Goal: Task Accomplishment & Management: Use online tool/utility

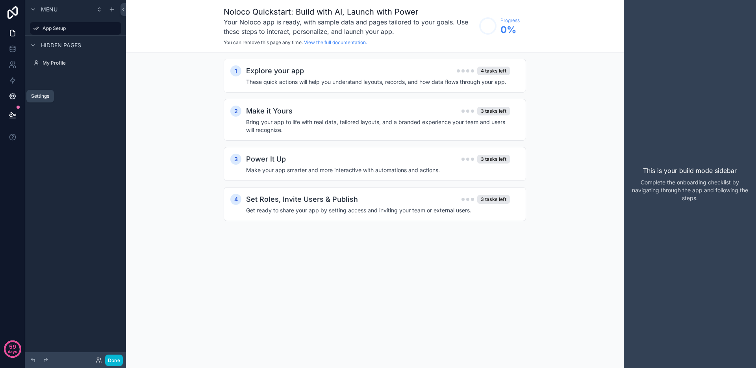
click at [11, 93] on icon at bounding box center [13, 96] width 8 height 8
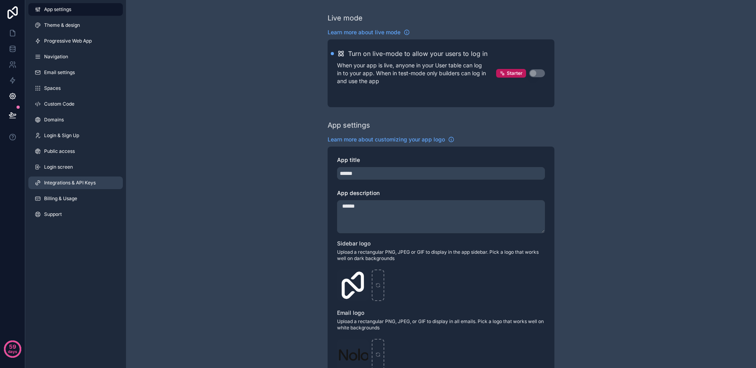
click at [64, 182] on span "Integrations & API Keys" at bounding box center [70, 183] width 52 height 6
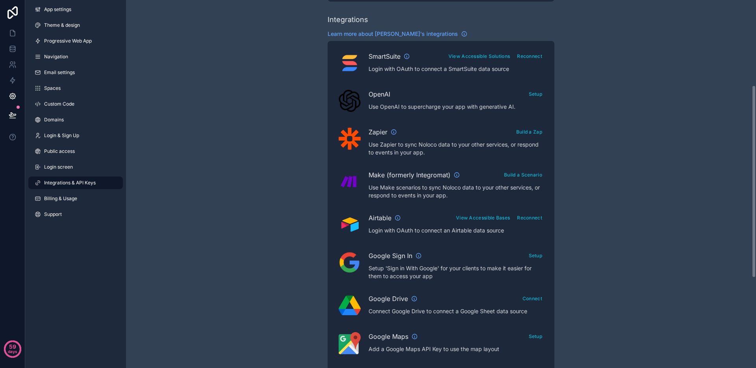
scroll to position [168, 0]
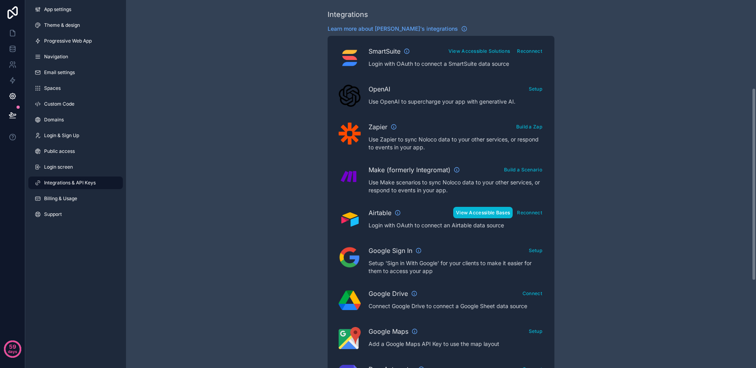
click at [496, 214] on button "View Accessible Bases" at bounding box center [482, 212] width 59 height 11
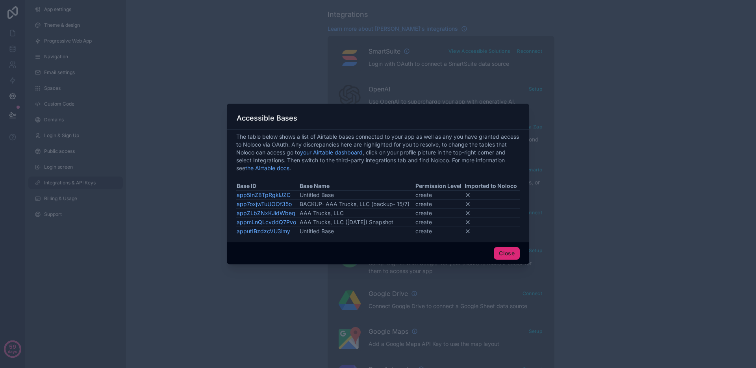
click at [506, 250] on button "Close" at bounding box center [507, 253] width 26 height 13
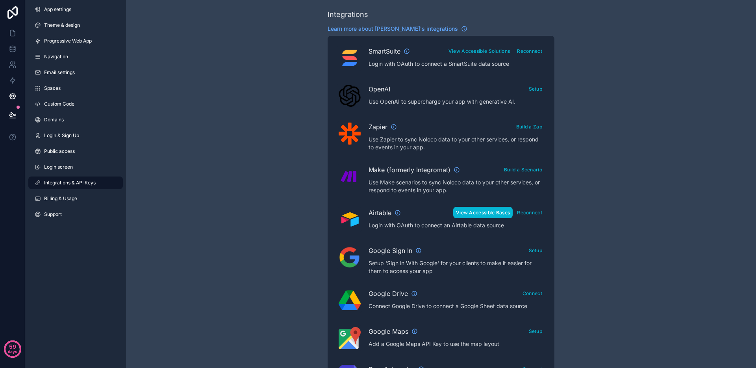
click at [489, 217] on button "View Accessible Bases" at bounding box center [482, 212] width 59 height 11
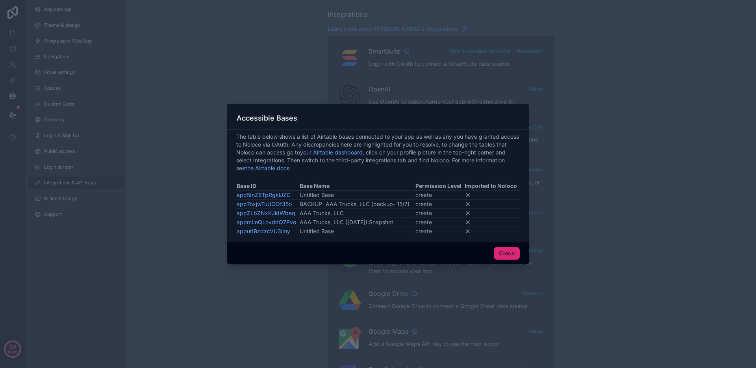
click at [513, 255] on button "Close" at bounding box center [507, 253] width 26 height 13
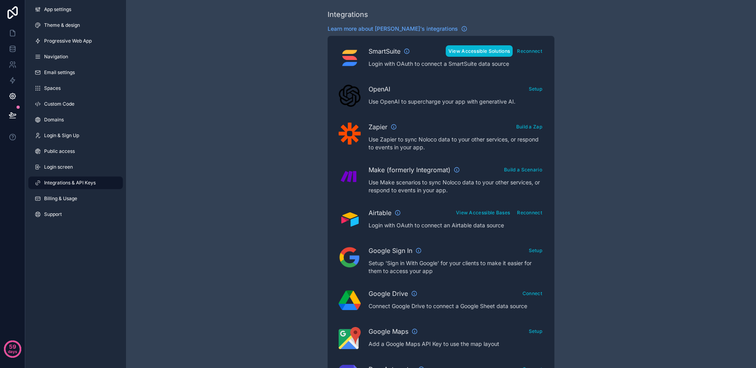
click at [494, 48] on button "View Accessible Solutions" at bounding box center [479, 50] width 67 height 11
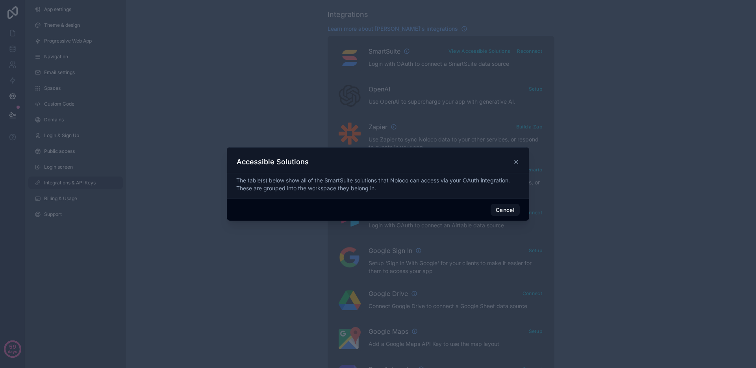
click at [515, 162] on icon at bounding box center [516, 162] width 6 height 6
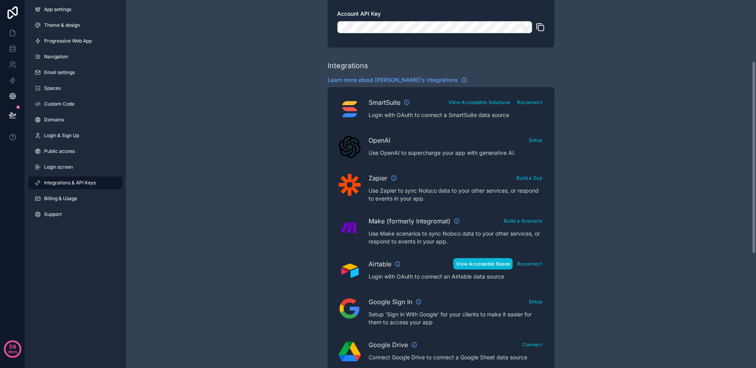
scroll to position [138, 0]
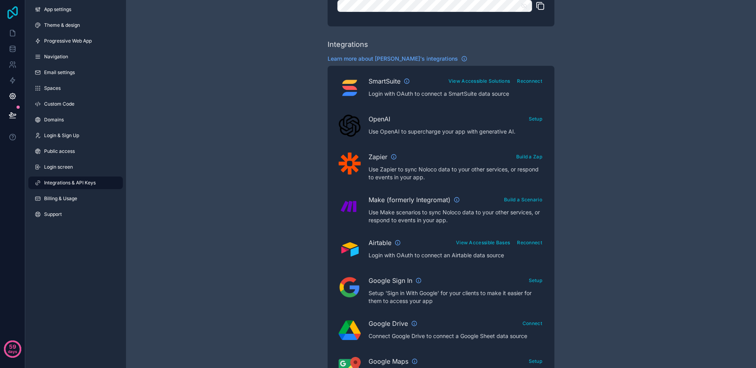
click at [17, 14] on icon at bounding box center [13, 12] width 16 height 13
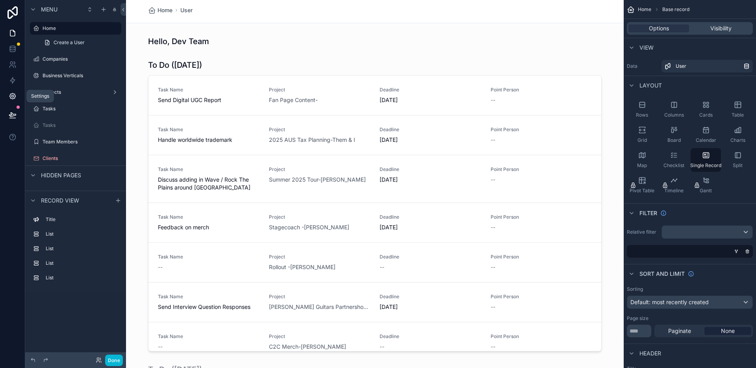
click at [12, 98] on icon at bounding box center [13, 96] width 8 height 8
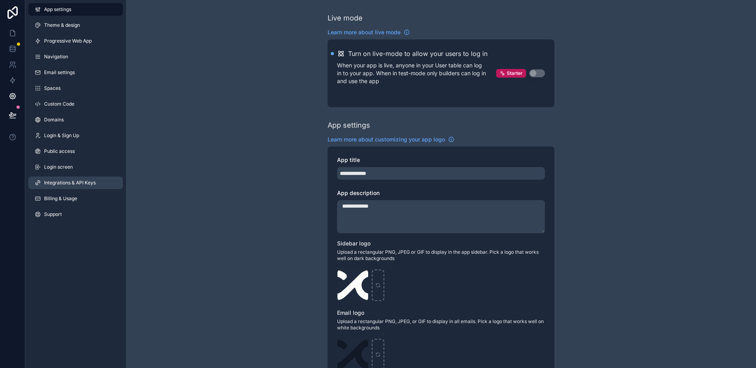
click at [70, 187] on link "Integrations & API Keys" at bounding box center [75, 182] width 95 height 13
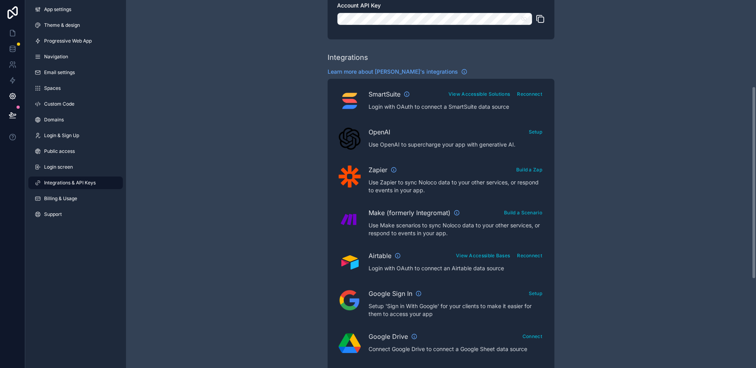
scroll to position [165, 0]
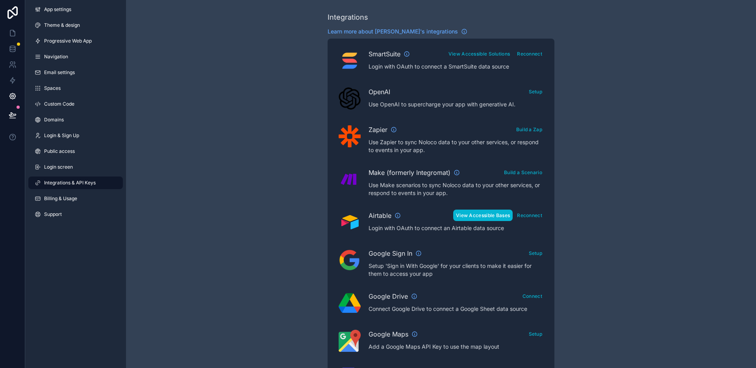
click at [492, 217] on button "View Accessible Bases" at bounding box center [482, 214] width 59 height 11
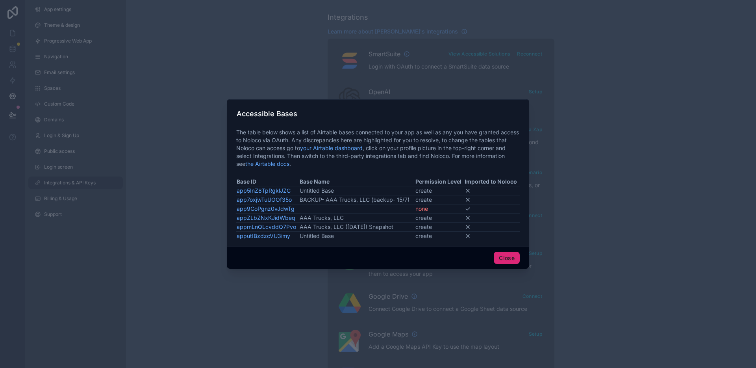
click at [501, 260] on button "Close" at bounding box center [507, 258] width 26 height 13
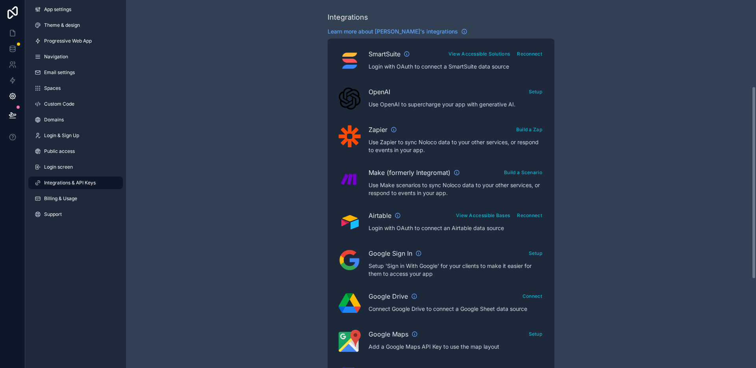
click at [190, 156] on div "Integrations & API Keys Learn more about your API keys Your API keys allow you …" at bounding box center [441, 186] width 630 height 702
click at [9, 29] on icon at bounding box center [13, 33] width 8 height 8
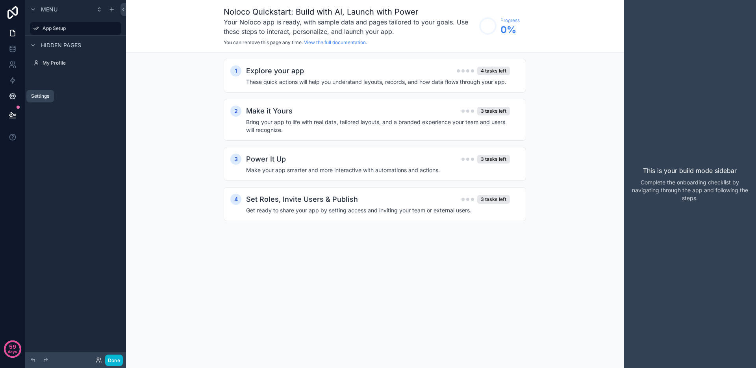
click at [12, 95] on icon at bounding box center [12, 96] width 2 height 2
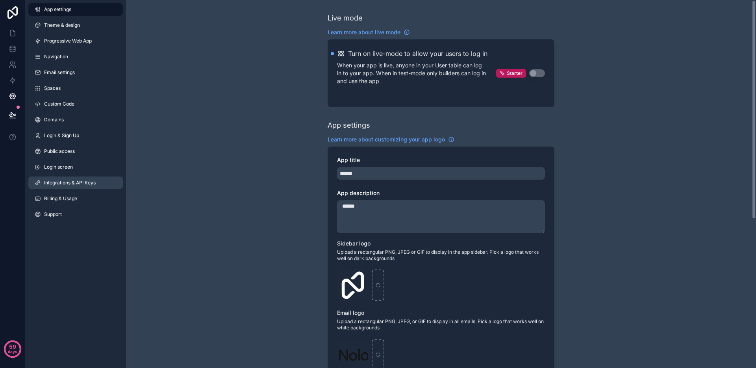
click at [82, 183] on span "Integrations & API Keys" at bounding box center [70, 183] width 52 height 6
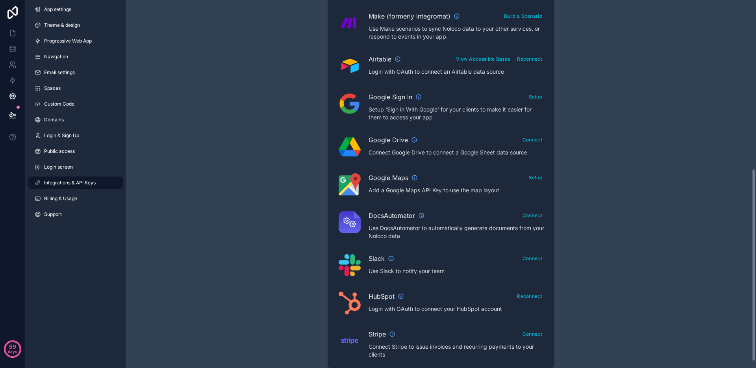
scroll to position [280, 0]
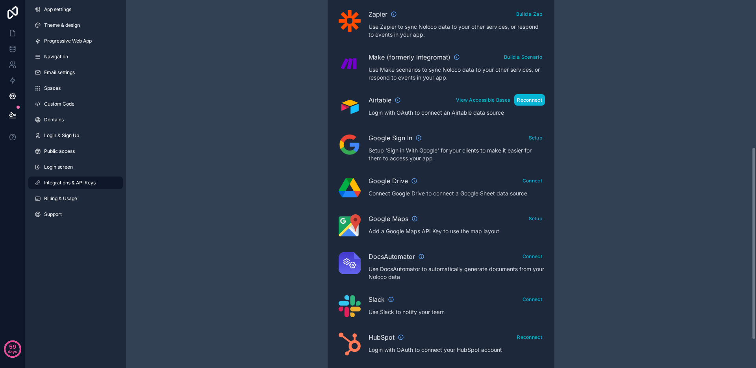
click at [534, 99] on button "Reconnect" at bounding box center [529, 99] width 31 height 11
click at [13, 44] on link at bounding box center [12, 49] width 25 height 16
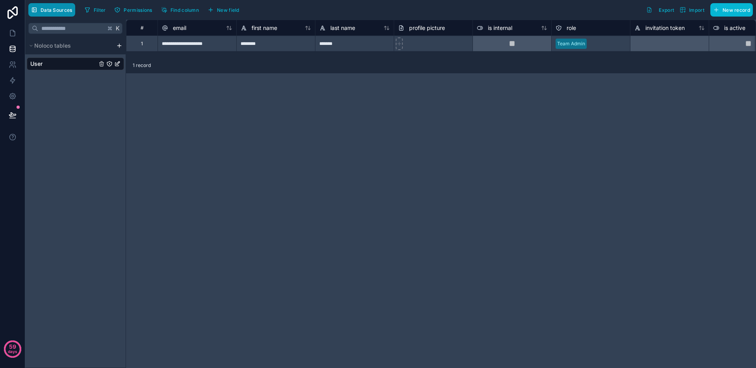
click at [46, 8] on span "Data Sources" at bounding box center [57, 10] width 32 height 6
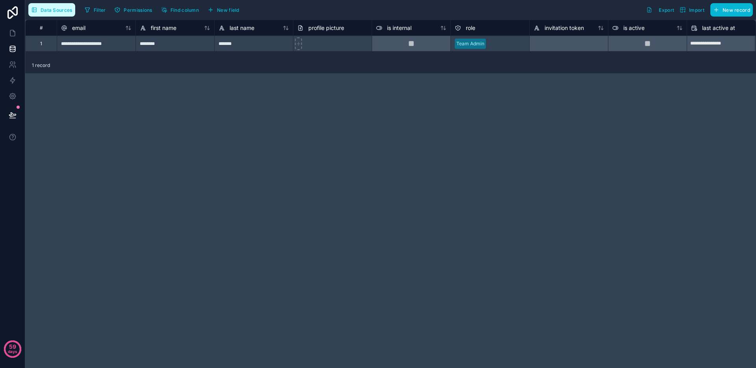
click at [46, 8] on span "Data Sources" at bounding box center [57, 10] width 32 height 6
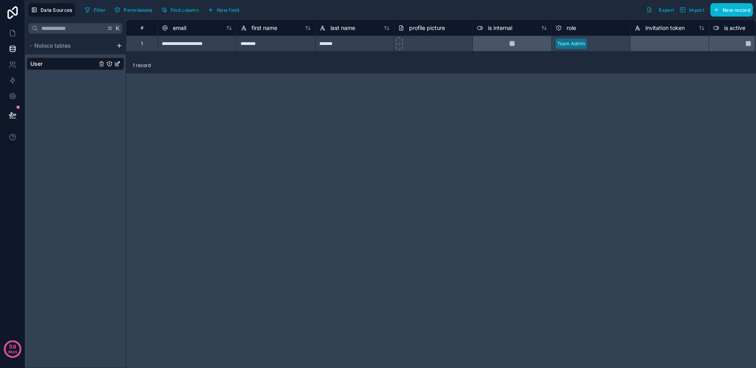
click at [121, 48] on html "**********" at bounding box center [378, 184] width 756 height 368
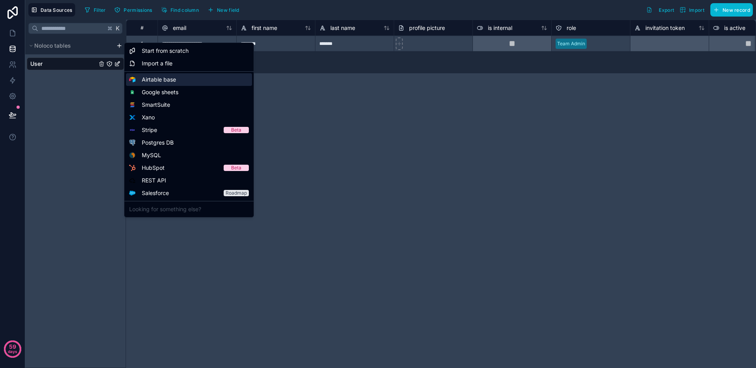
click at [143, 78] on span "Airtable base" at bounding box center [159, 80] width 34 height 8
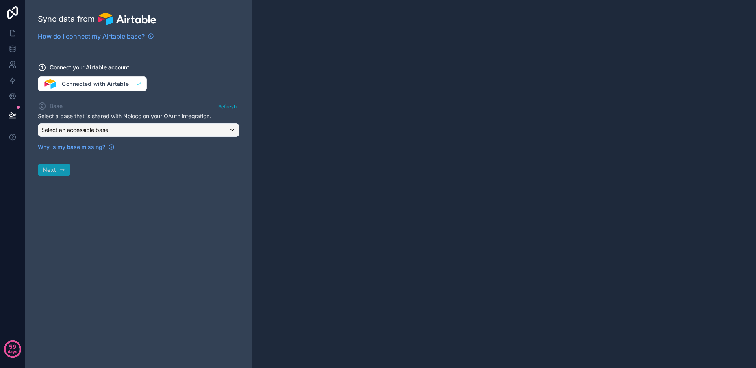
click at [96, 137] on div "Why is my base missing?" at bounding box center [139, 144] width 202 height 14
click at [153, 132] on div "Select an accessible base" at bounding box center [138, 130] width 201 height 13
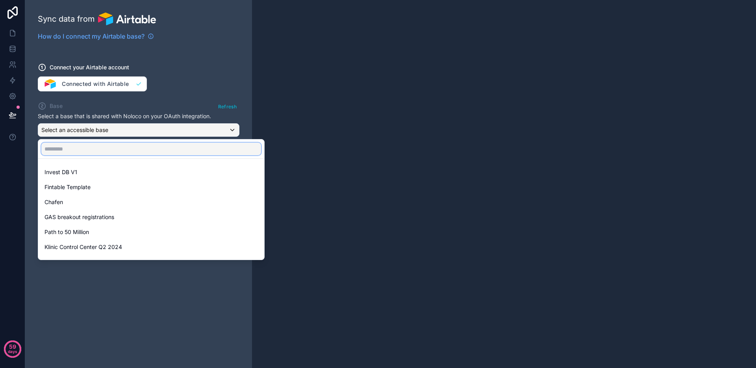
click at [122, 149] on input "text" at bounding box center [151, 149] width 220 height 13
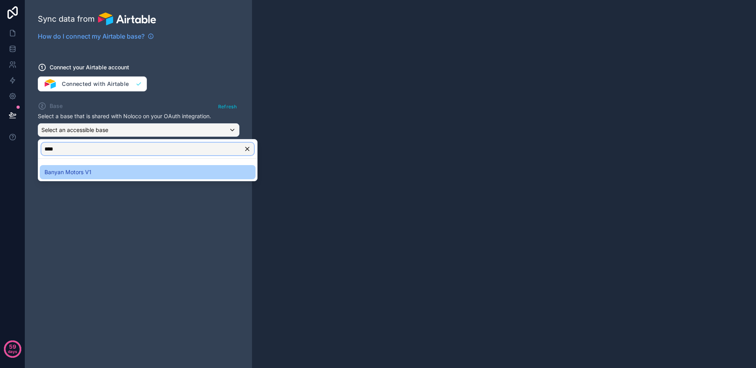
type input "****"
click at [110, 173] on div "Banyan Motors V1" at bounding box center [147, 171] width 206 height 9
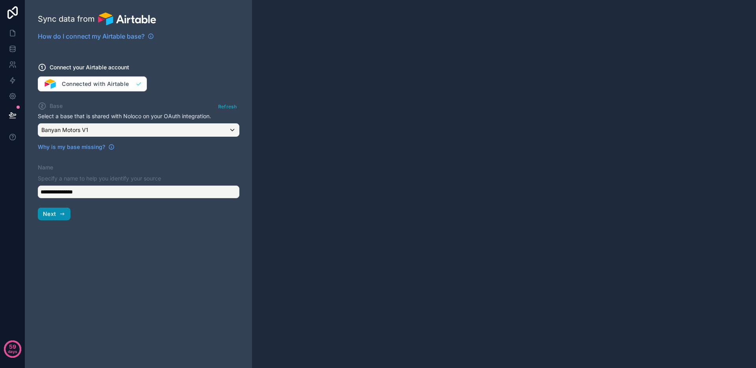
click at [43, 220] on button "Next" at bounding box center [54, 214] width 33 height 13
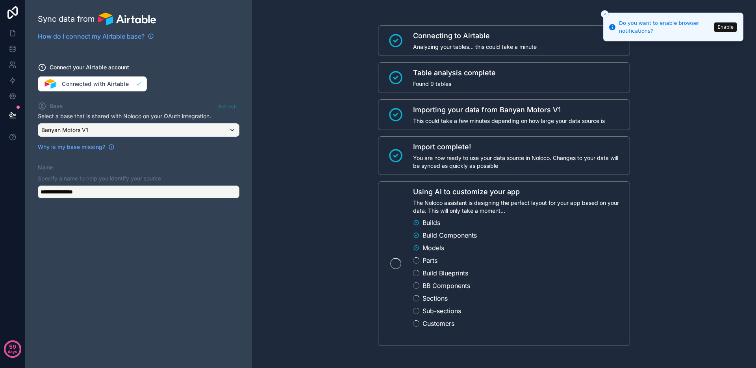
click at [727, 27] on button "Enable" at bounding box center [725, 26] width 22 height 9
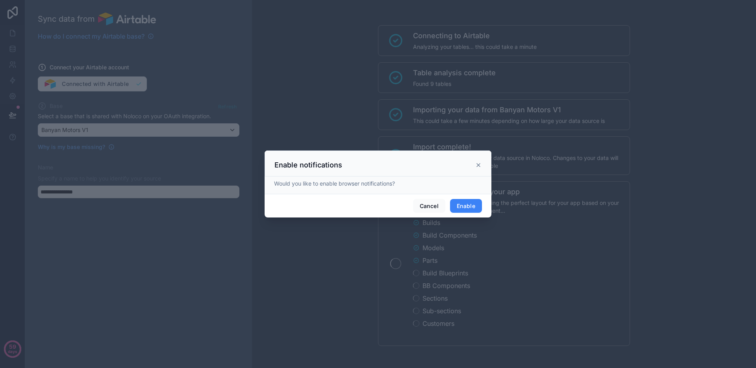
click at [470, 209] on button "Enable" at bounding box center [466, 206] width 32 height 14
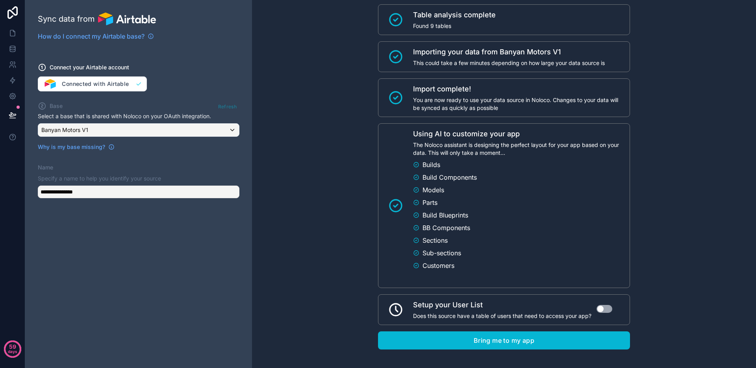
scroll to position [65, 0]
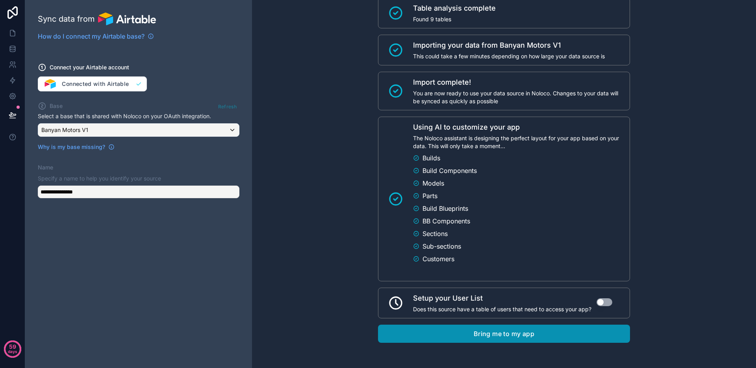
click at [480, 338] on button "Bring me to my app" at bounding box center [504, 333] width 252 height 18
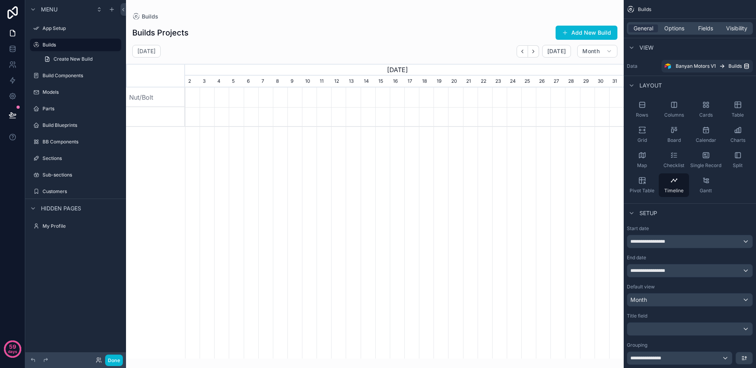
scroll to position [0, 439]
click at [58, 43] on label "Builds" at bounding box center [74, 45] width 63 height 6
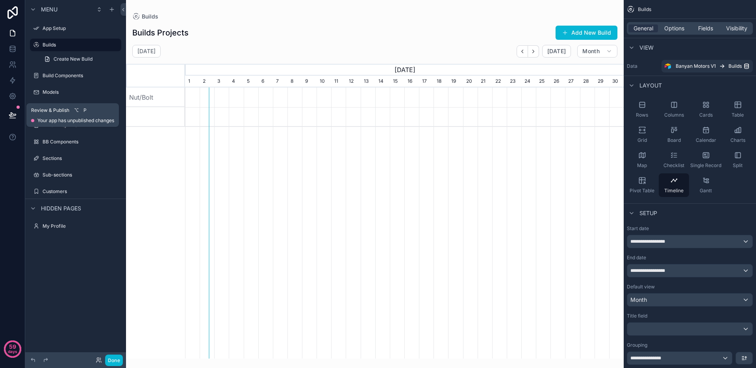
click at [9, 115] on icon at bounding box center [13, 115] width 8 height 8
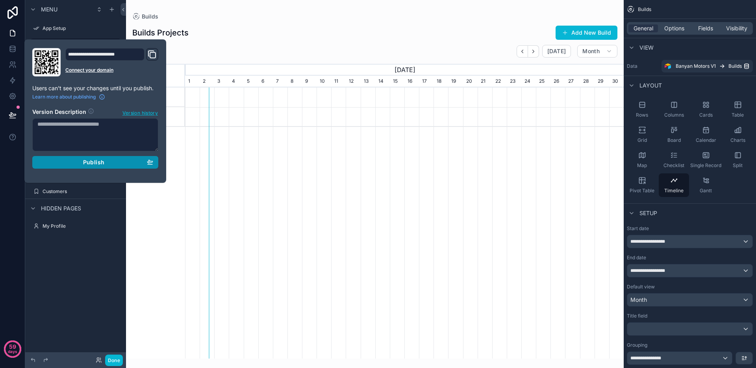
click at [152, 163] on icon "button" at bounding box center [150, 162] width 6 height 6
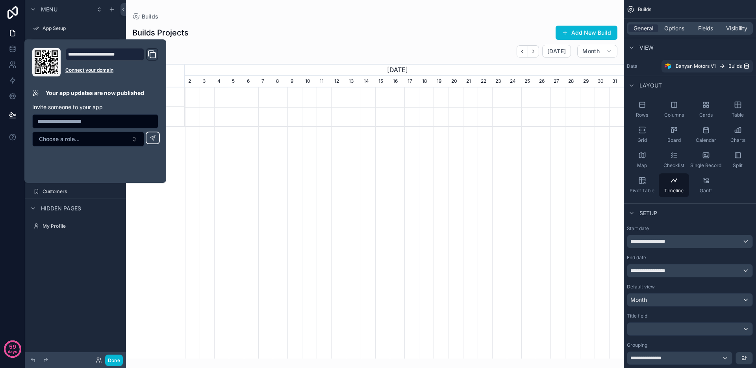
scroll to position [0, 439]
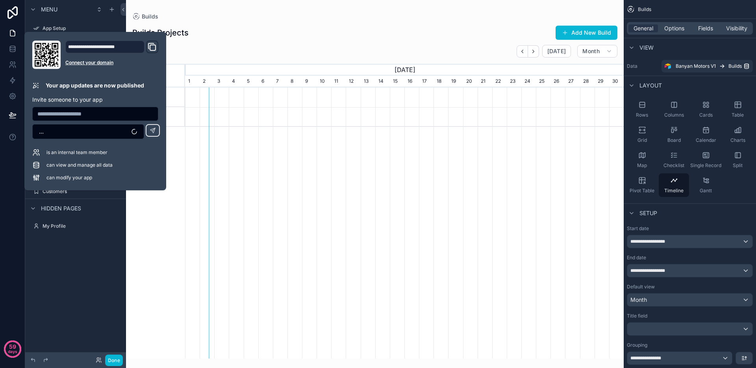
click at [76, 275] on div "Menu App Setup Builds Create New Build Build Components Models Parts Build Blue…" at bounding box center [75, 179] width 101 height 358
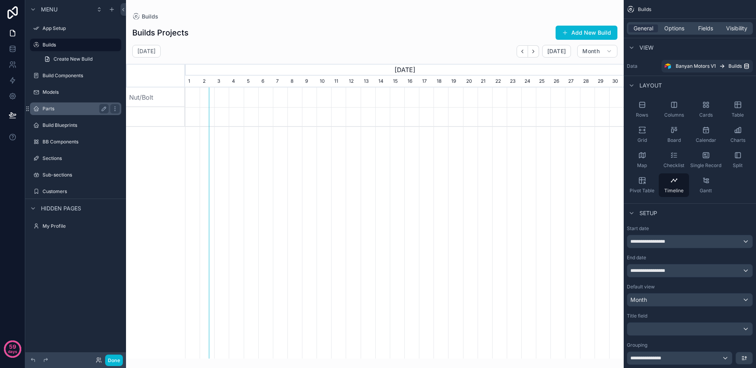
click at [62, 113] on div "Parts" at bounding box center [76, 108] width 88 height 13
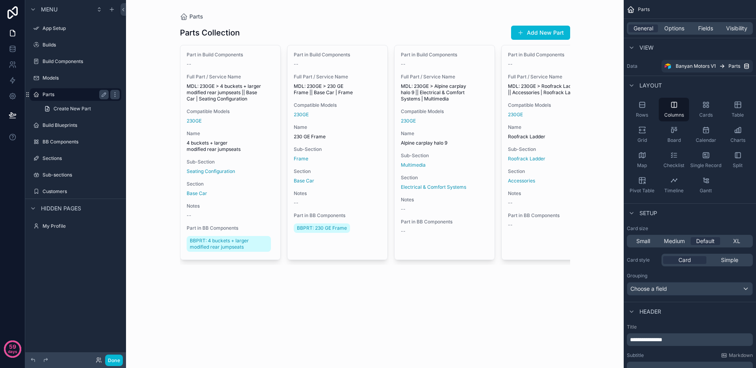
click at [67, 94] on label "Parts" at bounding box center [74, 94] width 63 height 6
click at [637, 134] on div "Grid" at bounding box center [642, 135] width 30 height 24
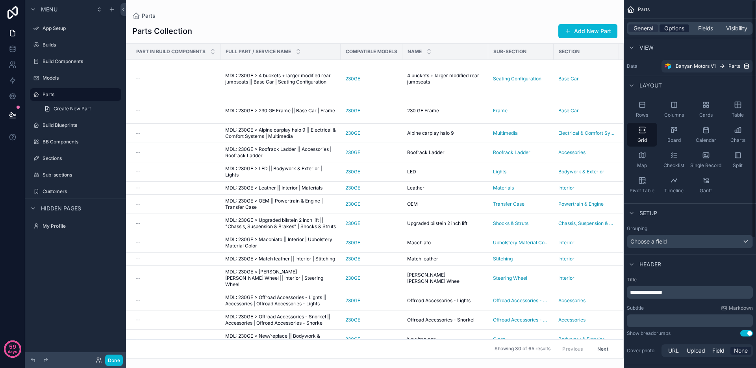
click at [680, 30] on span "Options" at bounding box center [674, 28] width 20 height 8
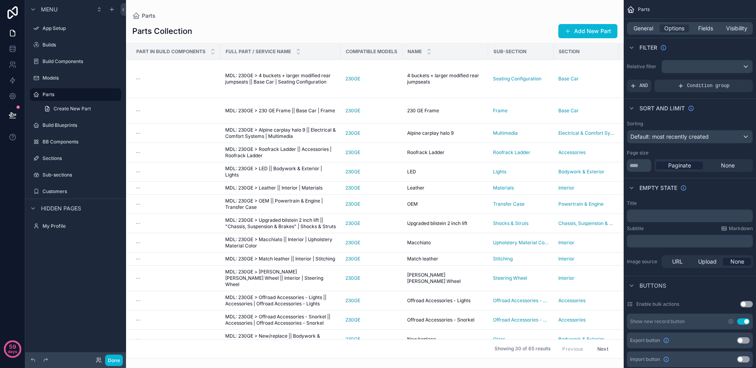
click at [703, 33] on div "General Options Fields Visibility" at bounding box center [690, 28] width 126 height 13
click at [697, 26] on div "Fields" at bounding box center [706, 28] width 30 height 8
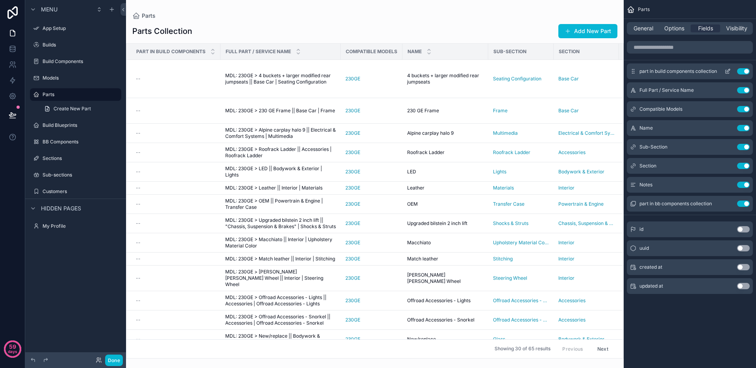
click at [743, 68] on button "Use setting" at bounding box center [743, 71] width 13 height 6
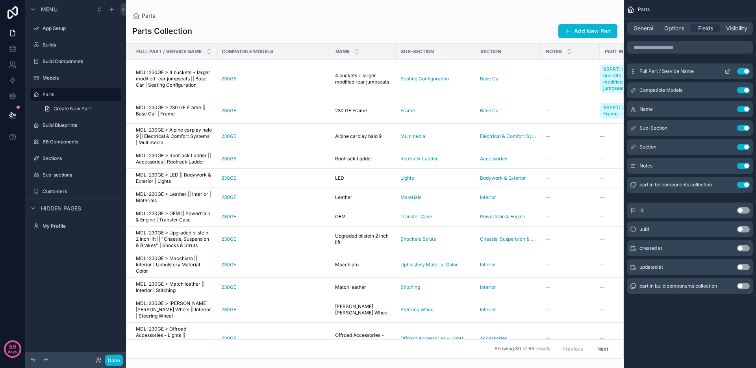
click at [744, 70] on button "Use setting" at bounding box center [743, 71] width 13 height 6
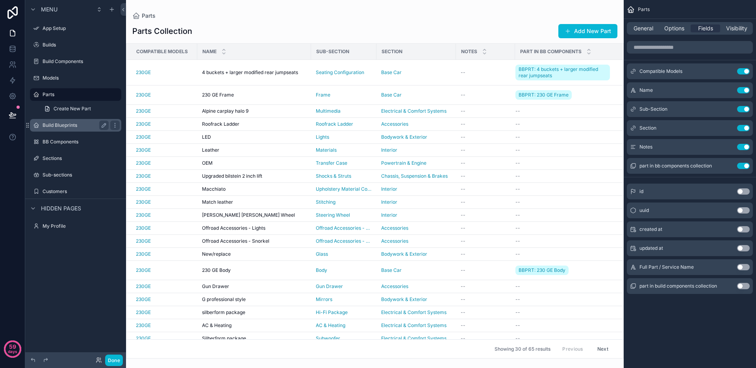
click at [70, 126] on label "Build Blueprints" at bounding box center [74, 125] width 63 height 6
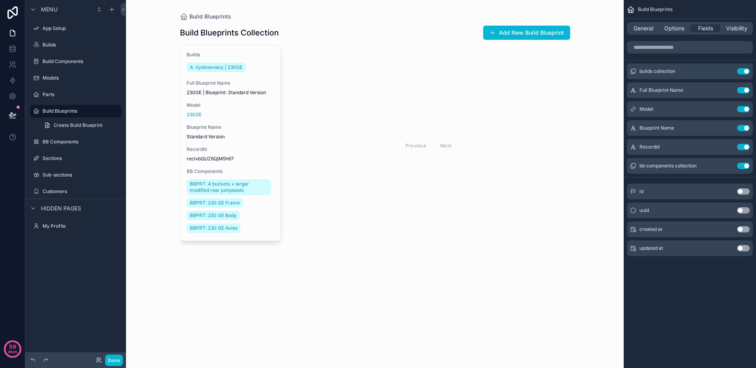
click at [219, 120] on div "scrollable content" at bounding box center [375, 135] width 403 height 271
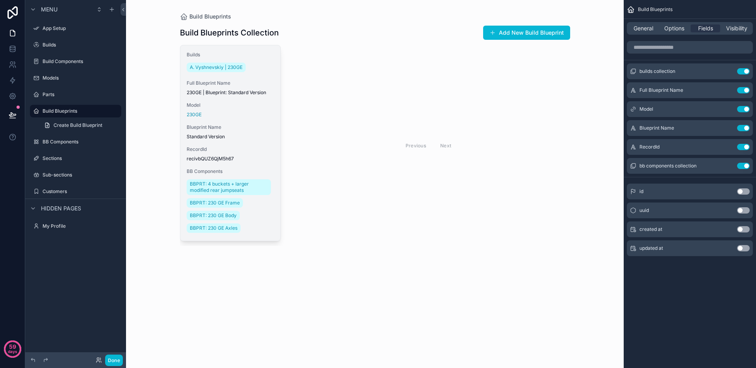
click at [219, 102] on span "Model" at bounding box center [230, 105] width 87 height 6
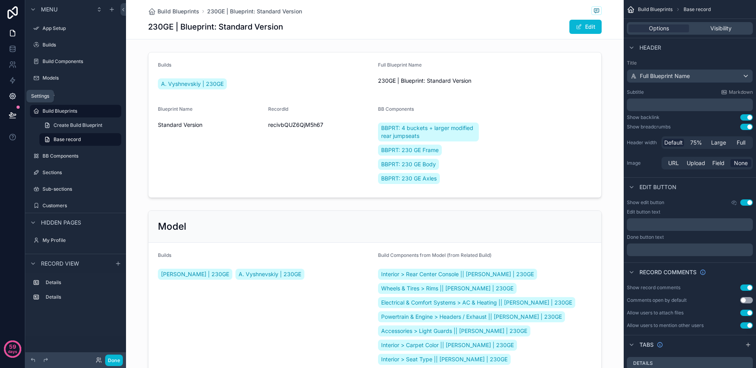
click at [11, 96] on icon at bounding box center [13, 96] width 8 height 8
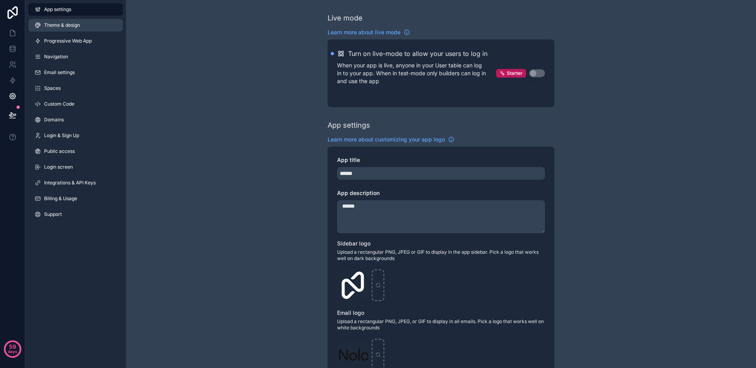
click at [78, 26] on span "Theme & design" at bounding box center [62, 25] width 36 height 6
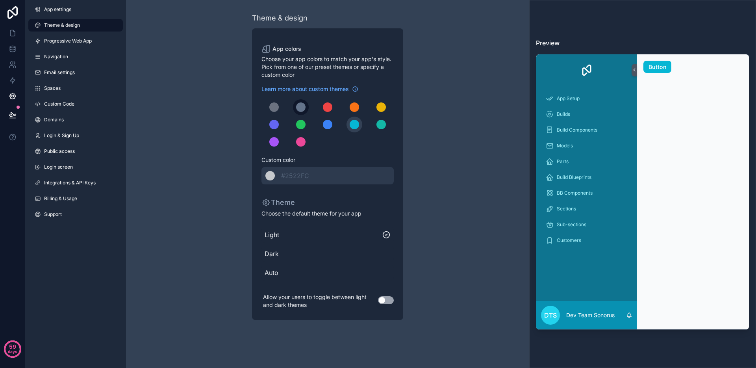
click at [298, 104] on div "scrollable content" at bounding box center [300, 106] width 9 height 9
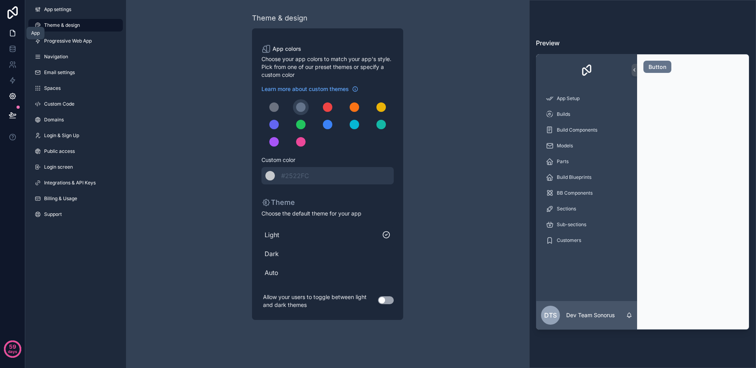
click at [17, 31] on link at bounding box center [12, 33] width 25 height 16
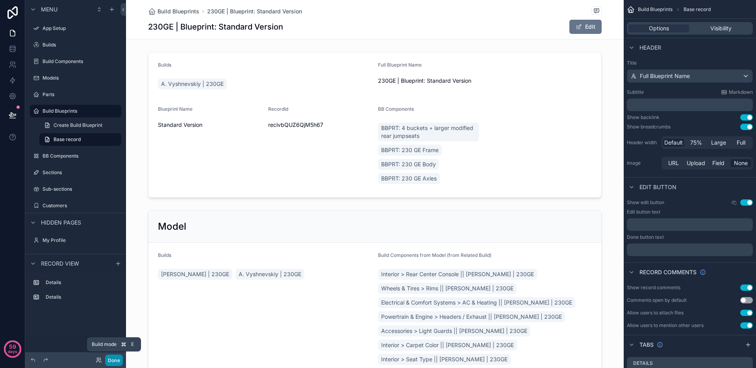
click at [117, 358] on button "Done" at bounding box center [114, 359] width 18 height 11
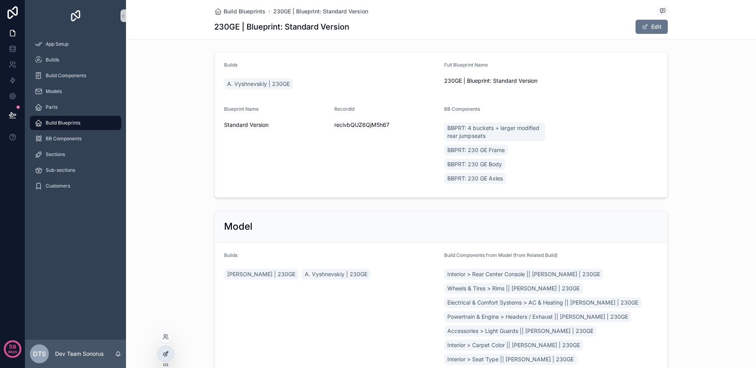
click at [160, 355] on div at bounding box center [166, 353] width 16 height 15
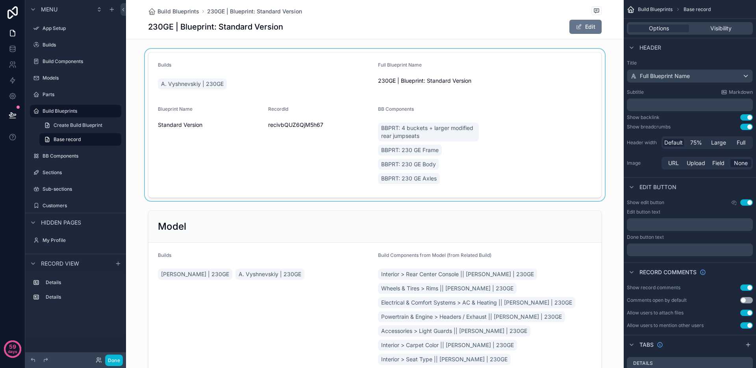
click at [315, 72] on div "scrollable content" at bounding box center [375, 125] width 498 height 152
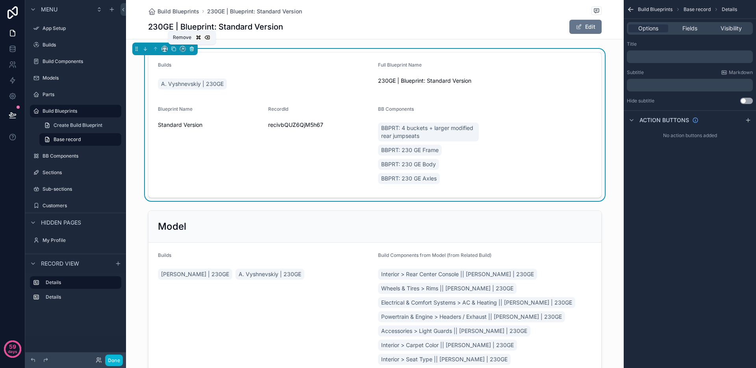
click at [192, 48] on icon "scrollable content" at bounding box center [192, 49] width 6 height 6
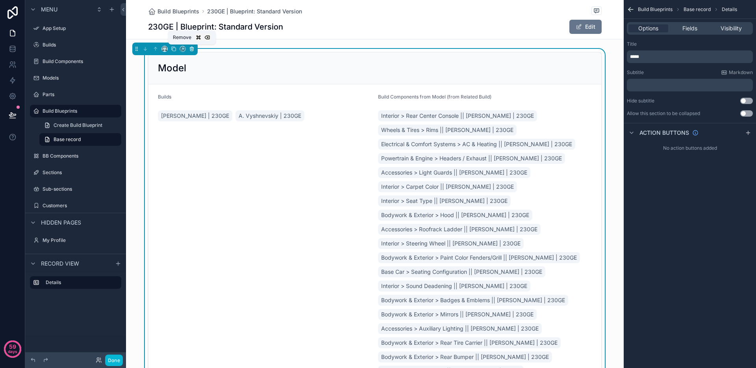
click at [191, 49] on icon "scrollable content" at bounding box center [192, 49] width 6 height 6
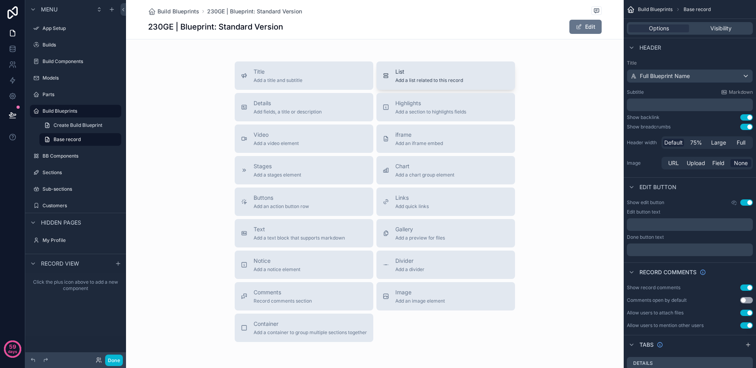
click at [420, 77] on span "Add a list related to this record" at bounding box center [429, 80] width 68 height 6
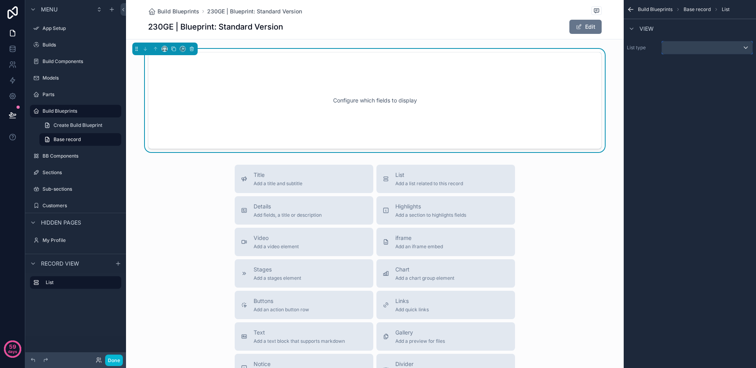
click at [684, 48] on div "scrollable content" at bounding box center [707, 47] width 91 height 13
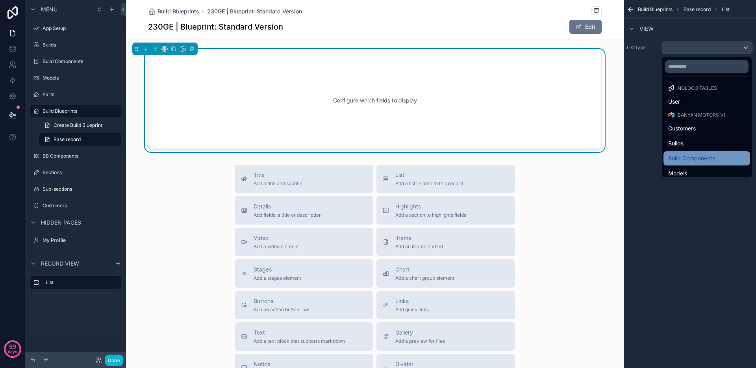
click at [701, 159] on span "Build Components" at bounding box center [691, 158] width 47 height 9
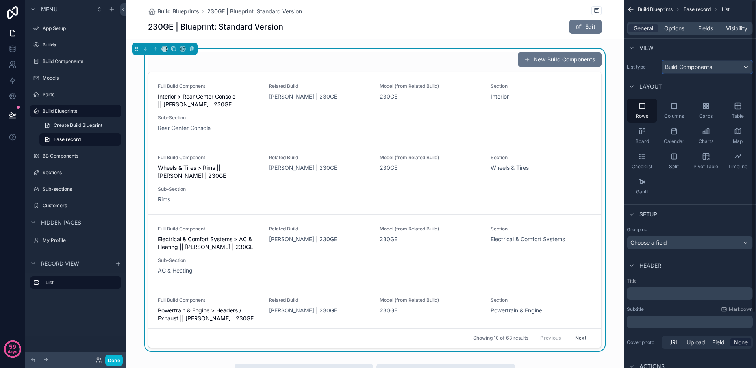
click at [687, 64] on span "Build Components" at bounding box center [688, 67] width 47 height 8
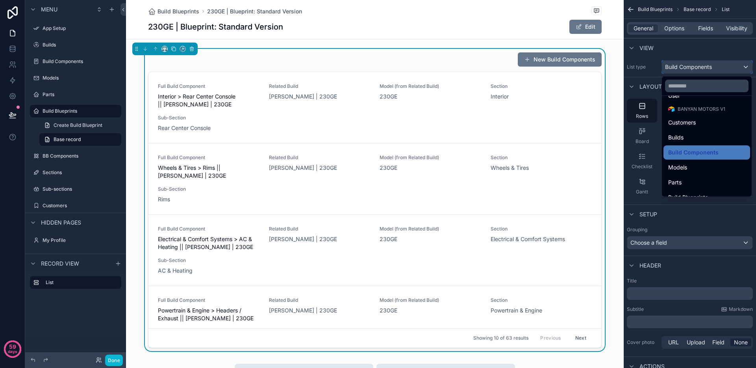
scroll to position [80, 0]
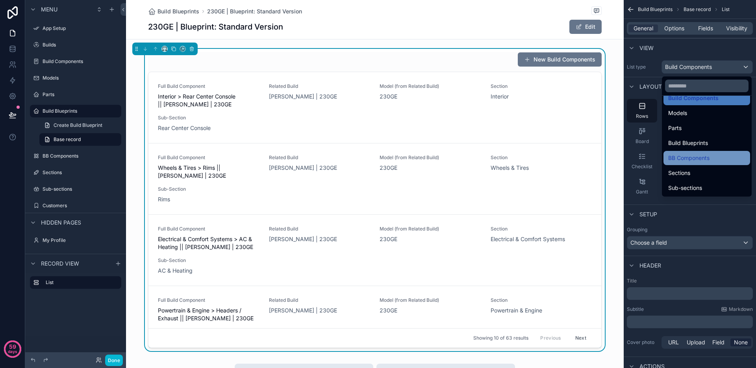
click at [705, 154] on span "BB Components" at bounding box center [688, 157] width 41 height 9
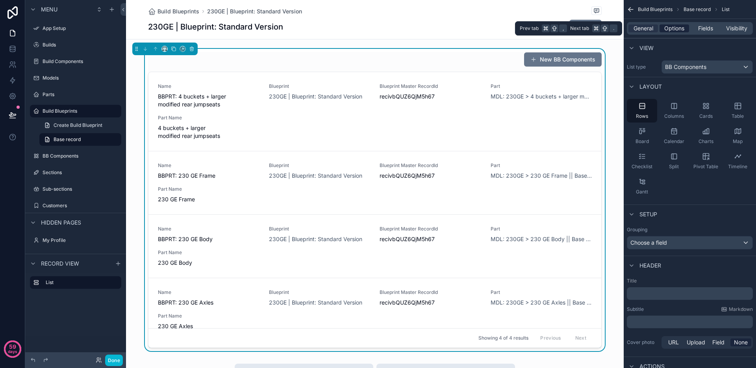
click at [679, 30] on span "Options" at bounding box center [674, 28] width 20 height 8
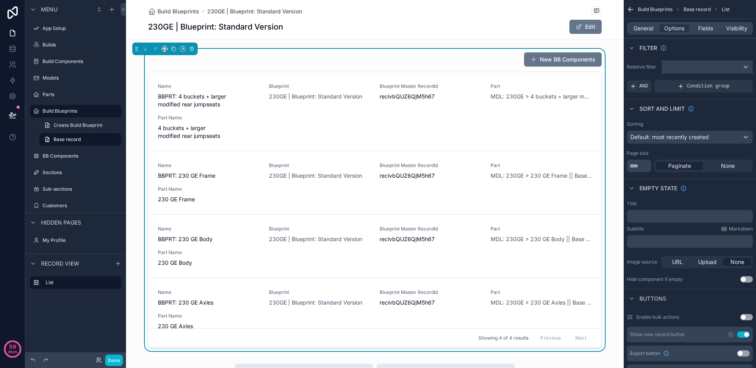
click at [688, 65] on div "scrollable content" at bounding box center [707, 67] width 91 height 13
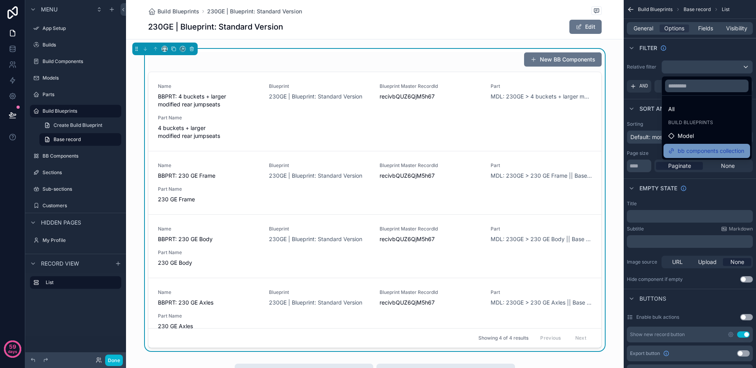
click at [697, 147] on span "bb components collection" at bounding box center [711, 150] width 67 height 9
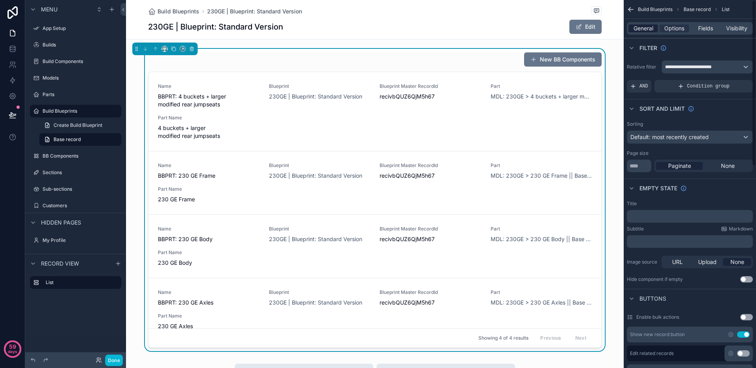
click at [640, 29] on span "General" at bounding box center [644, 28] width 20 height 8
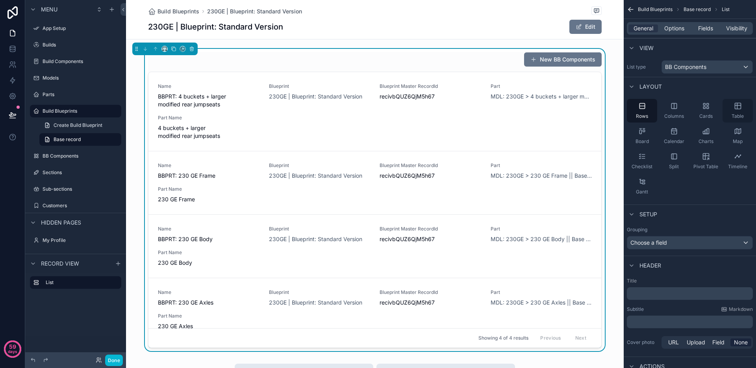
click at [740, 108] on icon "scrollable content" at bounding box center [738, 106] width 8 height 8
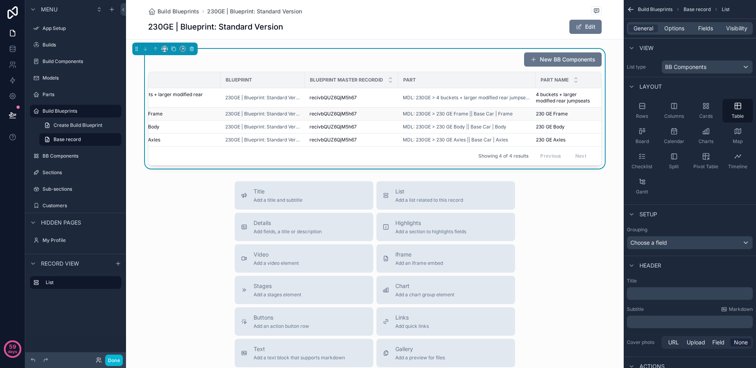
scroll to position [0, 0]
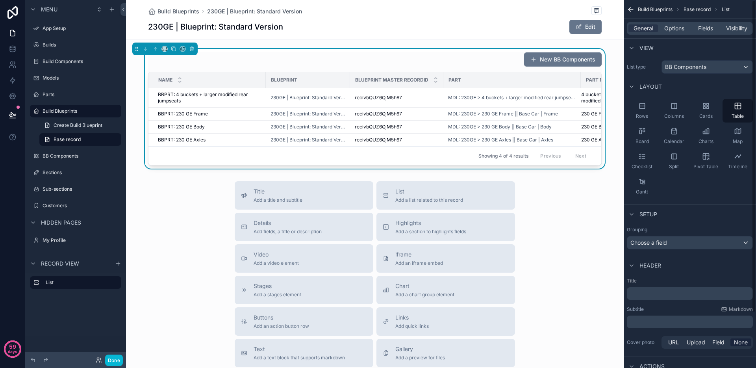
click at [705, 32] on div "General Options Fields Visibility" at bounding box center [690, 28] width 126 height 13
click at [699, 24] on span "Fields" at bounding box center [705, 28] width 15 height 8
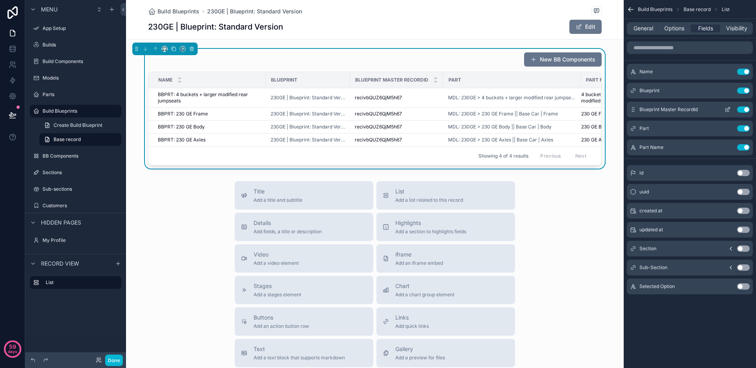
click at [742, 109] on button "Use setting" at bounding box center [743, 109] width 13 height 6
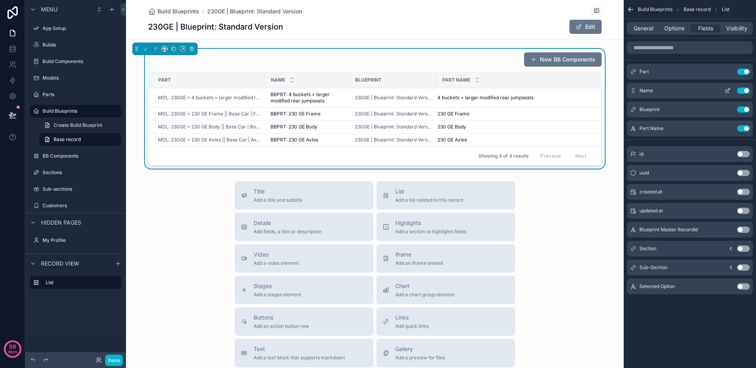
click at [745, 91] on button "Use setting" at bounding box center [743, 90] width 13 height 6
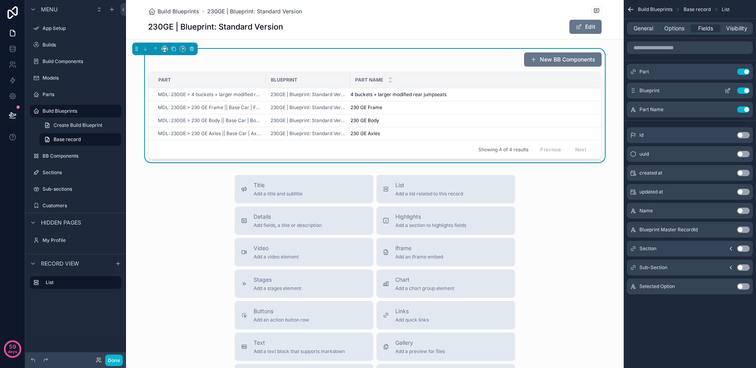
click at [745, 93] on button "Use setting" at bounding box center [743, 90] width 13 height 6
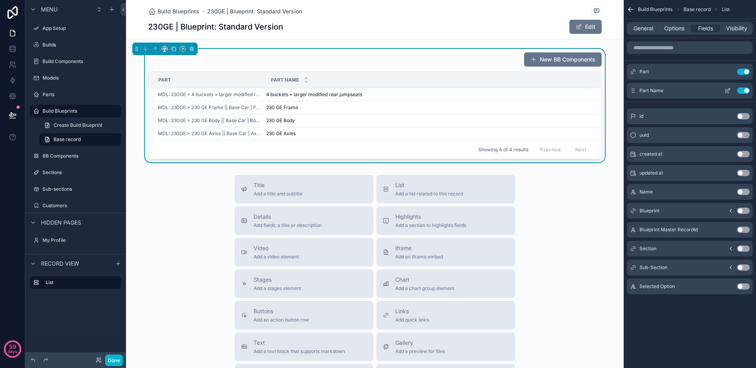
click at [746, 91] on button "Use setting" at bounding box center [743, 90] width 13 height 6
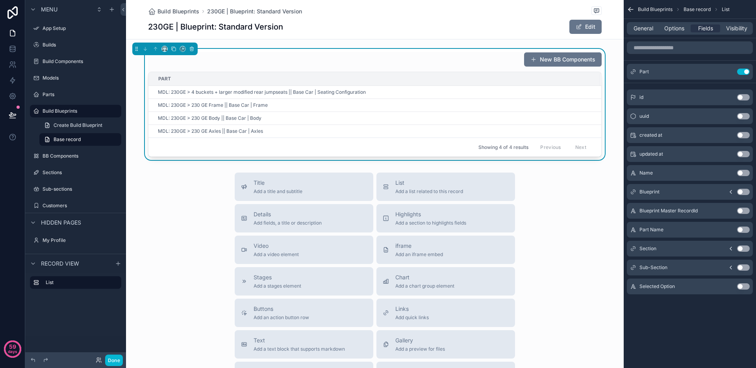
click at [350, 63] on div "New BB Components" at bounding box center [375, 59] width 454 height 15
click at [645, 31] on span "General" at bounding box center [644, 28] width 20 height 8
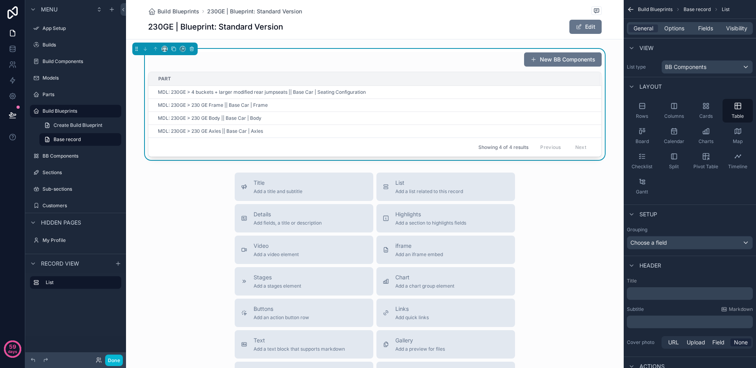
click at [652, 291] on p "﻿" at bounding box center [690, 293] width 121 height 8
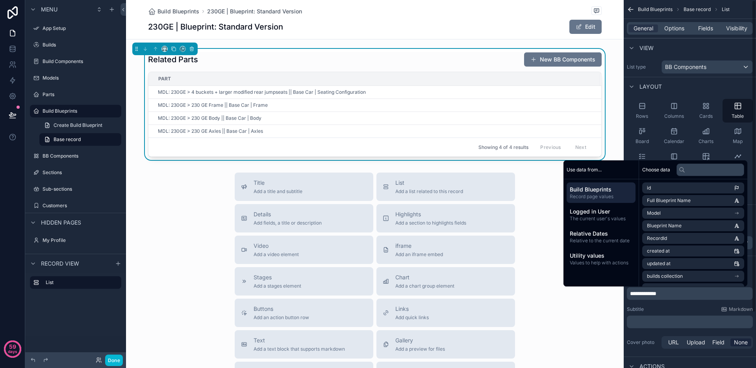
click at [667, 325] on p "﻿" at bounding box center [690, 322] width 121 height 8
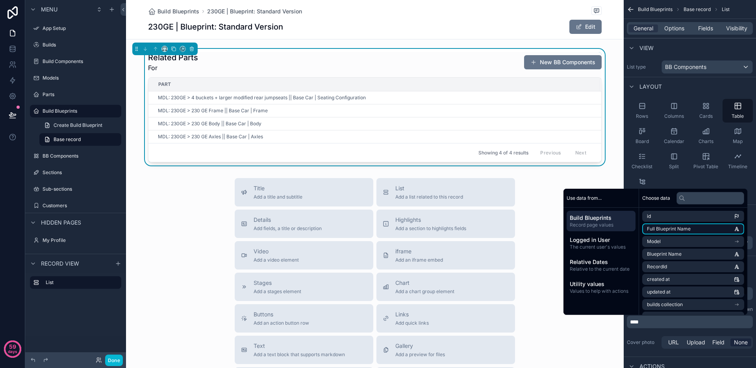
click at [704, 224] on li "Full Blueprint Name" at bounding box center [693, 228] width 102 height 11
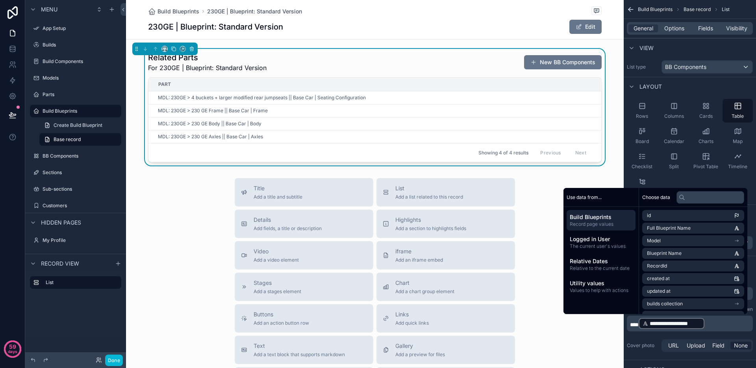
click at [192, 200] on div "Title Add a title and subtitle List Add a list related to this record Details A…" at bounding box center [375, 318] width 498 height 280
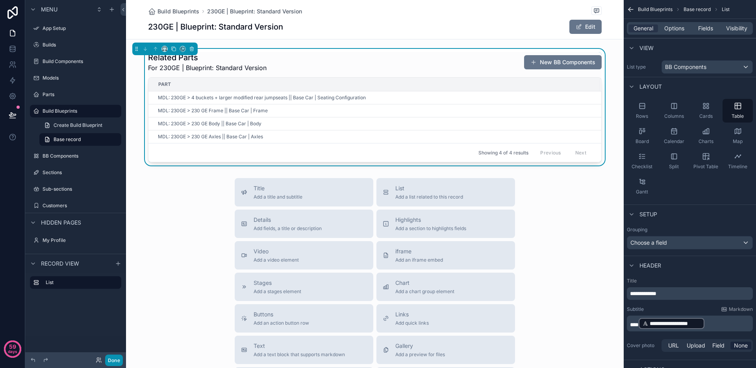
click at [119, 358] on button "Done" at bounding box center [114, 359] width 18 height 11
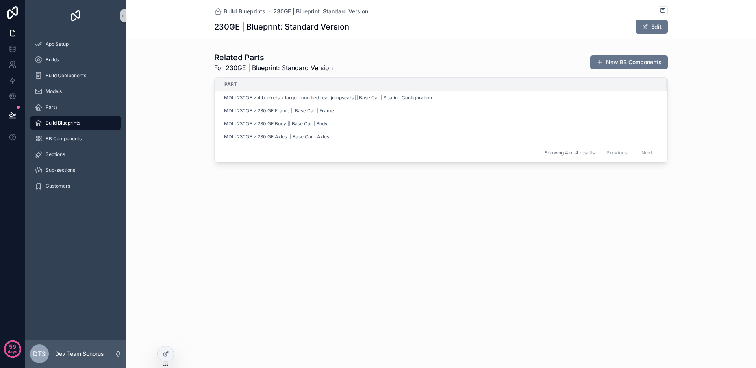
drag, startPoint x: 160, startPoint y: 355, endPoint x: 193, endPoint y: 306, distance: 59.3
click at [160, 355] on div at bounding box center [166, 353] width 16 height 15
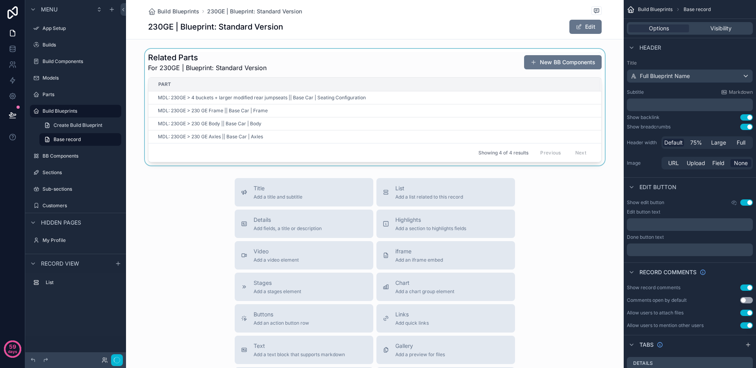
click at [332, 64] on div "scrollable content" at bounding box center [375, 107] width 498 height 117
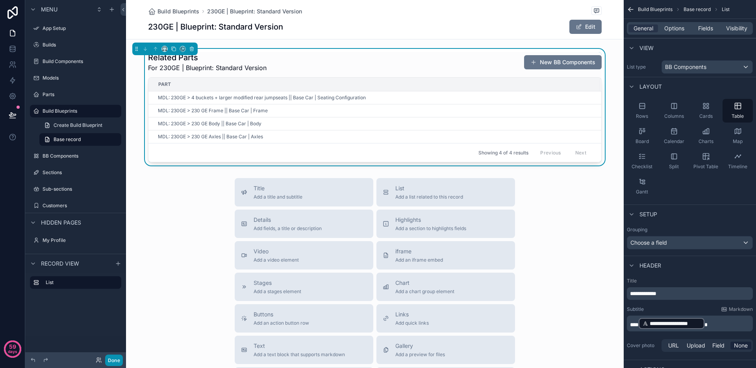
drag, startPoint x: 116, startPoint y: 361, endPoint x: 127, endPoint y: 339, distance: 24.5
click at [116, 362] on button "Done" at bounding box center [114, 359] width 18 height 11
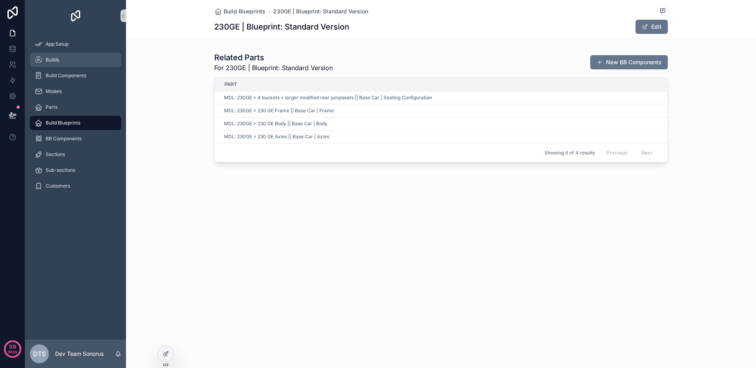
click at [74, 61] on div "Builds" at bounding box center [76, 60] width 82 height 13
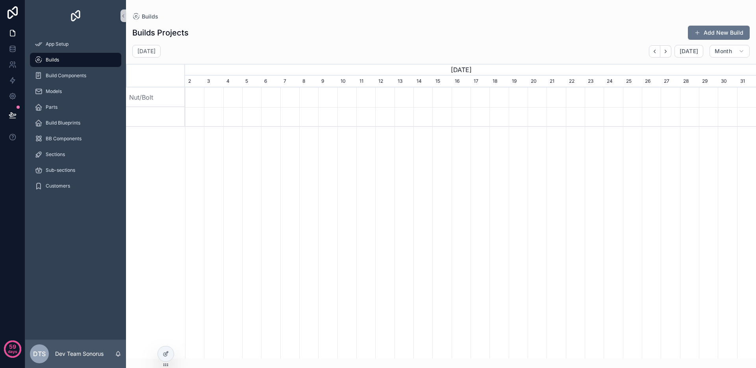
scroll to position [0, 571]
click at [169, 351] on div at bounding box center [166, 353] width 16 height 15
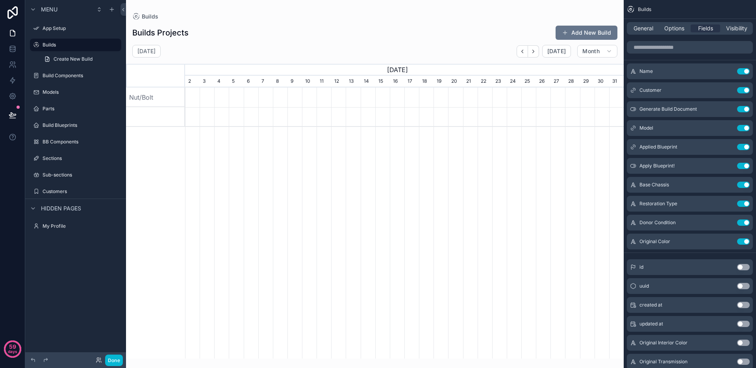
scroll to position [0, 439]
click at [642, 27] on span "General" at bounding box center [644, 28] width 20 height 8
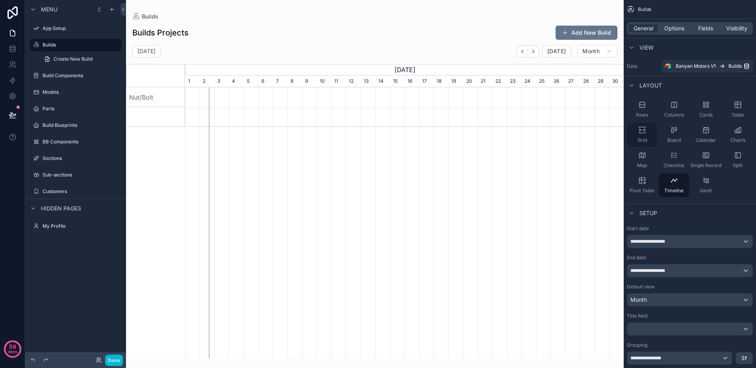
click at [638, 127] on icon "scrollable content" at bounding box center [642, 130] width 8 height 8
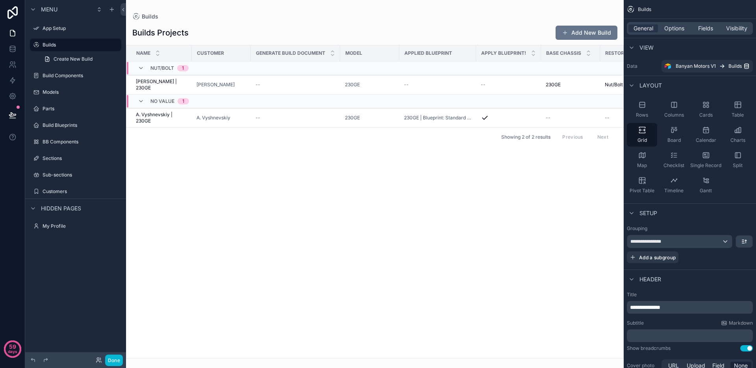
click at [149, 115] on div "scrollable content" at bounding box center [375, 184] width 498 height 368
click at [146, 117] on span "A. Vyshnevskiy | 230GE" at bounding box center [161, 117] width 51 height 13
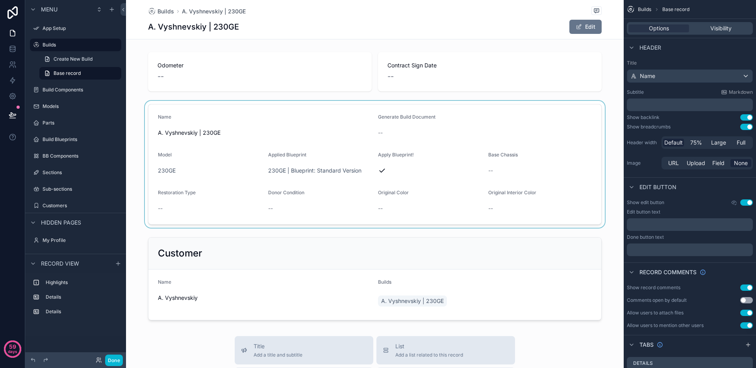
click at [259, 113] on div "scrollable content" at bounding box center [375, 164] width 498 height 127
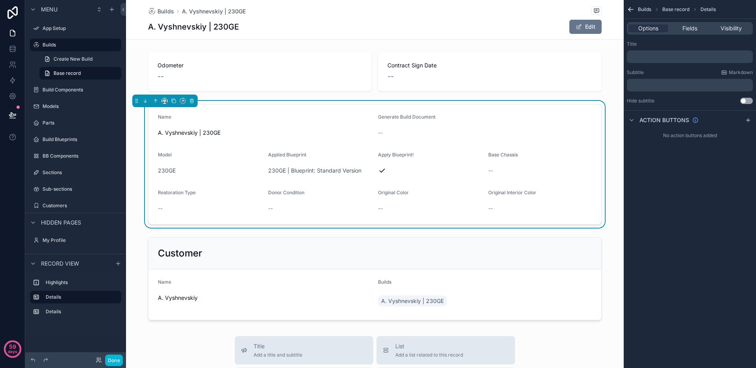
click at [430, 112] on form "Name A. Vyshnevskiy | 230GE Generate Build Document -- Model 230GE Applied Blue…" at bounding box center [374, 164] width 453 height 120
click at [635, 28] on div "Options" at bounding box center [648, 28] width 40 height 8
click at [687, 27] on span "Fields" at bounding box center [689, 28] width 15 height 8
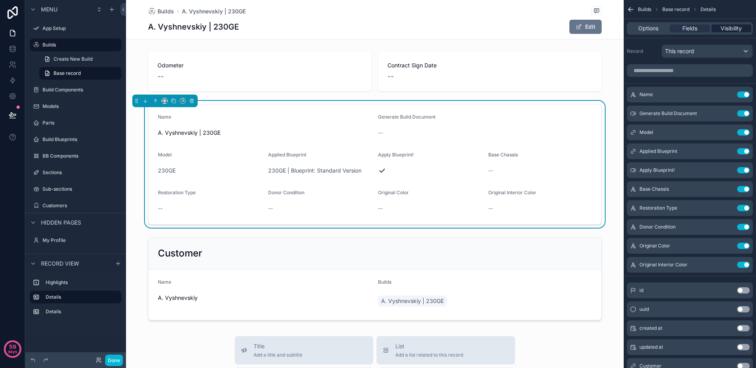
click at [735, 25] on span "Visibility" at bounding box center [731, 28] width 21 height 8
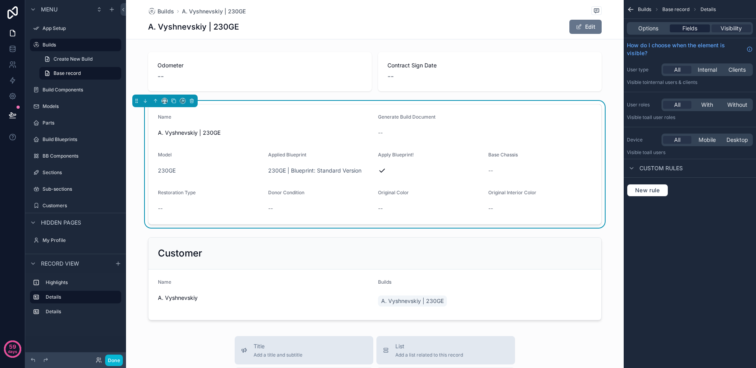
click at [691, 26] on span "Fields" at bounding box center [689, 28] width 15 height 8
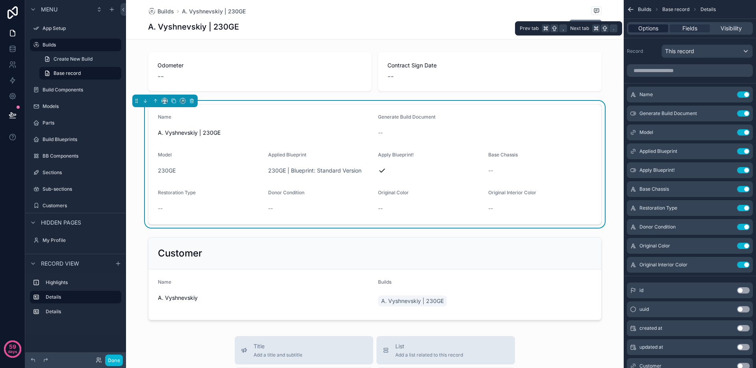
click at [645, 31] on span "Options" at bounding box center [648, 28] width 20 height 8
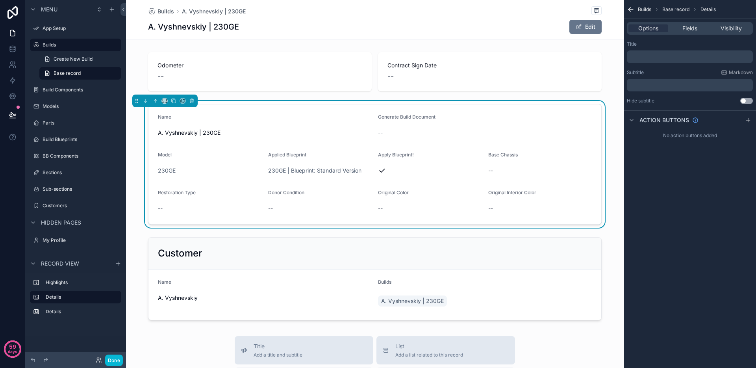
click at [632, 10] on icon "scrollable content" at bounding box center [631, 10] width 8 height 8
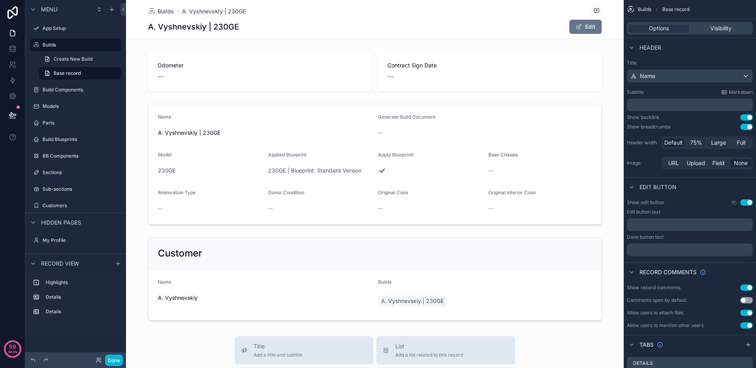
scroll to position [52, 0]
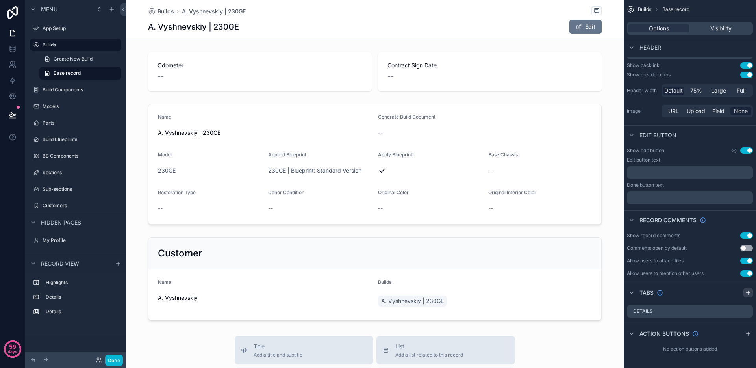
click at [749, 293] on icon "scrollable content" at bounding box center [748, 292] width 6 height 6
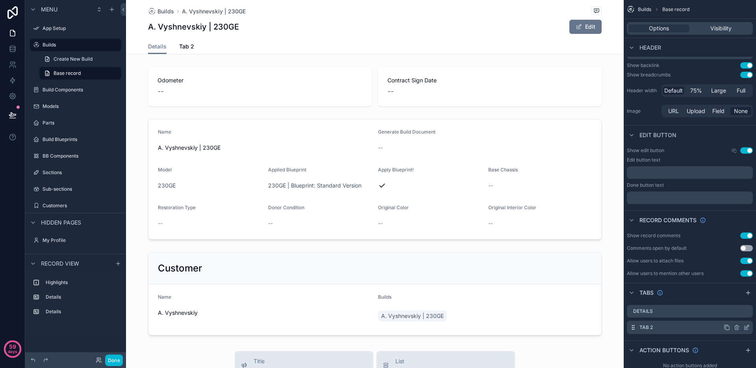
click at [745, 327] on icon "scrollable content" at bounding box center [746, 327] width 6 height 6
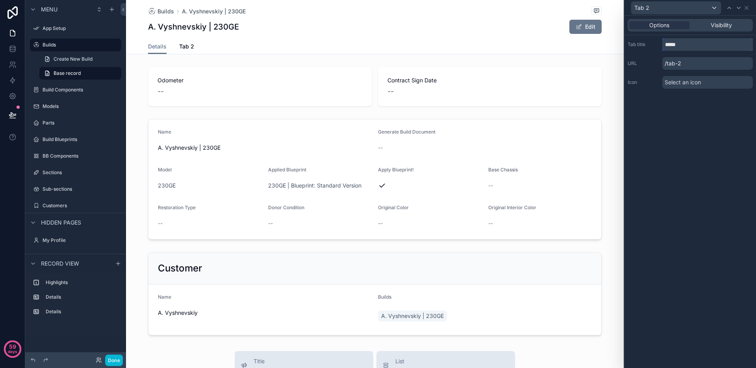
click at [685, 44] on input "*****" at bounding box center [707, 44] width 91 height 13
type input "**********"
click at [702, 9] on div "Order Details" at bounding box center [676, 8] width 90 height 13
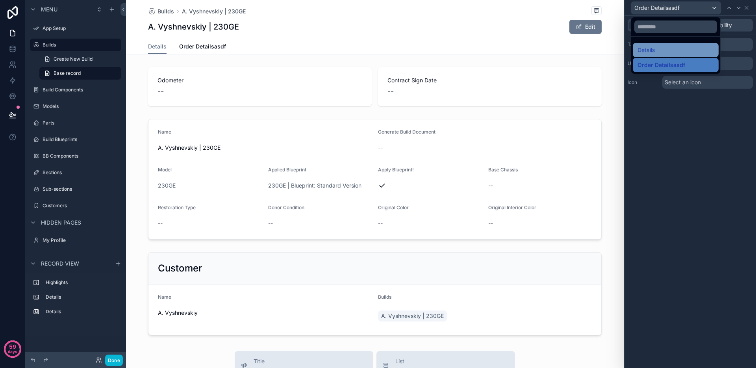
click at [673, 46] on div "Details" at bounding box center [676, 49] width 76 height 9
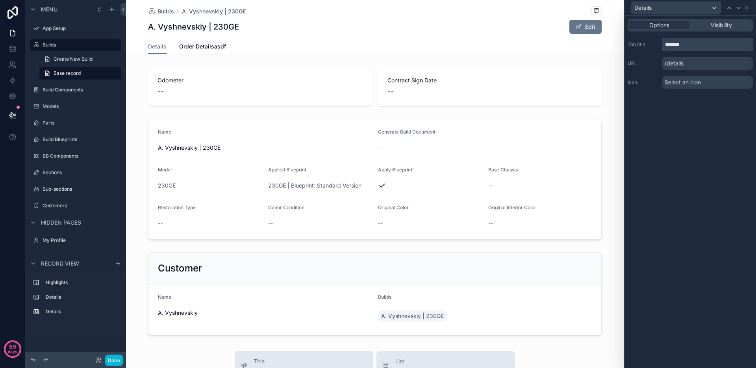
click at [685, 46] on input "*******" at bounding box center [707, 44] width 91 height 13
type input "**********"
click at [690, 84] on span "Select an icon" at bounding box center [683, 82] width 36 height 8
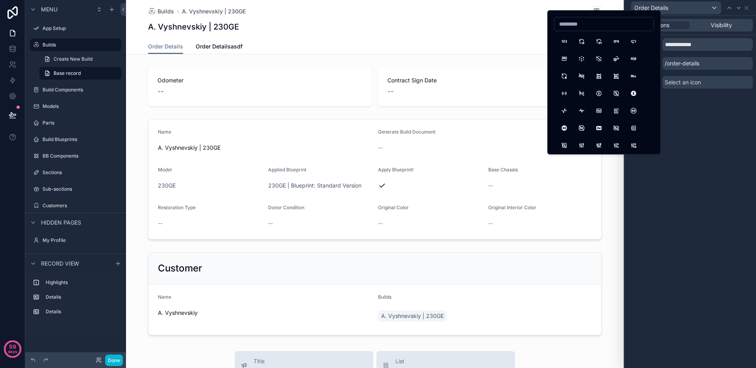
drag, startPoint x: 592, startPoint y: 30, endPoint x: 591, endPoint y: 24, distance: 6.3
click at [592, 28] on div at bounding box center [604, 24] width 100 height 14
click at [591, 22] on input at bounding box center [603, 24] width 99 height 11
type input "****"
click at [567, 58] on button "ClipboardList" at bounding box center [564, 59] width 14 height 14
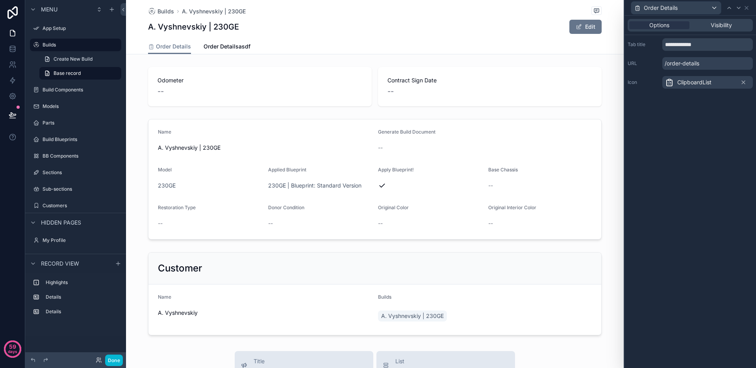
click at [710, 204] on div "**********" at bounding box center [691, 192] width 132 height 352
click at [224, 47] on span "Order Detailsasdf" at bounding box center [227, 47] width 47 height 8
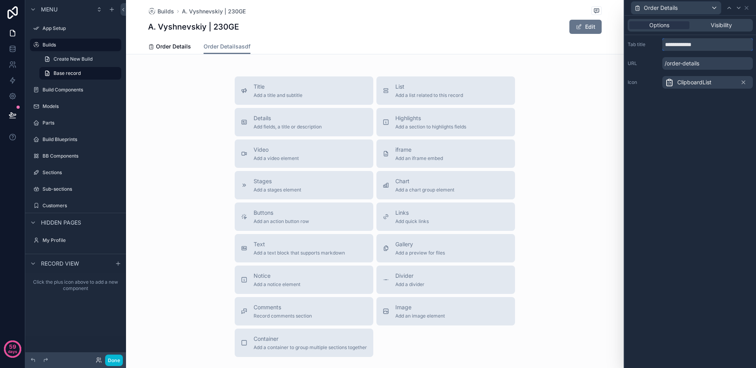
click at [706, 45] on input "**********" at bounding box center [707, 44] width 91 height 13
type input "*"
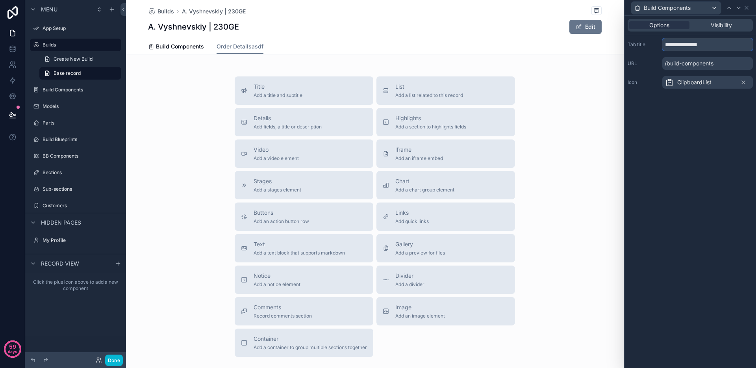
type input "**********"
click at [698, 112] on div "**********" at bounding box center [691, 192] width 132 height 352
click at [700, 83] on span "ClipboardList" at bounding box center [694, 82] width 34 height 8
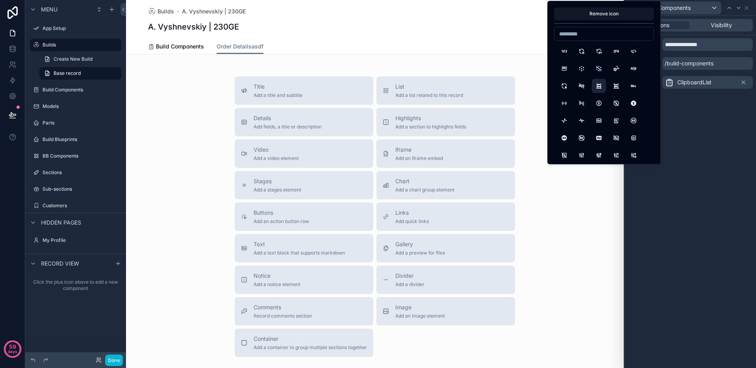
click at [603, 85] on button "Abacus" at bounding box center [599, 86] width 14 height 14
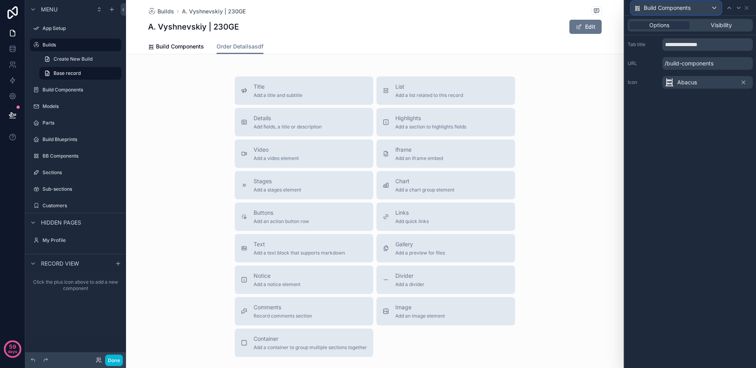
click at [680, 13] on div "Build Components" at bounding box center [676, 8] width 90 height 13
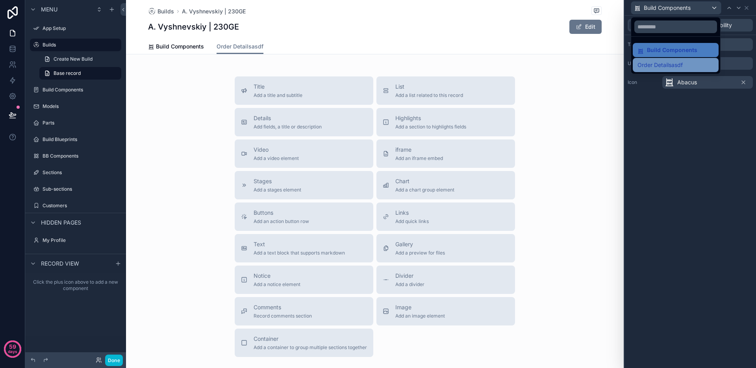
click at [670, 66] on span "Order Detailsasdf" at bounding box center [660, 64] width 45 height 9
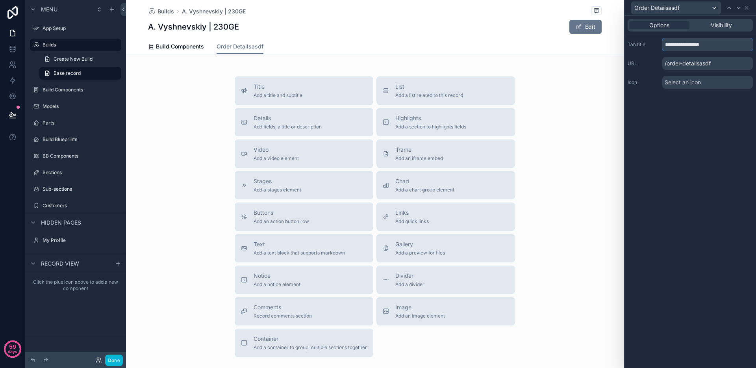
click at [684, 46] on input "**********" at bounding box center [707, 44] width 91 height 13
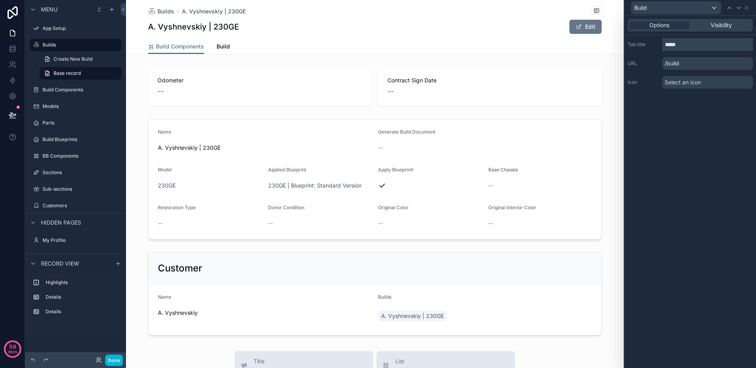
type input "*****"
click at [686, 8] on div "Build" at bounding box center [676, 8] width 90 height 13
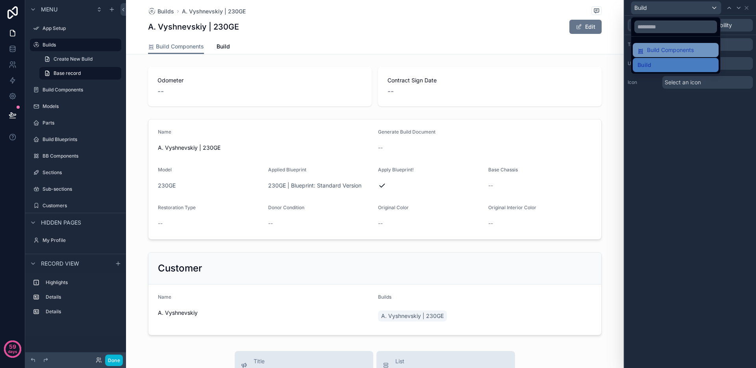
click at [673, 46] on span "Build Components" at bounding box center [670, 49] width 47 height 9
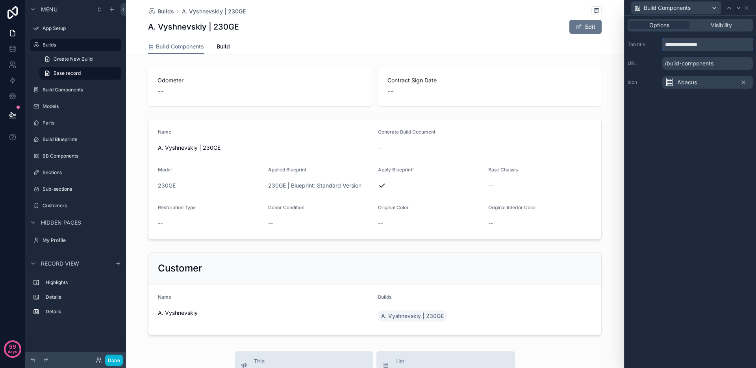
click at [681, 48] on input "**********" at bounding box center [707, 44] width 91 height 13
click at [681, 47] on input "**********" at bounding box center [707, 44] width 91 height 13
type input "*"
type input "**********"
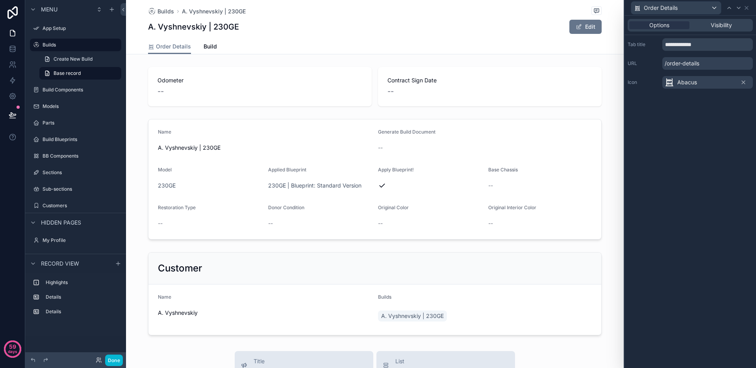
click at [712, 79] on div "Abacus" at bounding box center [707, 82] width 91 height 13
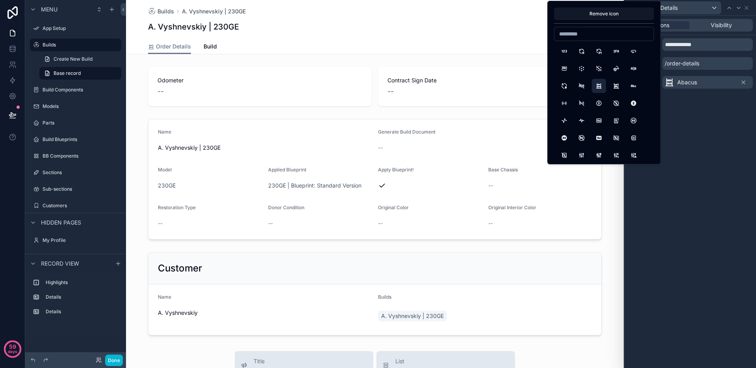
click at [748, 82] on div "Abacus" at bounding box center [707, 82] width 91 height 13
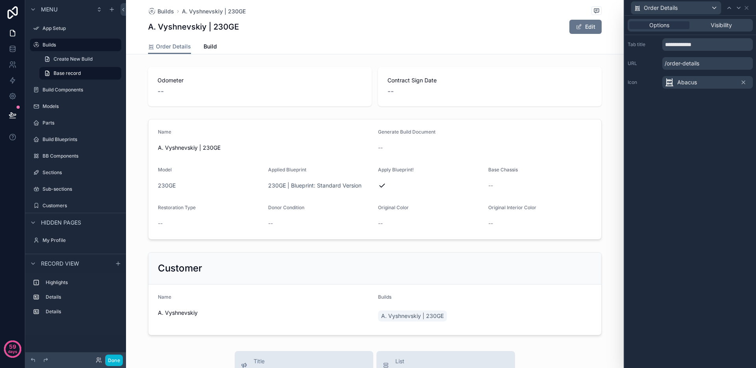
click at [736, 80] on div "Abacus" at bounding box center [707, 82] width 91 height 13
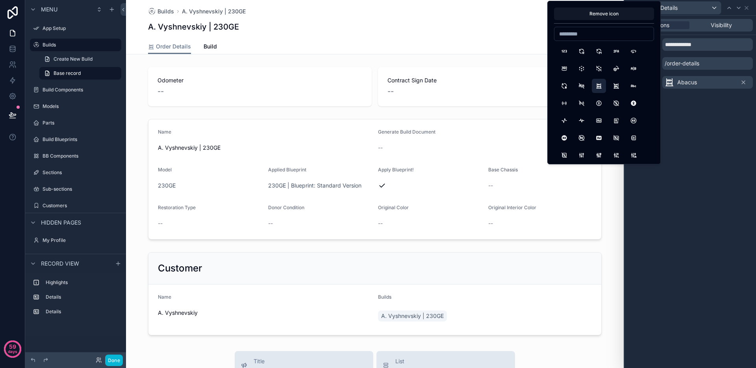
click at [609, 28] on div at bounding box center [604, 34] width 100 height 14
click at [607, 33] on input at bounding box center [603, 33] width 99 height 11
type input "*****"
click at [619, 68] on button "ClipboardText" at bounding box center [616, 68] width 14 height 14
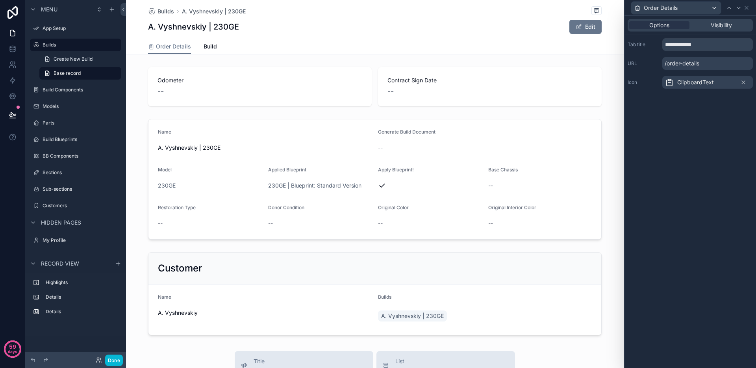
click at [688, 171] on div "**********" at bounding box center [691, 192] width 132 height 352
click at [200, 46] on div "Order Details Build" at bounding box center [375, 46] width 454 height 15
click at [204, 48] on span "Build" at bounding box center [210, 47] width 13 height 8
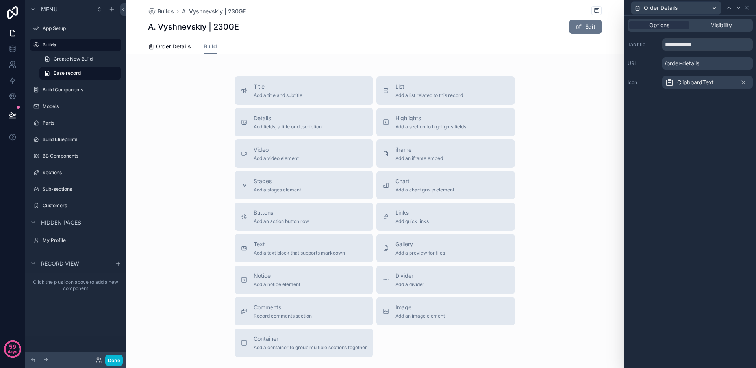
click at [693, 126] on div "**********" at bounding box center [691, 192] width 132 height 352
click at [677, 6] on span "Order Details" at bounding box center [661, 8] width 34 height 8
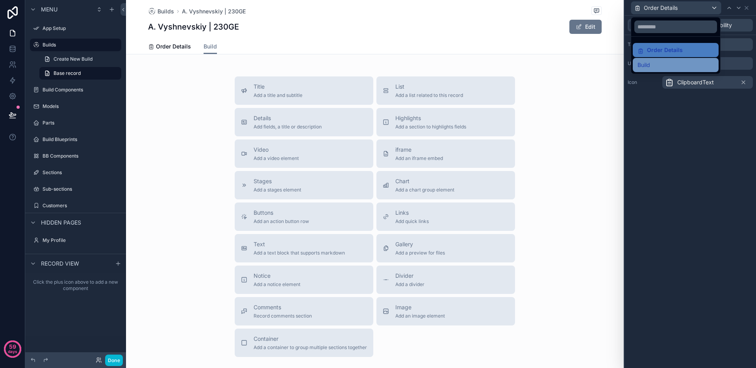
click at [662, 62] on div "Build" at bounding box center [676, 64] width 76 height 9
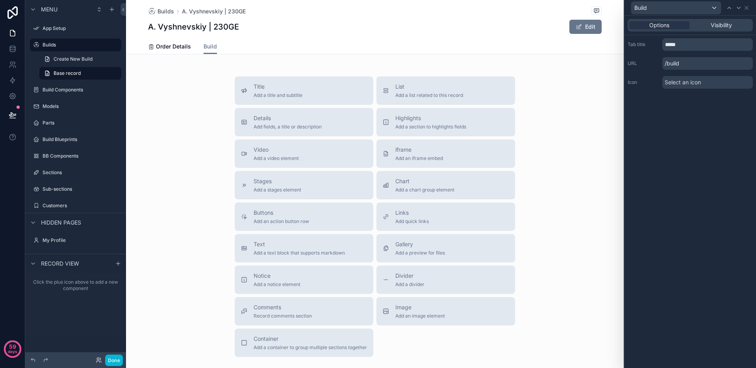
click at [685, 83] on span "Select an icon" at bounding box center [683, 82] width 36 height 8
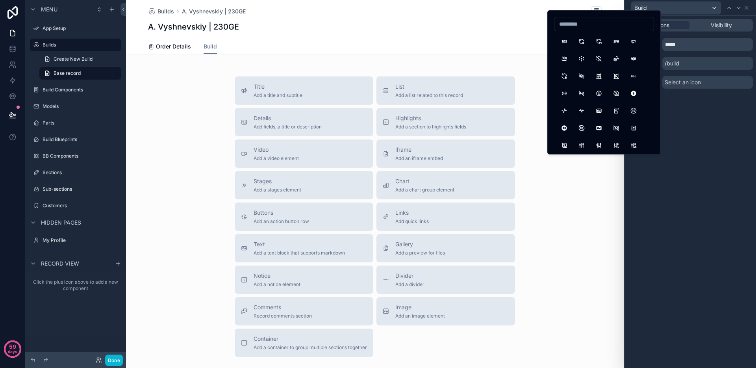
click at [582, 20] on input at bounding box center [603, 24] width 99 height 11
type input "*"
type input "*********"
click at [565, 41] on button "Components" at bounding box center [564, 41] width 14 height 14
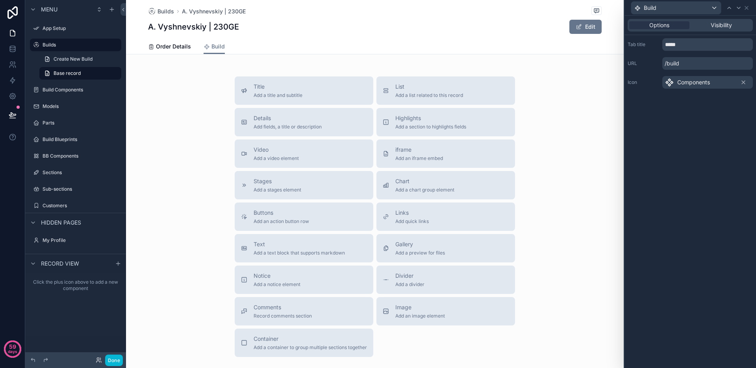
click at [668, 184] on div "Options Visibility Tab title ***** URL /build Icon Components" at bounding box center [691, 192] width 132 height 352
click at [115, 361] on button "Done" at bounding box center [114, 359] width 18 height 11
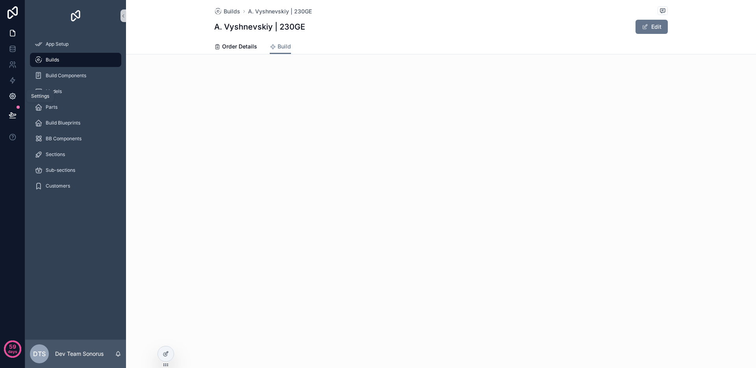
click at [14, 101] on link at bounding box center [12, 96] width 25 height 16
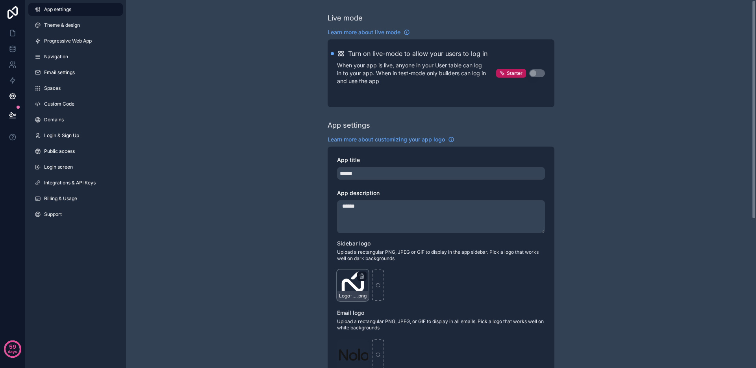
click at [363, 272] on div "scrollable content" at bounding box center [361, 275] width 9 height 9
click at [363, 275] on icon "scrollable content" at bounding box center [362, 275] width 4 height 0
click at [376, 262] on icon "button" at bounding box center [378, 262] width 6 height 6
click at [358, 282] on div "scrollable content" at bounding box center [353, 285] width 32 height 32
type input "**********"
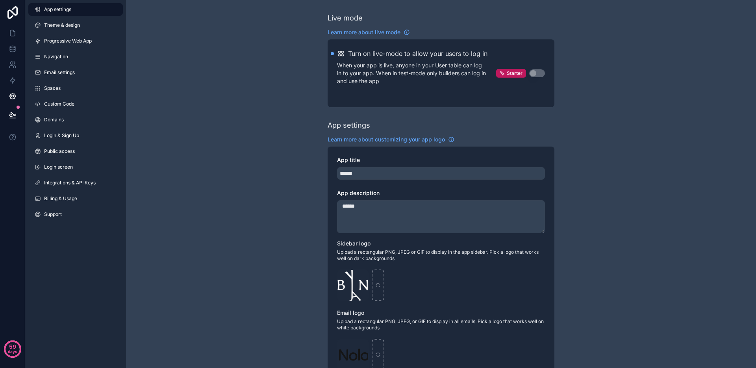
click at [282, 126] on div "Live mode Learn more about live mode Turn on live-mode to allow your users to l…" at bounding box center [441, 308] width 630 height 617
click at [16, 29] on icon at bounding box center [13, 33] width 8 height 8
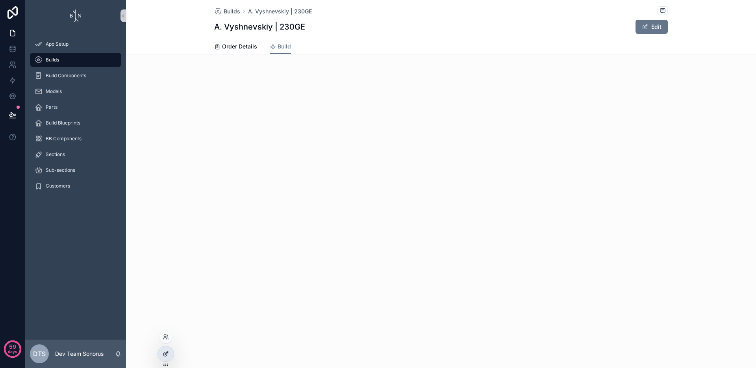
click at [161, 354] on div at bounding box center [166, 353] width 16 height 15
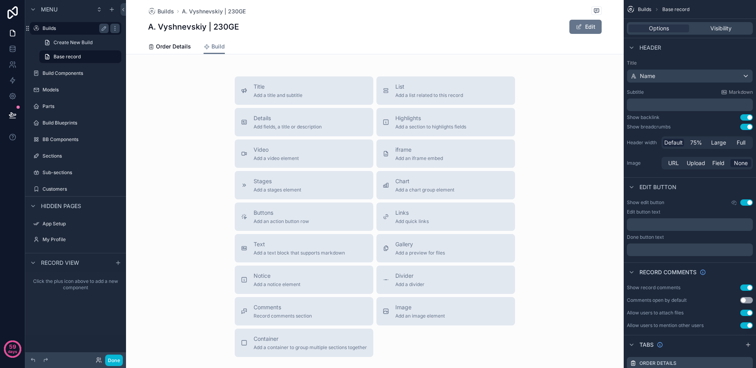
click at [64, 28] on label "Builds" at bounding box center [74, 28] width 63 height 6
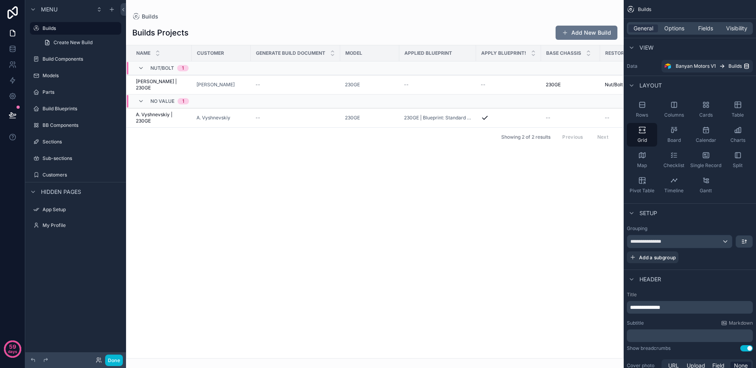
click at [149, 79] on div "scrollable content" at bounding box center [375, 184] width 498 height 368
click at [154, 83] on span "[PERSON_NAME] | 230GE" at bounding box center [161, 84] width 51 height 13
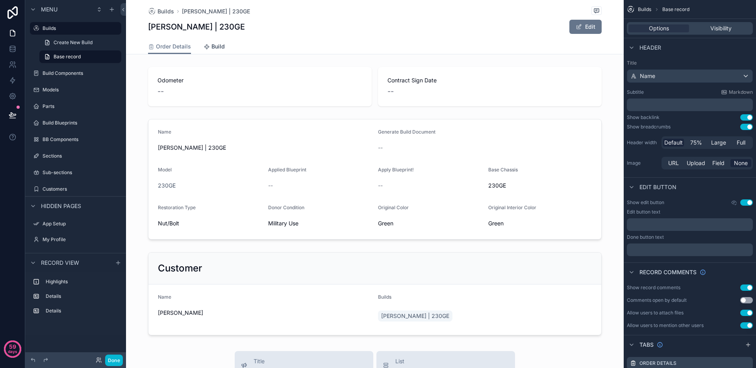
click at [214, 47] on span "Build" at bounding box center [217, 47] width 13 height 8
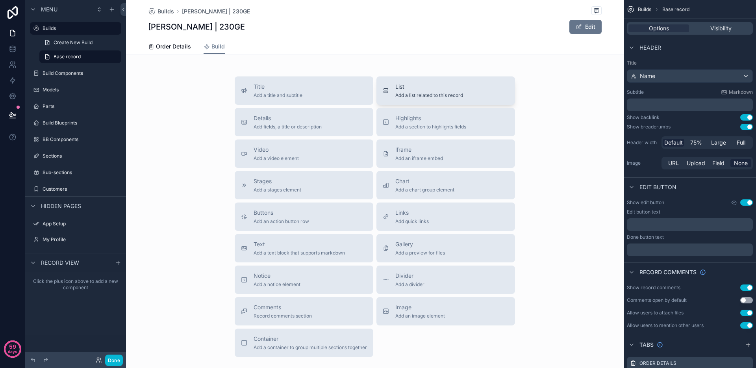
click at [417, 93] on span "Add a list related to this record" at bounding box center [429, 95] width 68 height 6
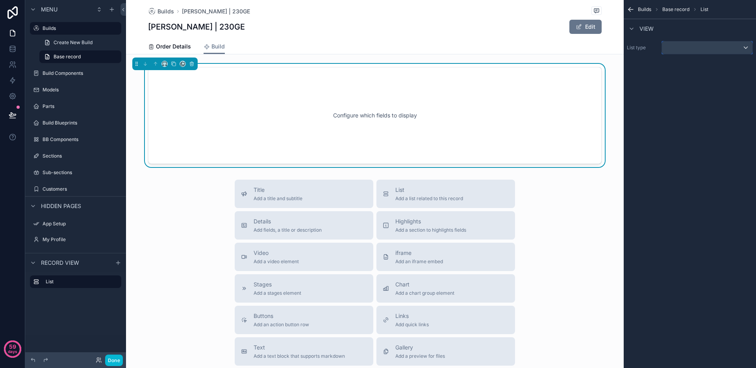
click at [679, 43] on div "scrollable content" at bounding box center [707, 47] width 91 height 13
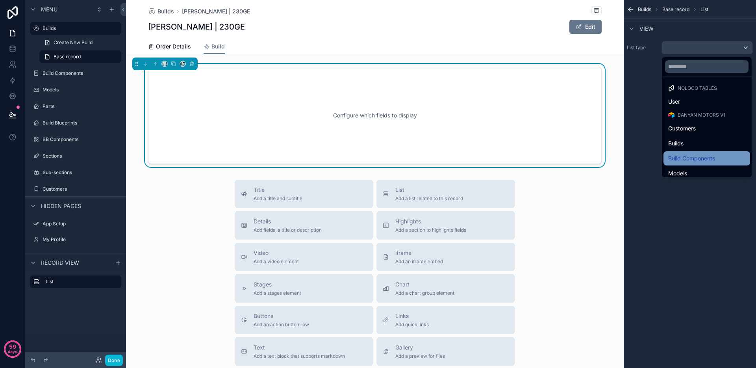
click at [709, 154] on span "Build Components" at bounding box center [691, 158] width 47 height 9
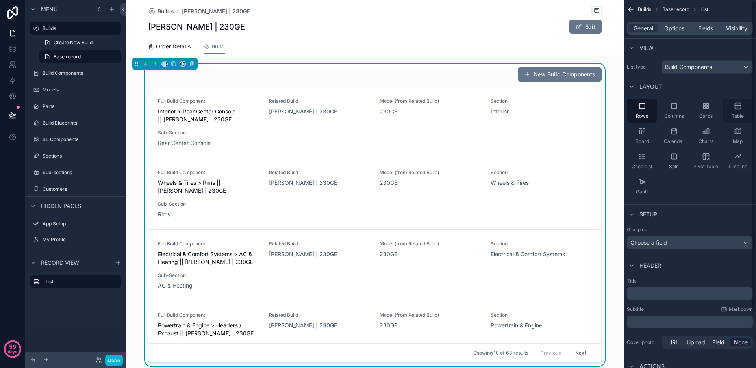
click at [741, 113] on span "Table" at bounding box center [738, 116] width 12 height 6
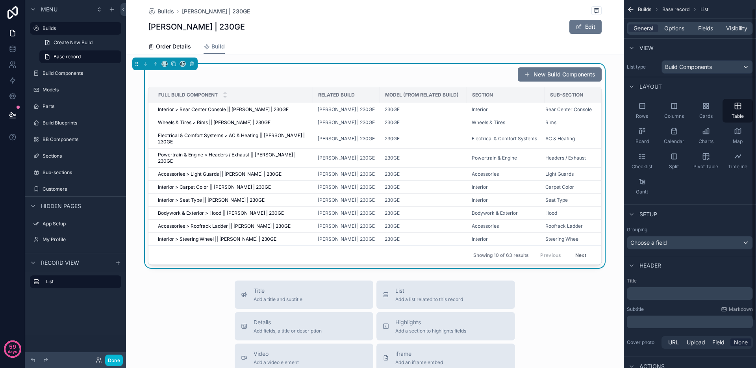
scroll to position [15, 0]
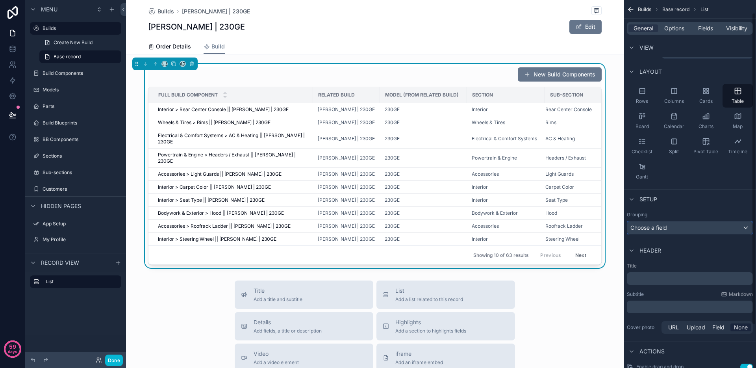
click at [678, 230] on div "Choose a field" at bounding box center [689, 227] width 125 height 13
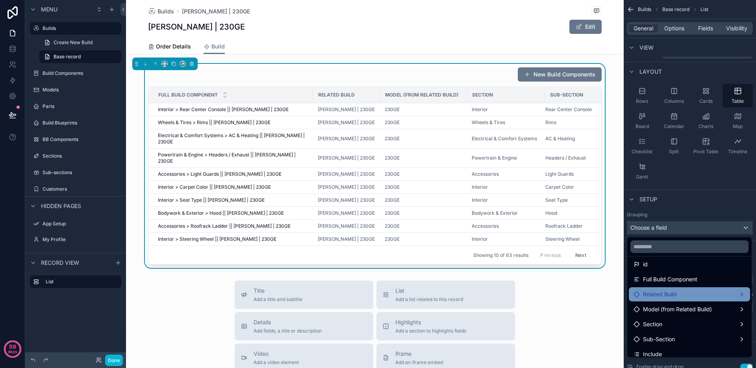
scroll to position [41, 0]
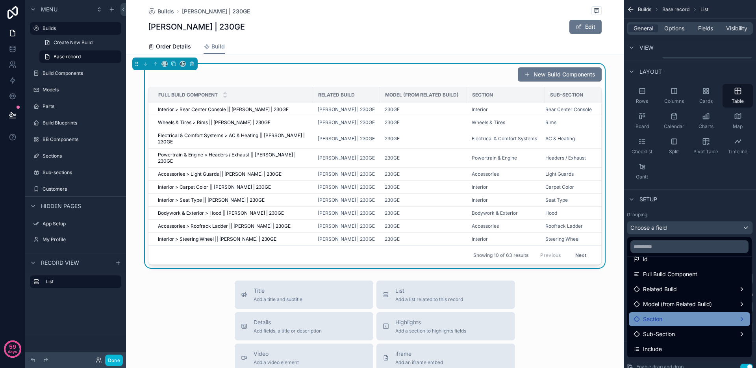
click at [710, 318] on div "Section" at bounding box center [690, 318] width 112 height 9
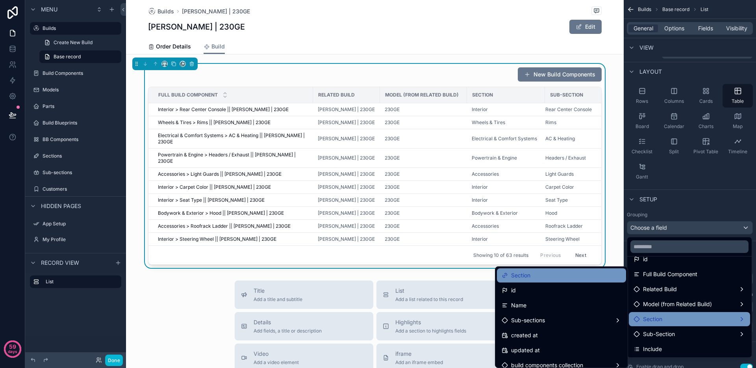
click at [567, 277] on div "Section" at bounding box center [562, 275] width 120 height 9
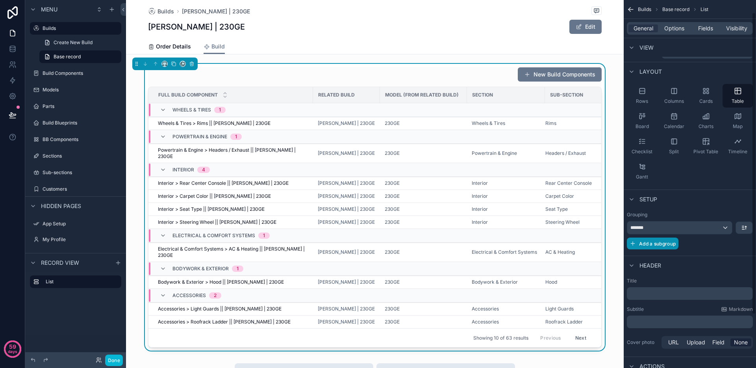
click at [664, 241] on span "Add a subgroup" at bounding box center [657, 244] width 37 height 6
click at [671, 245] on div "Choose a field" at bounding box center [680, 244] width 106 height 13
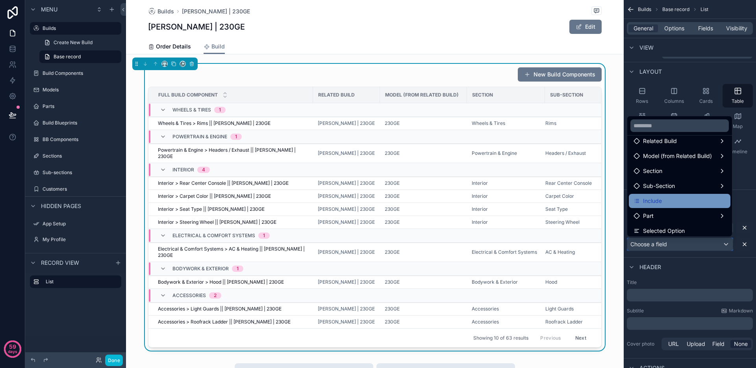
scroll to position [73, 0]
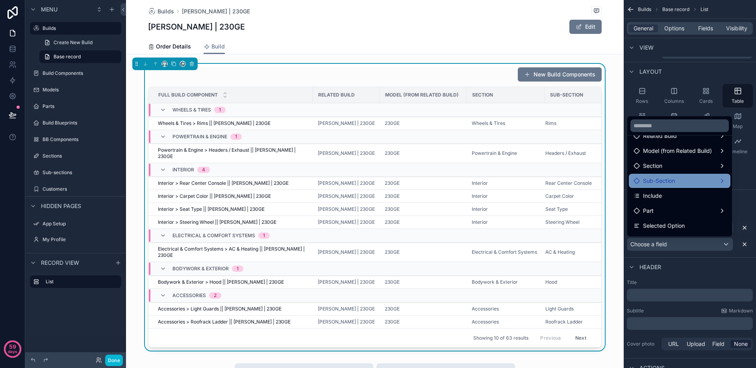
click at [680, 184] on div "Sub-Section" at bounding box center [680, 180] width 92 height 9
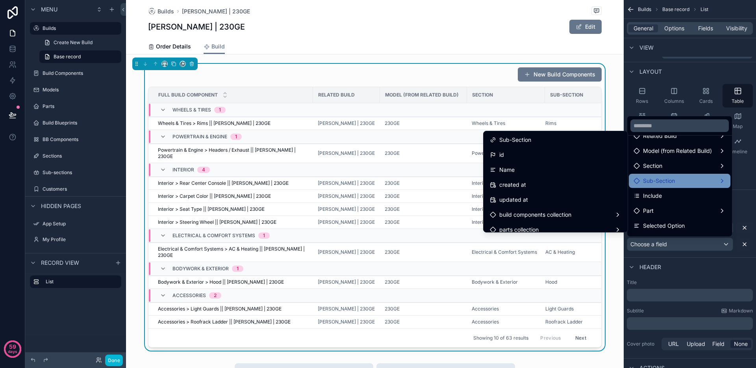
click at [456, 56] on div "Builds [PERSON_NAME] | 230GE [PERSON_NAME] | 230GE Edit Build Order Details Bui…" at bounding box center [375, 353] width 498 height 706
click at [235, 79] on div "New Build Components" at bounding box center [375, 74] width 454 height 15
click at [667, 26] on div "scrollable content" at bounding box center [378, 184] width 756 height 368
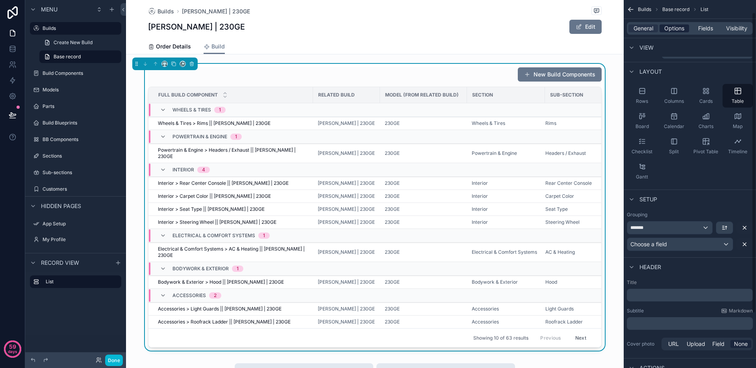
click at [668, 28] on span "Options" at bounding box center [674, 28] width 20 height 8
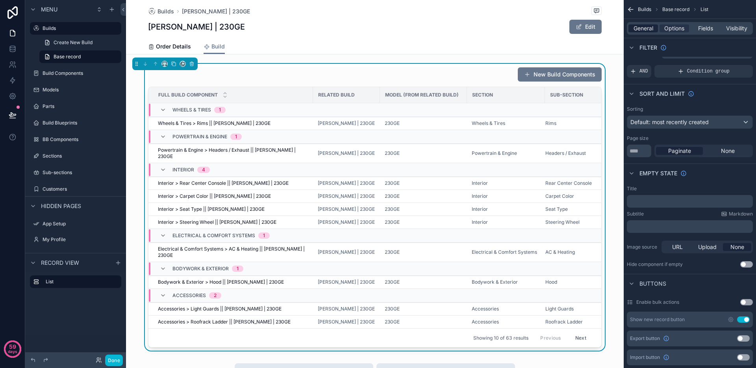
click at [643, 27] on span "General" at bounding box center [644, 28] width 20 height 8
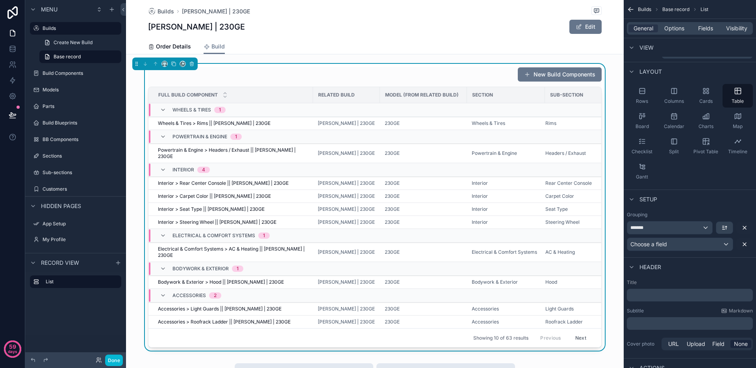
click at [654, 296] on p "﻿" at bounding box center [690, 295] width 121 height 8
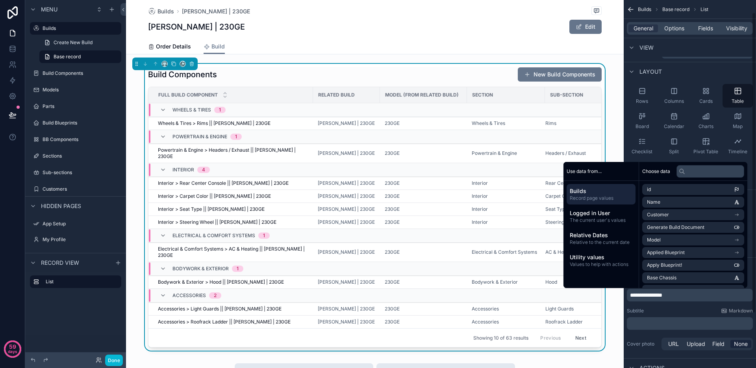
click at [689, 303] on div "**********" at bounding box center [690, 315] width 132 height 79
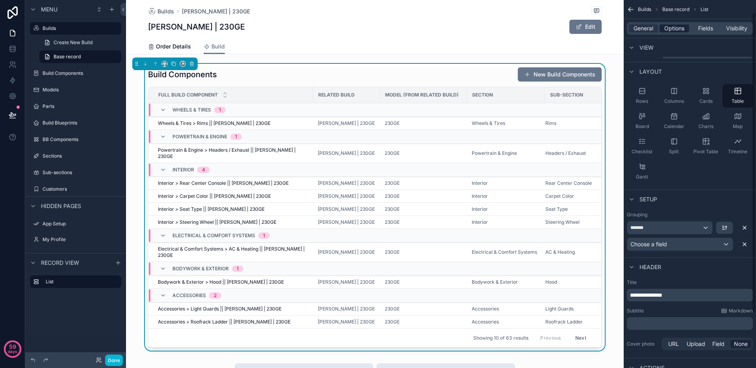
click at [681, 27] on span "Options" at bounding box center [674, 28] width 20 height 8
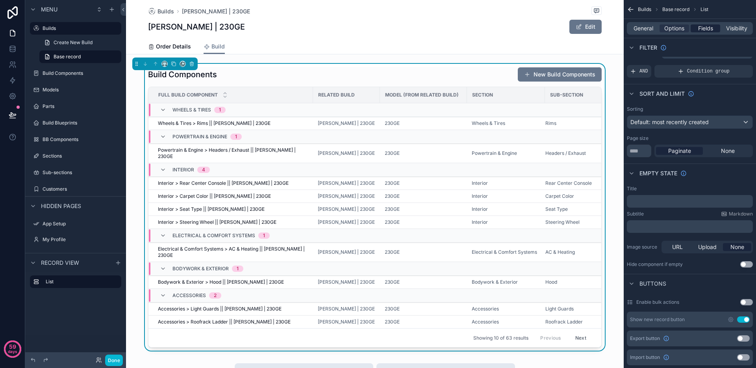
click at [707, 28] on span "Fields" at bounding box center [705, 28] width 15 height 8
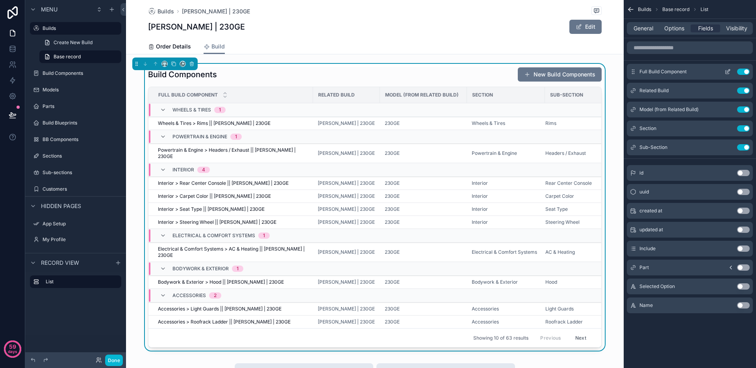
scroll to position [0, 0]
click at [745, 71] on button "Use setting" at bounding box center [743, 72] width 13 height 6
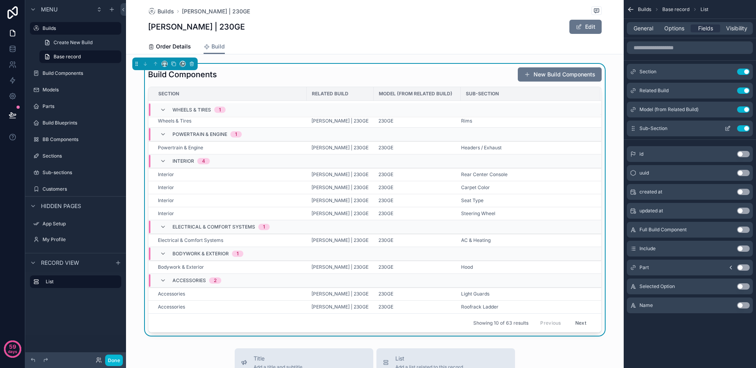
click at [742, 127] on button "Use setting" at bounding box center [743, 128] width 13 height 6
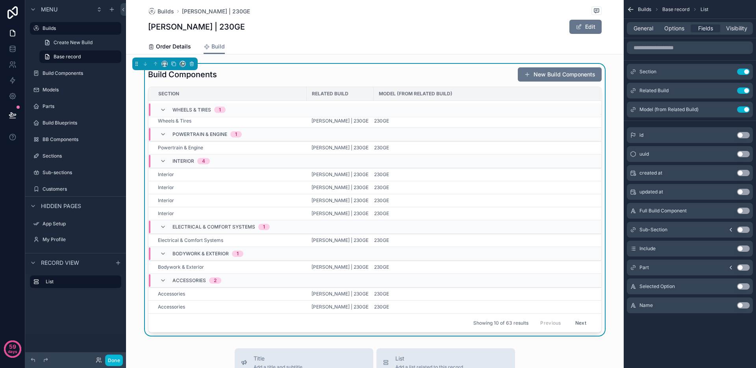
click at [744, 111] on button "Use setting" at bounding box center [743, 109] width 13 height 6
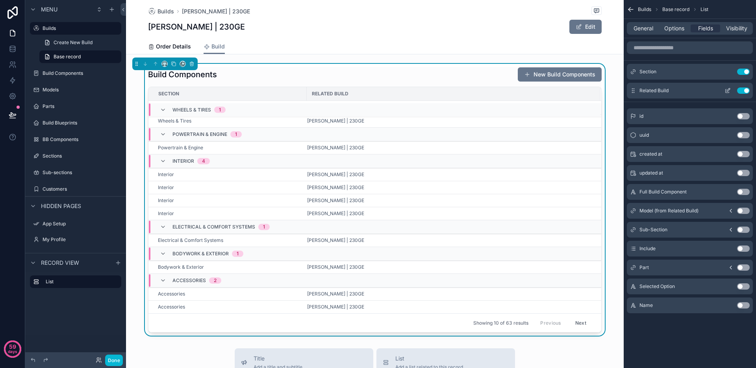
click at [744, 92] on button "Use setting" at bounding box center [743, 90] width 13 height 6
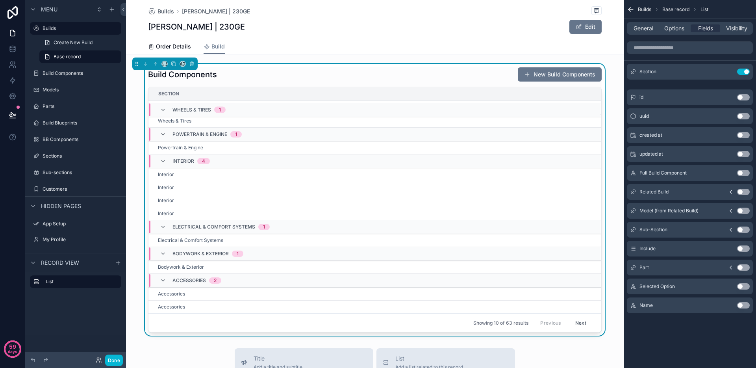
click at [745, 268] on button "Use setting" at bounding box center [743, 267] width 13 height 6
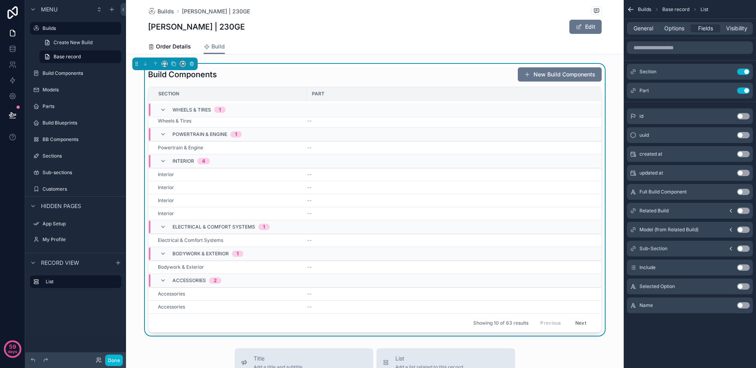
click at [743, 287] on button "Use setting" at bounding box center [743, 286] width 13 height 6
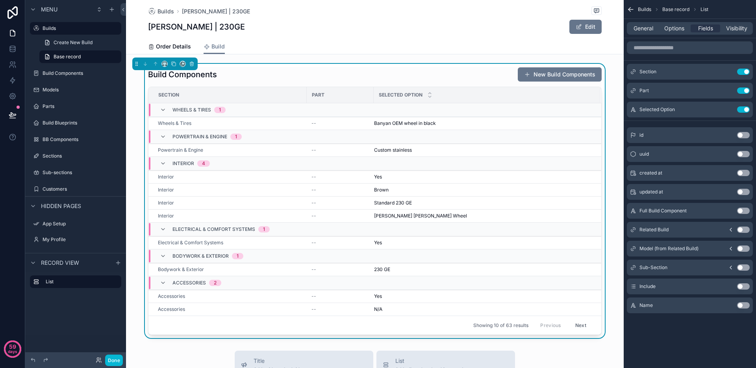
click at [744, 287] on button "Use setting" at bounding box center [743, 286] width 13 height 6
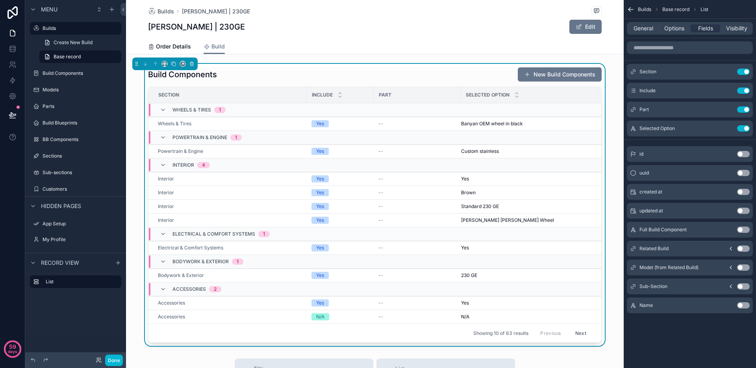
click at [285, 78] on div "Build Components New Build Components" at bounding box center [375, 74] width 454 height 15
click at [163, 66] on icon "scrollable content" at bounding box center [165, 64] width 6 height 6
click at [180, 150] on span "Full width" at bounding box center [180, 146] width 24 height 9
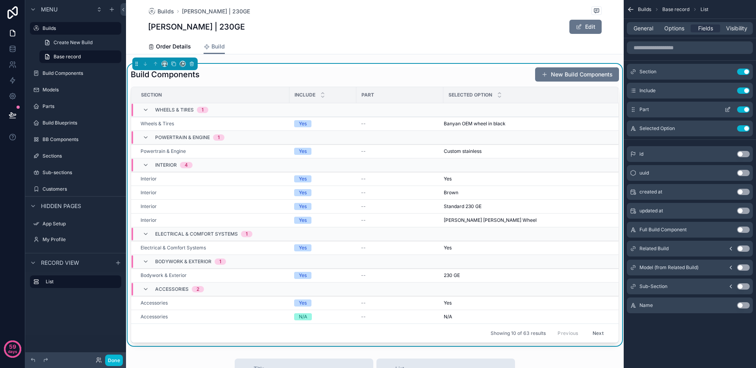
click at [729, 109] on icon "scrollable content" at bounding box center [728, 109] width 6 height 6
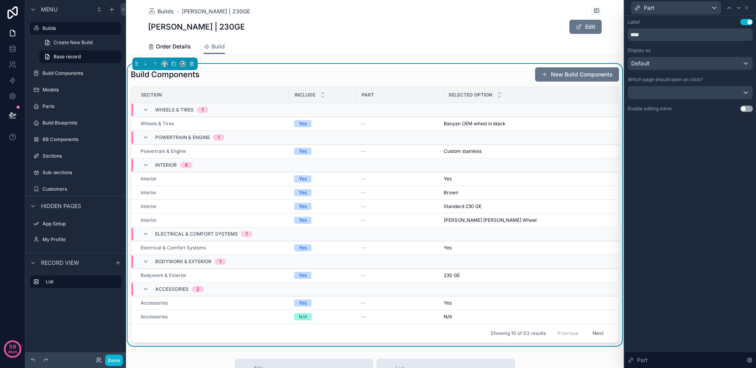
click at [745, 109] on button "Use setting" at bounding box center [746, 109] width 13 height 6
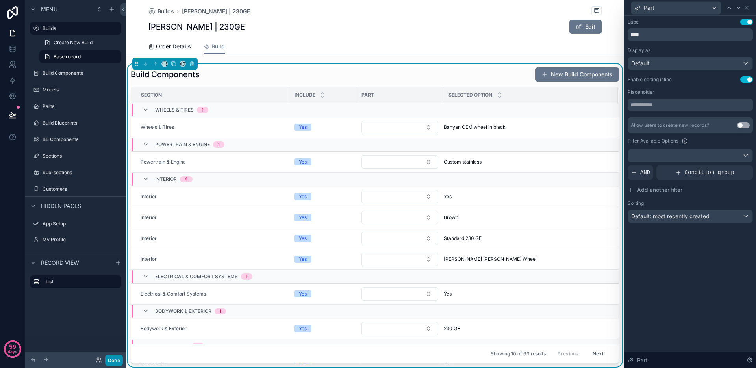
click at [110, 361] on button "Done" at bounding box center [114, 359] width 18 height 11
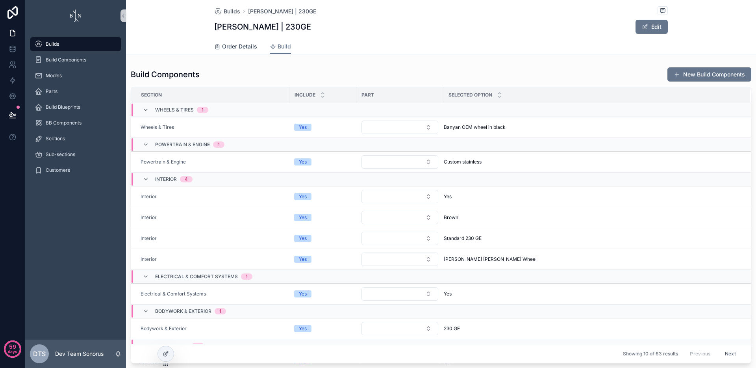
click at [245, 47] on span "Order Details" at bounding box center [239, 47] width 35 height 8
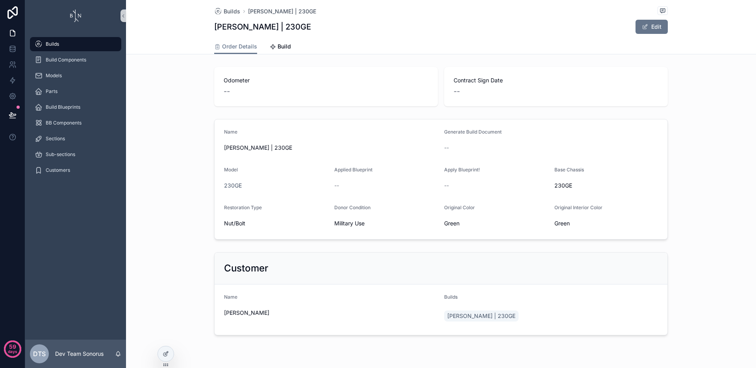
click at [76, 38] on div "Builds" at bounding box center [76, 44] width 82 height 13
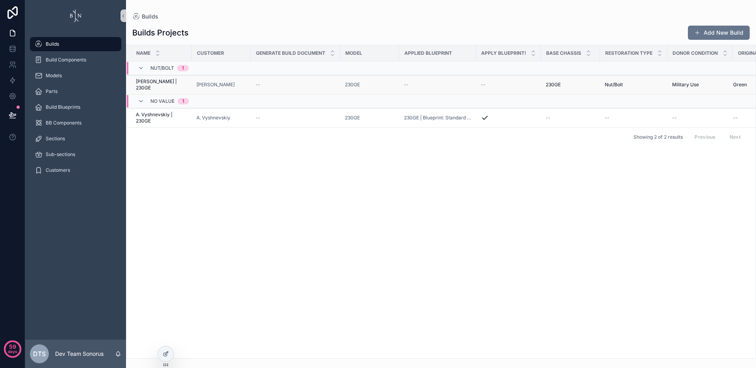
click at [152, 84] on span "[PERSON_NAME] | 230GE" at bounding box center [161, 84] width 51 height 13
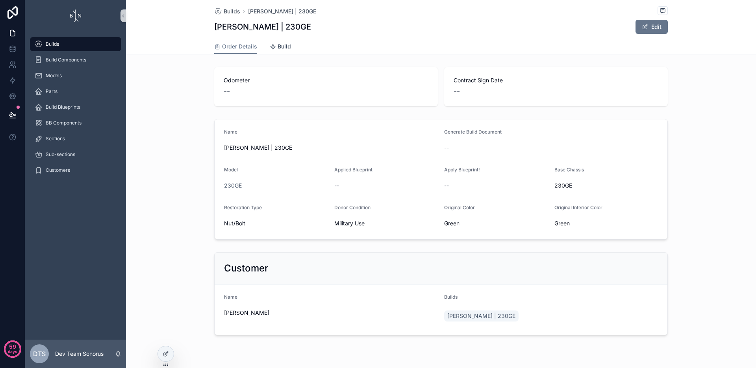
click at [280, 42] on link "Build" at bounding box center [280, 47] width 21 height 16
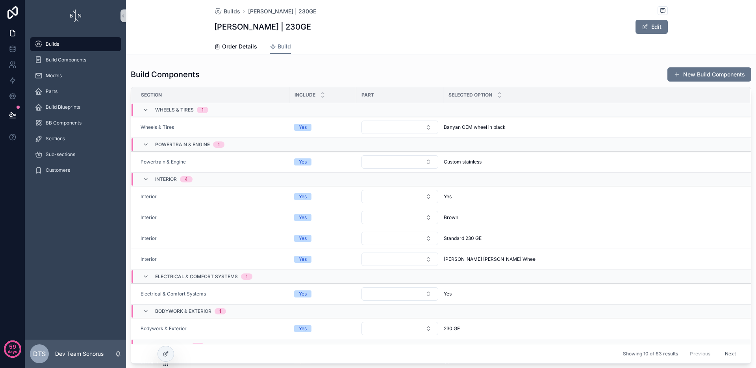
click at [141, 110] on div "Wheels & Tires 1" at bounding box center [175, 110] width 85 height 13
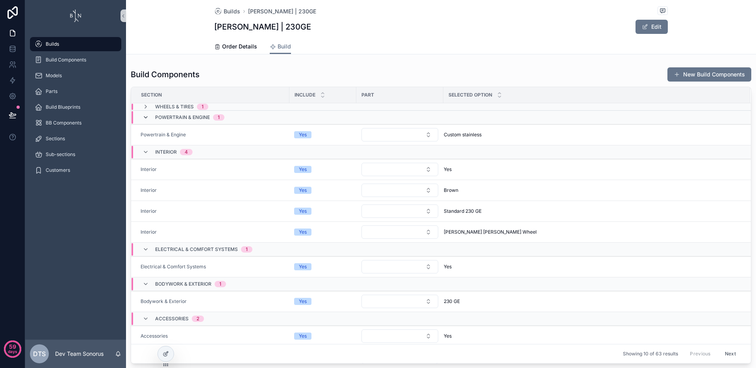
click at [143, 116] on icon "scrollable content" at bounding box center [146, 117] width 6 height 6
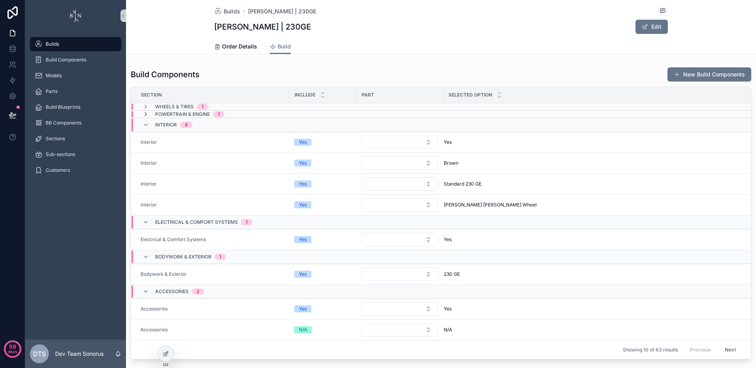
click at [146, 114] on icon "scrollable content" at bounding box center [146, 114] width 6 height 6
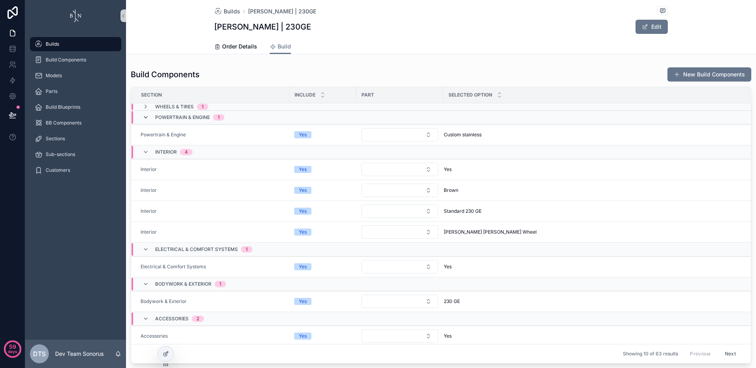
click at [146, 114] on icon "scrollable content" at bounding box center [146, 117] width 6 height 6
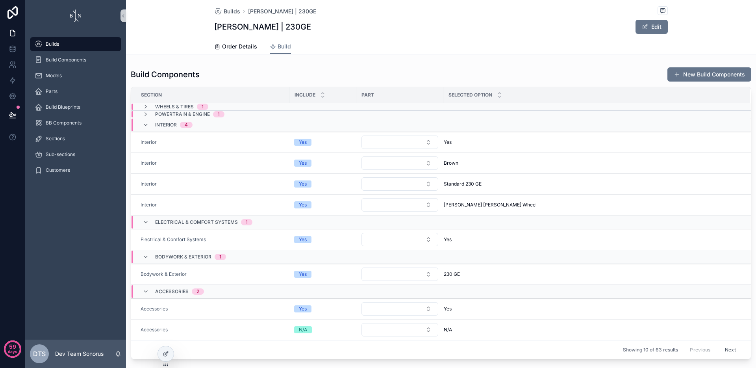
click at [146, 114] on icon "scrollable content" at bounding box center [146, 114] width 6 height 6
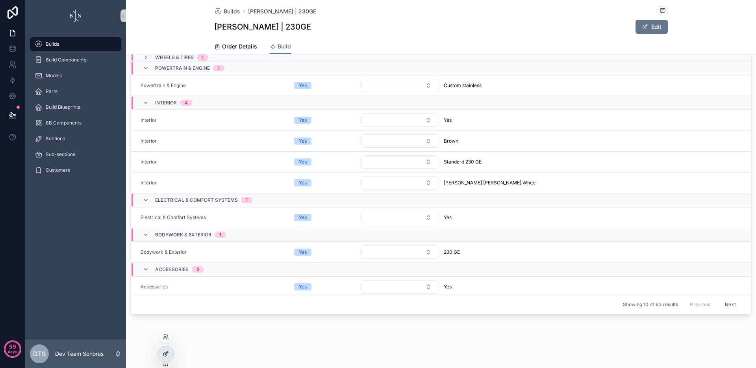
click at [167, 358] on div at bounding box center [166, 353] width 16 height 15
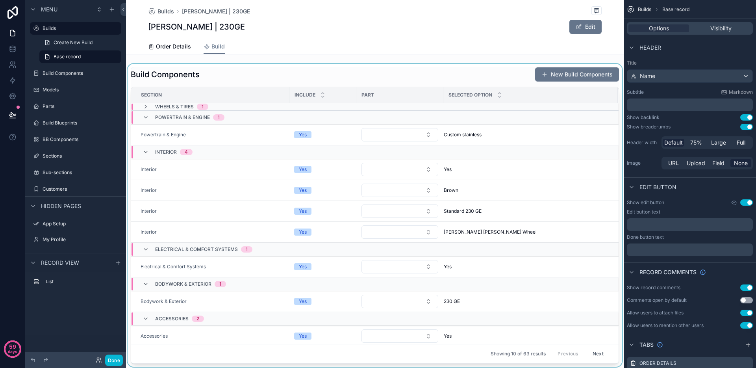
click at [341, 74] on div "scrollable content" at bounding box center [375, 215] width 498 height 303
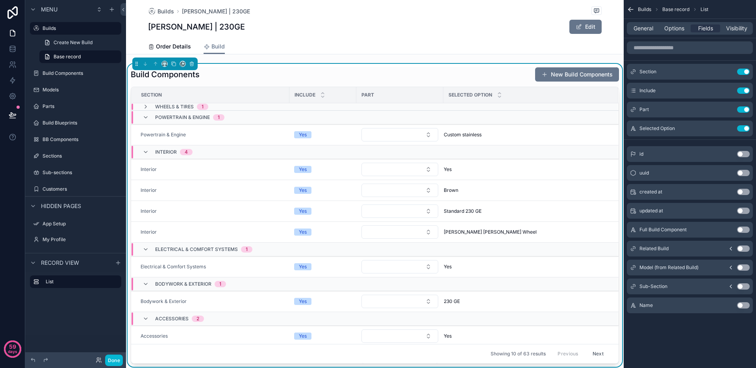
click at [647, 19] on div "General Options Fields Visibility" at bounding box center [690, 28] width 132 height 19
click at [648, 26] on span "General" at bounding box center [644, 28] width 20 height 8
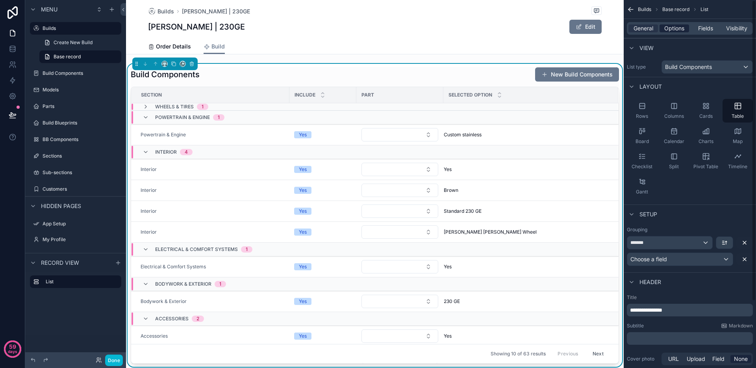
click at [683, 31] on span "Options" at bounding box center [674, 28] width 20 height 8
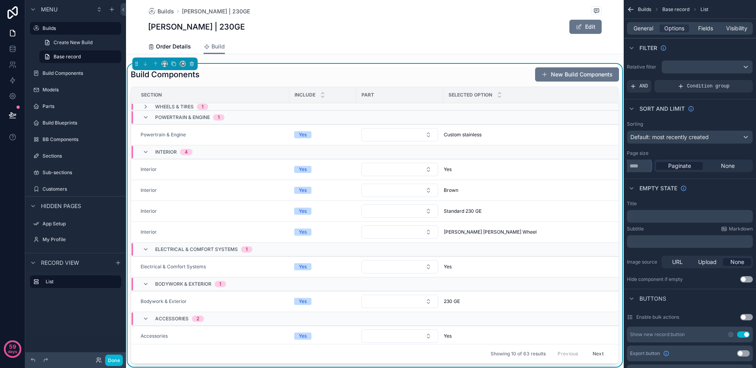
click at [640, 162] on input "**" at bounding box center [639, 165] width 24 height 13
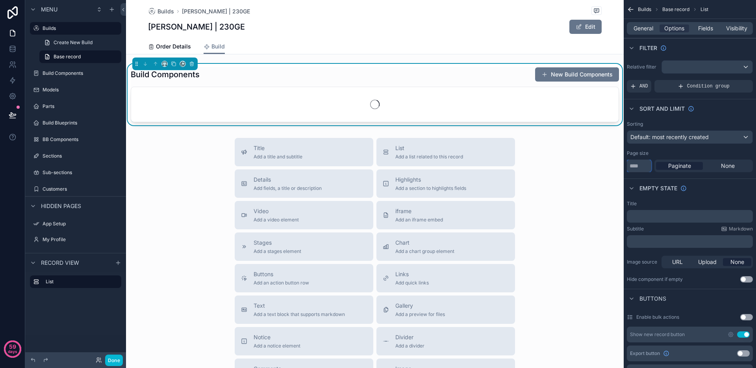
type input "***"
click at [673, 151] on div "Page size" at bounding box center [690, 153] width 126 height 6
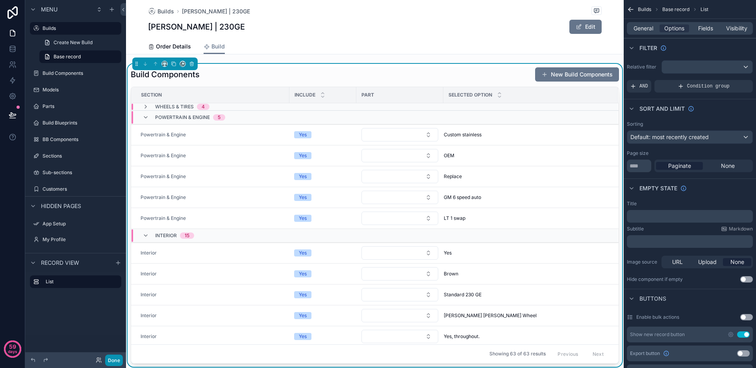
click at [117, 361] on button "Done" at bounding box center [114, 359] width 18 height 11
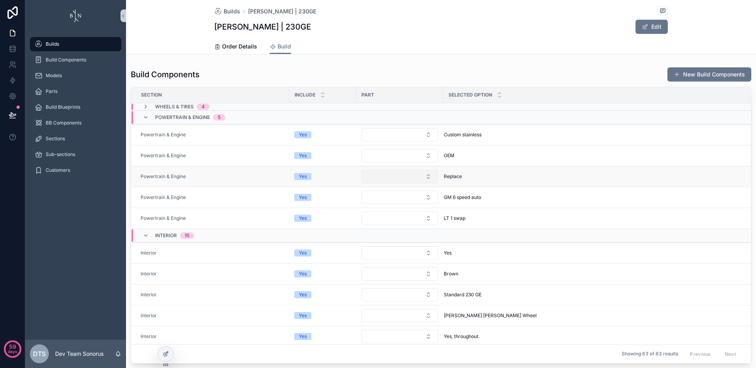
click at [399, 178] on button "Select Button" at bounding box center [400, 176] width 77 height 13
click at [169, 356] on div at bounding box center [166, 353] width 16 height 15
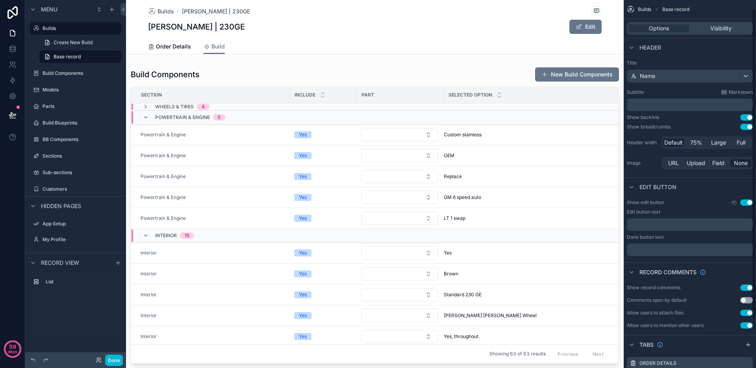
scroll to position [68, 0]
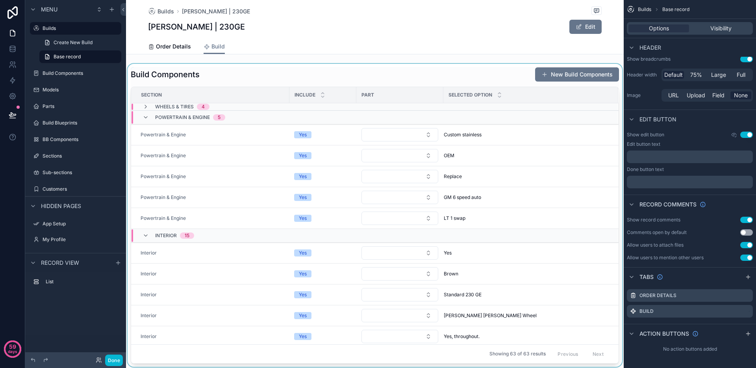
click at [393, 87] on th "Part" at bounding box center [399, 95] width 87 height 16
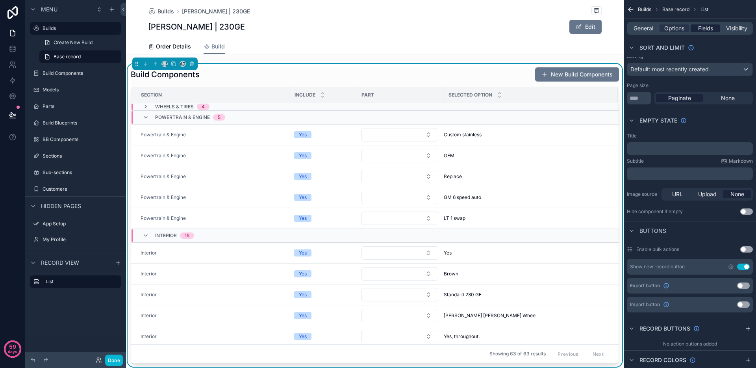
click at [702, 30] on span "Fields" at bounding box center [705, 28] width 15 height 8
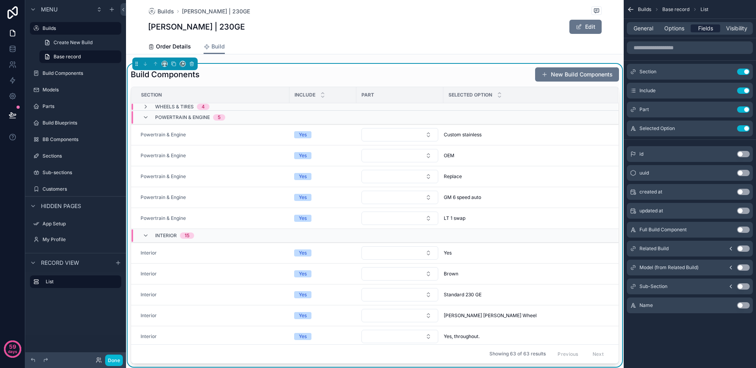
scroll to position [0, 0]
click at [727, 109] on icon "scrollable content" at bounding box center [728, 108] width 3 height 3
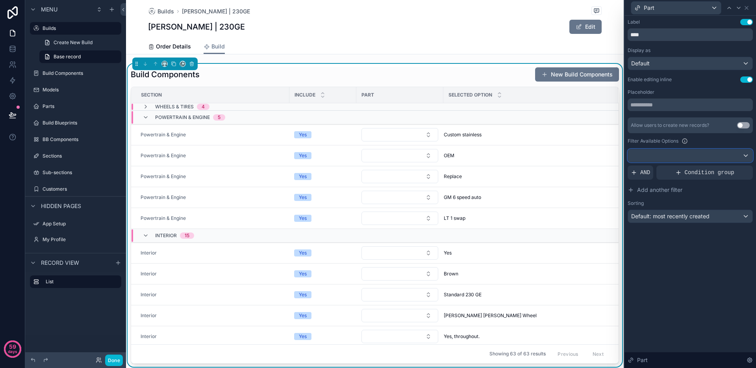
click at [653, 154] on div at bounding box center [690, 155] width 124 height 13
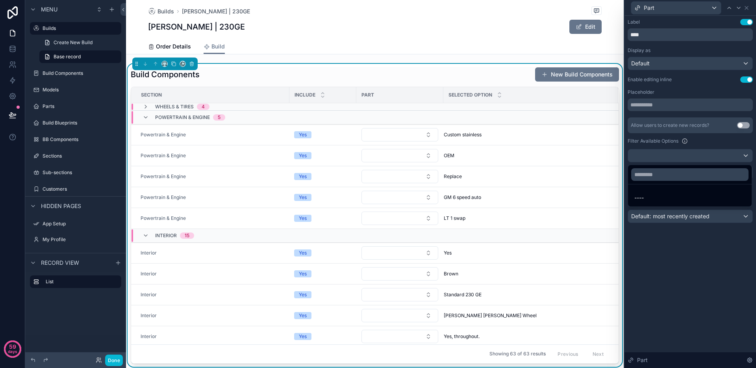
click at [671, 143] on div at bounding box center [691, 184] width 132 height 368
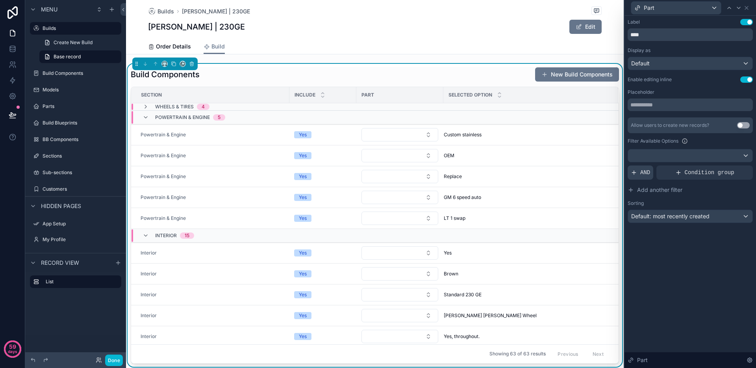
click at [647, 174] on span "AND" at bounding box center [645, 173] width 10 height 8
click at [732, 166] on icon at bounding box center [733, 166] width 5 height 5
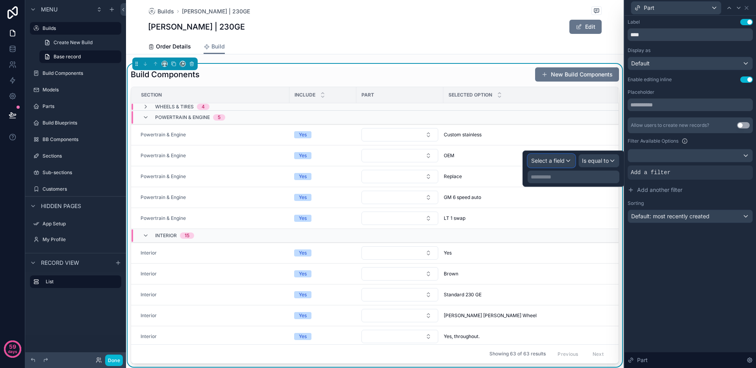
click at [546, 159] on span "Select a field" at bounding box center [547, 160] width 33 height 7
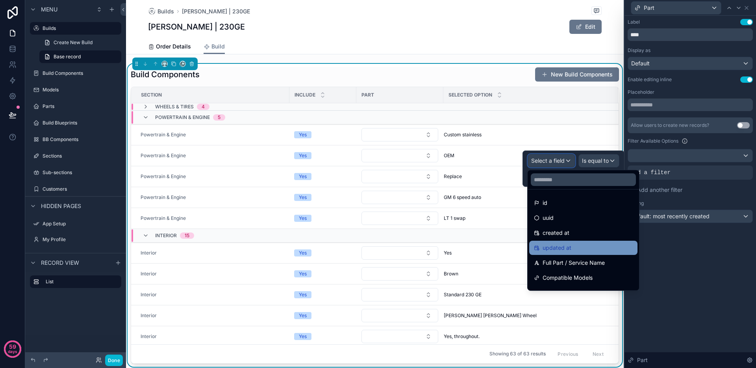
scroll to position [15, 0]
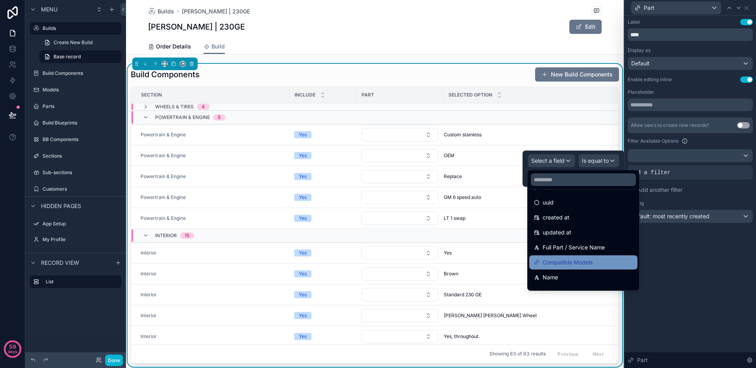
click at [597, 261] on div "Compatible Models" at bounding box center [583, 262] width 99 height 9
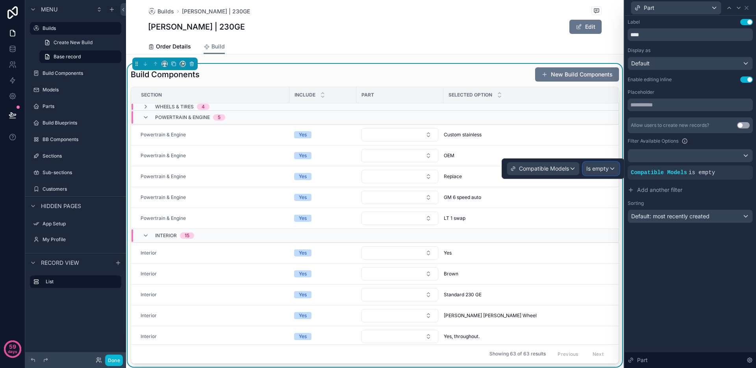
click at [603, 167] on span "Is empty" at bounding box center [597, 169] width 22 height 8
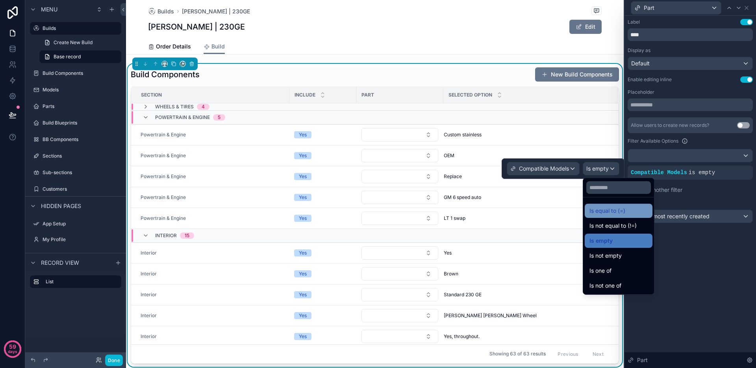
click at [610, 211] on span "Is equal to (=)" at bounding box center [608, 210] width 36 height 9
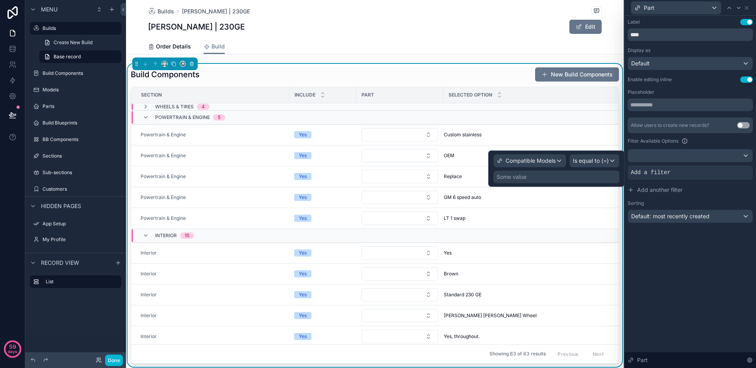
click at [568, 182] on div "Some value" at bounding box center [556, 177] width 126 height 13
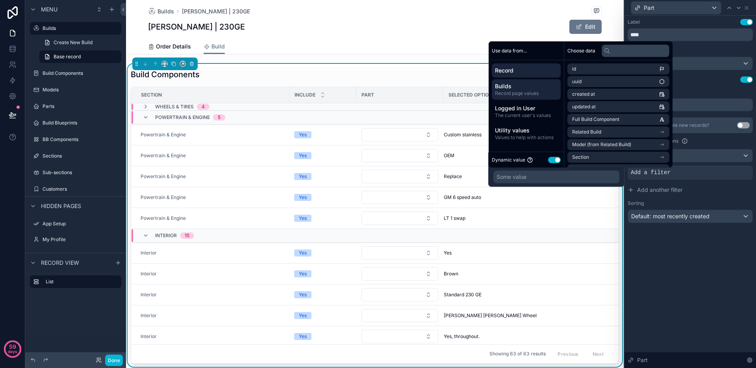
click at [527, 90] on span "Record page values" at bounding box center [526, 93] width 63 height 6
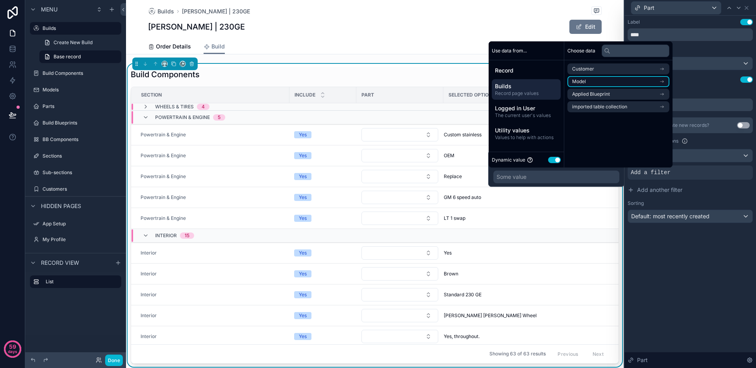
click at [619, 82] on li "Model" at bounding box center [618, 81] width 102 height 11
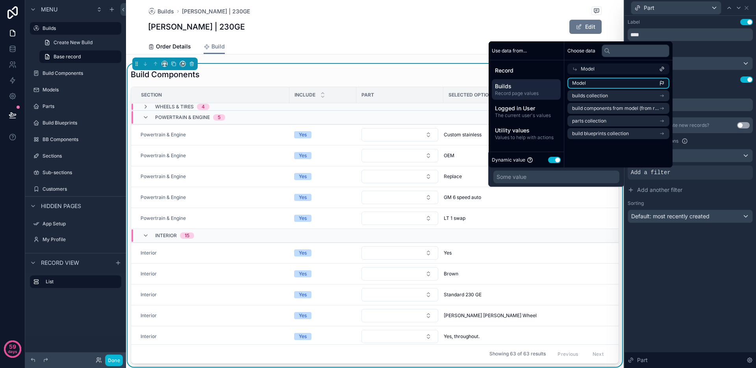
click at [619, 82] on li "Model" at bounding box center [618, 83] width 102 height 11
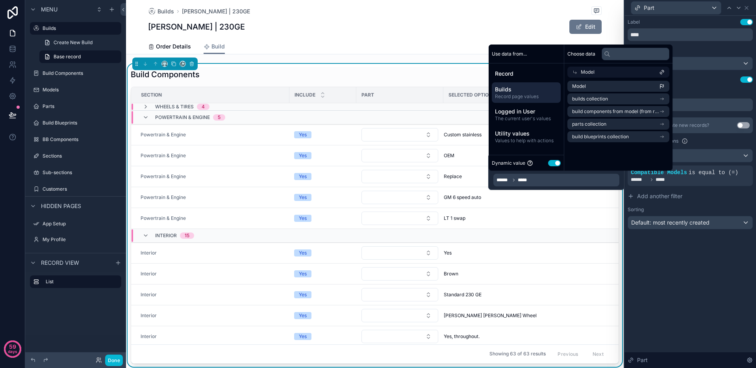
click at [696, 273] on div "Label Use setting **** Display as Default Enable editing inline Use setting Pla…" at bounding box center [691, 192] width 132 height 352
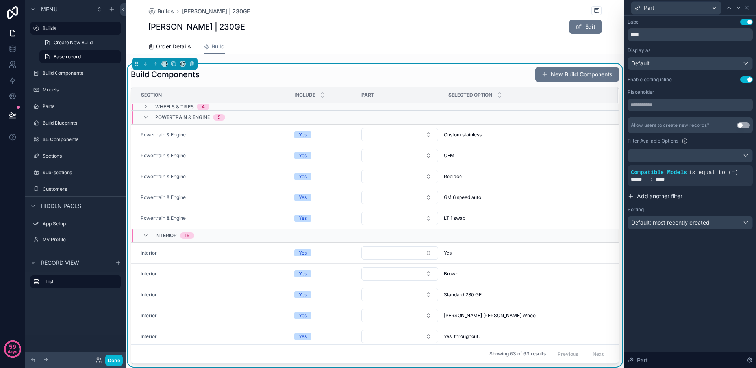
click at [651, 196] on span "Add another filter" at bounding box center [659, 196] width 45 height 8
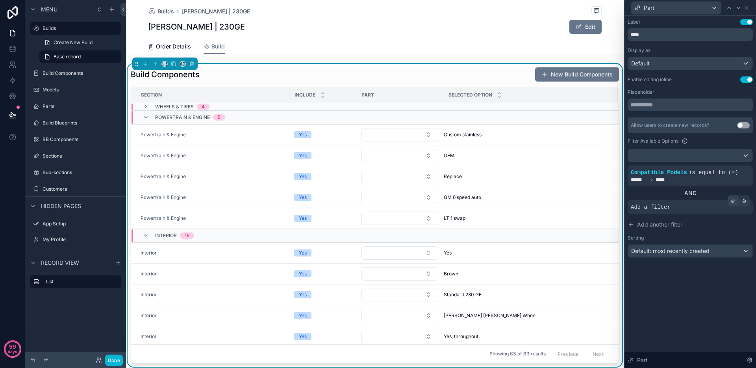
click at [735, 200] on icon at bounding box center [734, 200] width 2 height 2
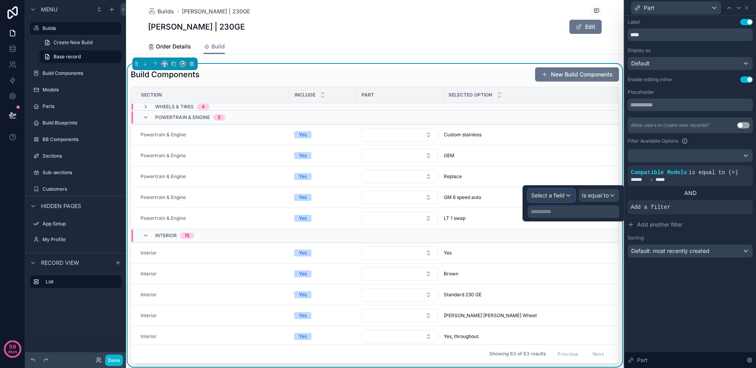
click at [560, 192] on span "Select a field" at bounding box center [547, 195] width 33 height 7
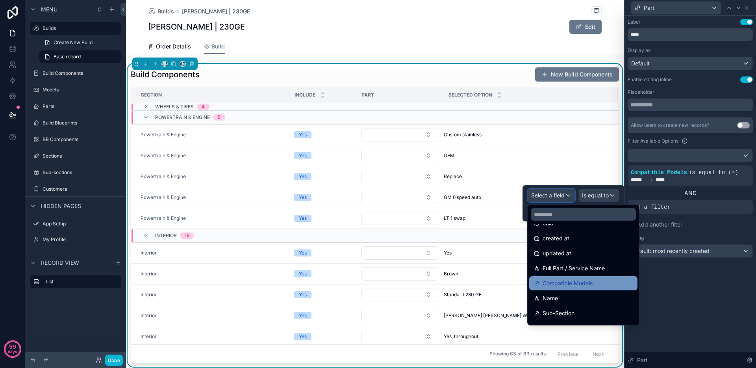
scroll to position [44, 0]
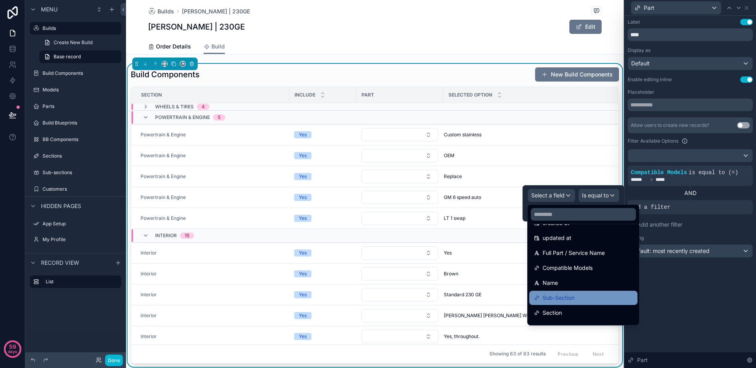
click at [580, 298] on div "Sub-Section" at bounding box center [583, 297] width 99 height 9
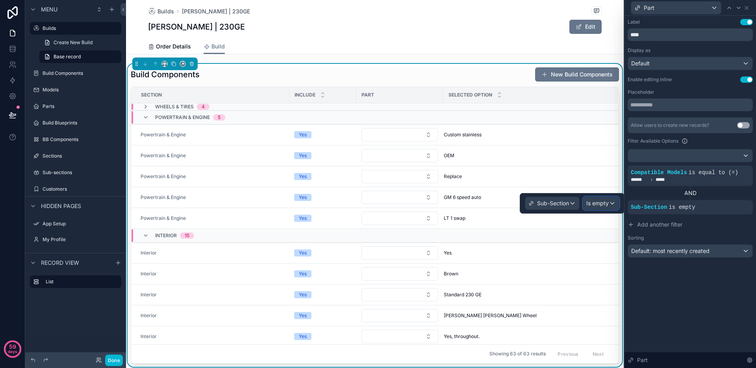
click at [600, 197] on div "Is empty" at bounding box center [601, 203] width 36 height 13
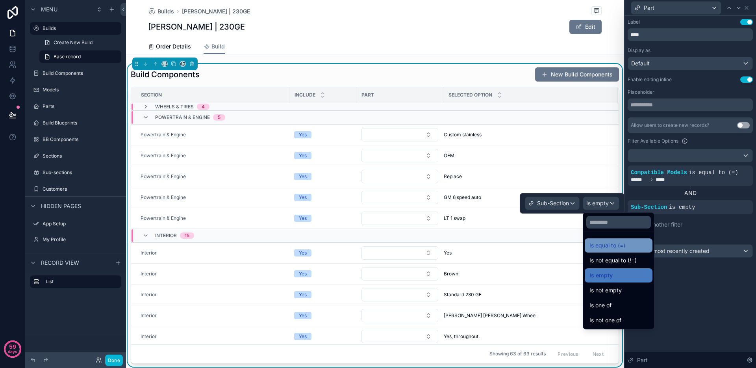
click at [608, 247] on span "Is equal to (=)" at bounding box center [608, 245] width 36 height 9
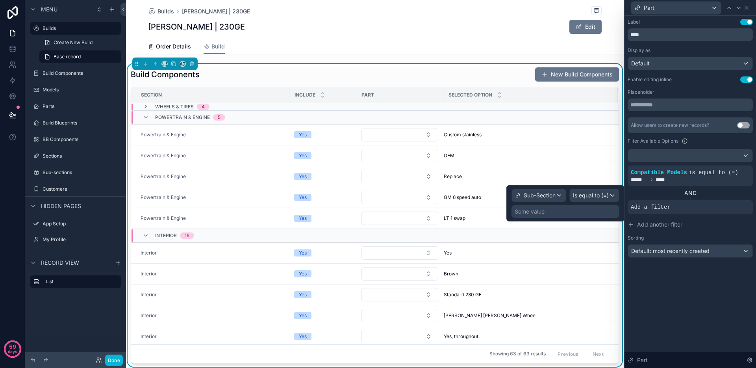
click at [569, 211] on div "Some value" at bounding box center [566, 211] width 108 height 13
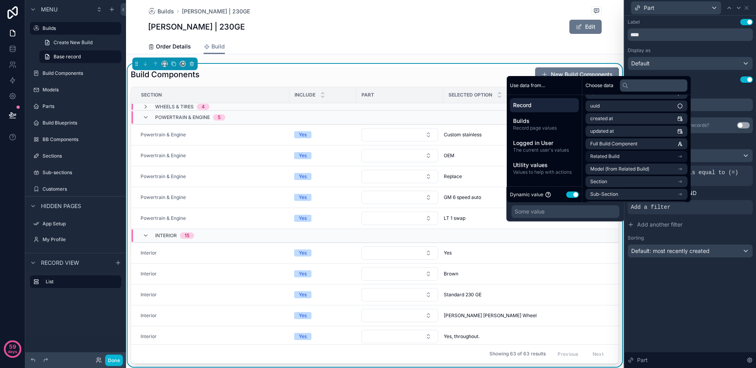
scroll to position [20, 0]
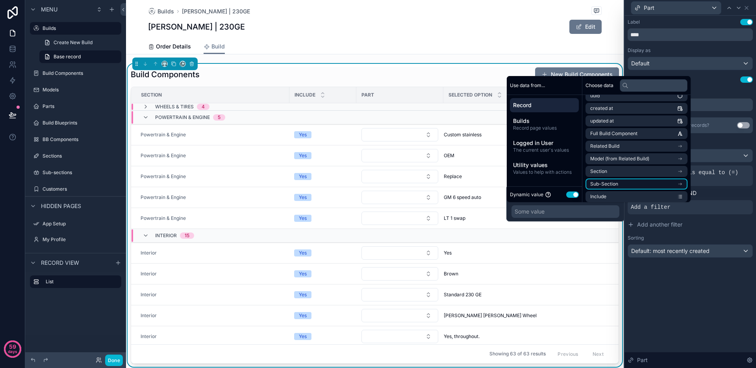
click at [648, 182] on li "Sub-Section" at bounding box center [637, 183] width 102 height 11
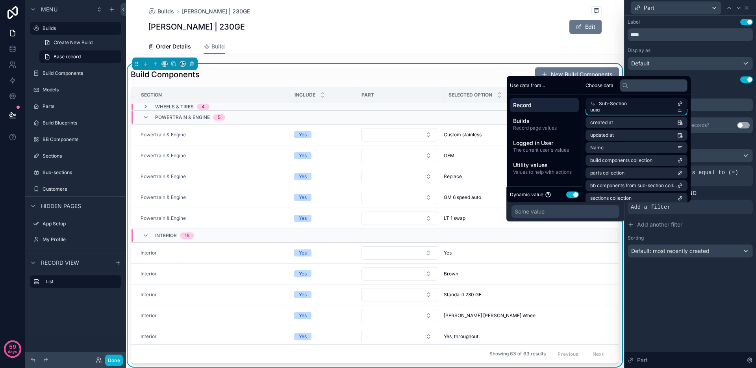
scroll to position [0, 0]
click at [640, 115] on li "id" at bounding box center [637, 117] width 102 height 11
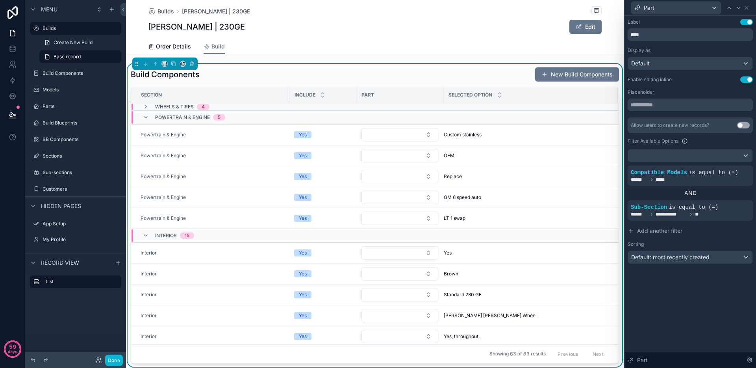
click at [703, 306] on div "**********" at bounding box center [691, 192] width 132 height 352
click at [115, 360] on button "Done" at bounding box center [114, 359] width 18 height 11
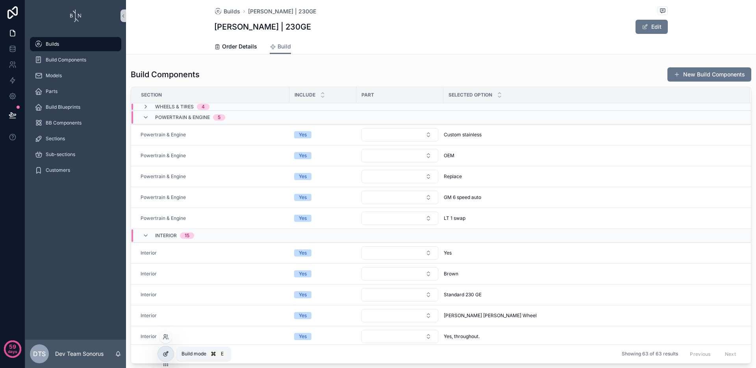
click at [165, 359] on div at bounding box center [166, 353] width 16 height 15
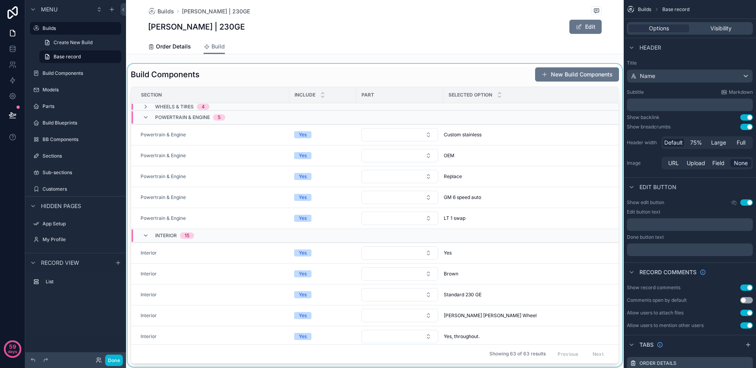
click at [433, 76] on div "scrollable content" at bounding box center [375, 215] width 498 height 303
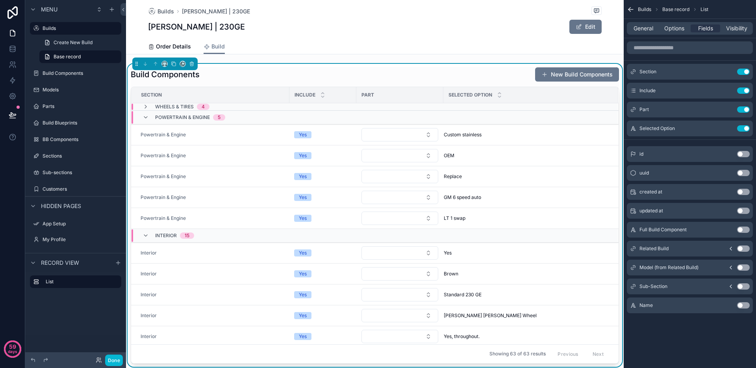
click at [745, 289] on button "Use setting" at bounding box center [743, 286] width 13 height 6
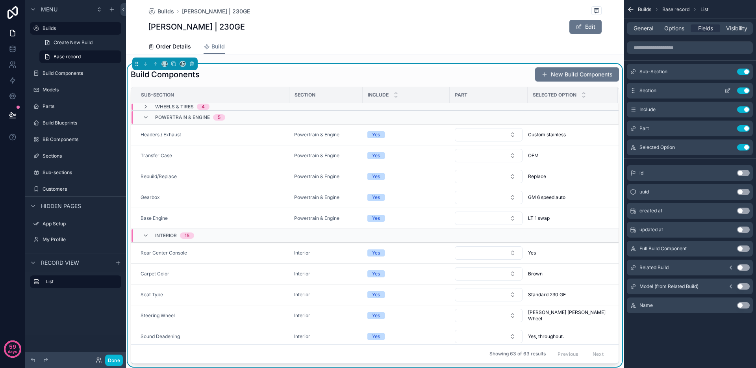
click at [744, 91] on button "Use setting" at bounding box center [743, 90] width 13 height 6
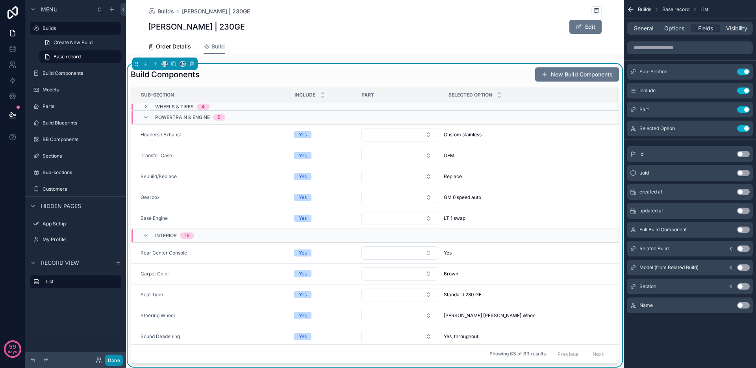
click at [118, 361] on button "Done" at bounding box center [114, 359] width 18 height 11
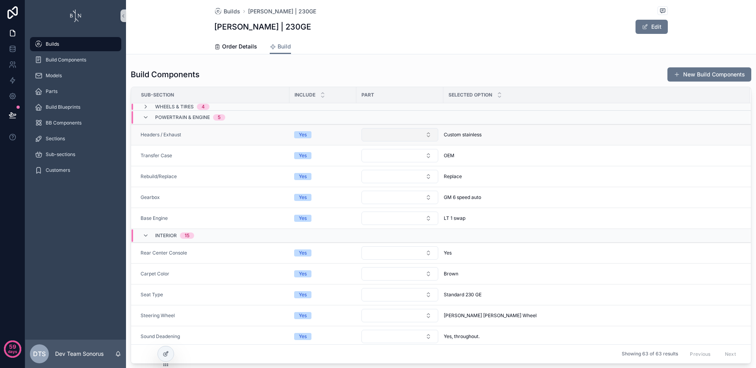
click at [425, 132] on button "Select Button" at bounding box center [400, 134] width 77 height 13
click at [422, 177] on span "MDL: 230GE > Custom stainless || Powertrain & Engine | Headers / Exhaust" at bounding box center [395, 174] width 79 height 24
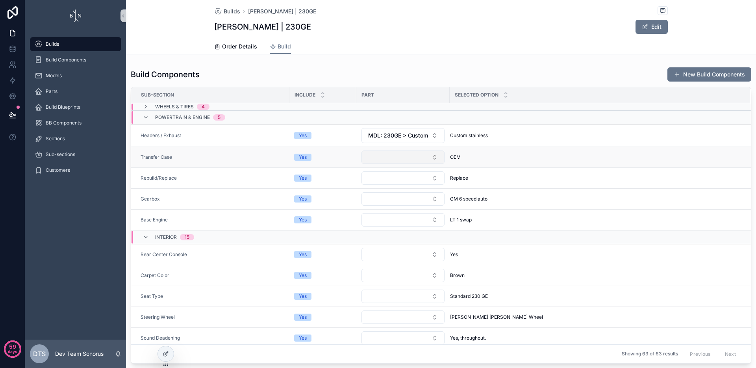
click at [427, 157] on button "Select Button" at bounding box center [403, 156] width 83 height 13
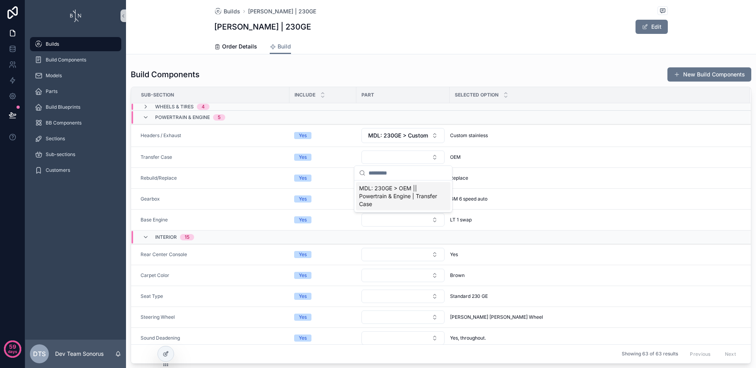
click at [415, 194] on span "MDL: 230GE > OEM || Powertrain & Engine | Transfer Case" at bounding box center [398, 196] width 79 height 24
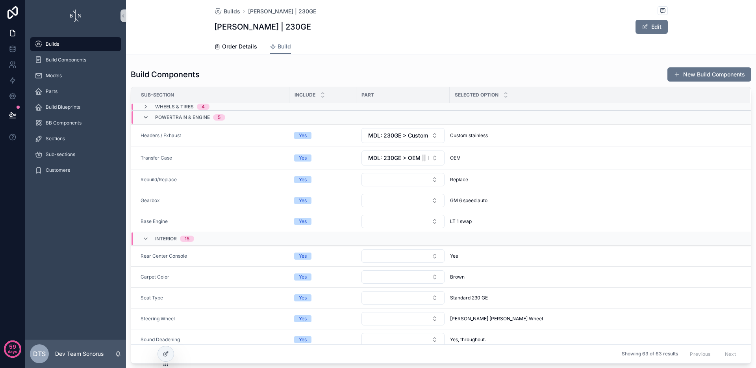
click at [146, 118] on icon "scrollable content" at bounding box center [146, 117] width 6 height 6
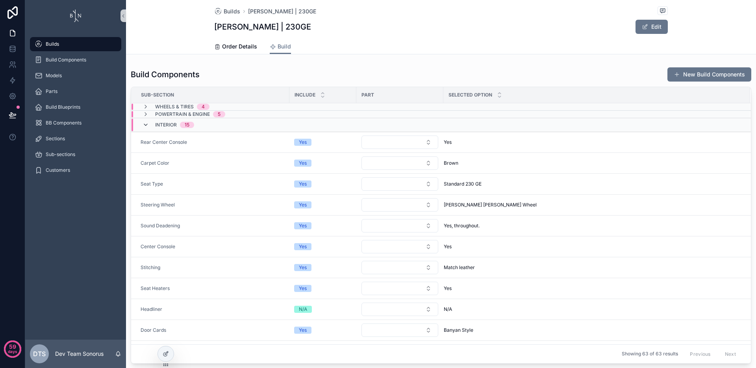
click at [146, 124] on icon "scrollable content" at bounding box center [146, 125] width 6 height 6
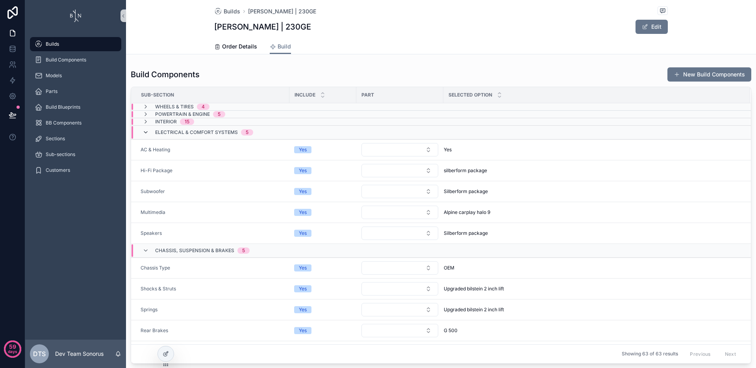
click at [145, 132] on icon "scrollable content" at bounding box center [146, 132] width 6 height 6
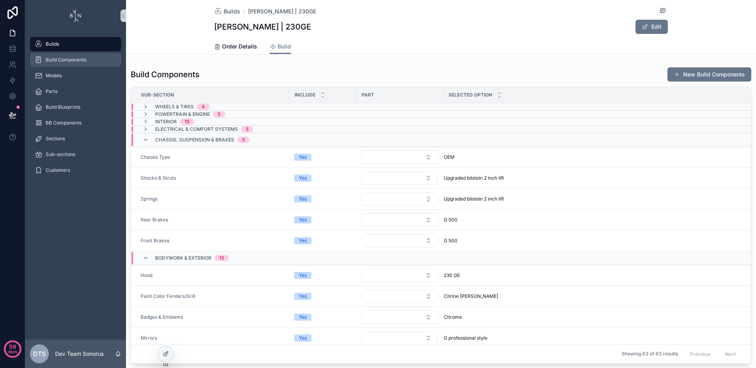
click at [64, 59] on span "Build Components" at bounding box center [66, 60] width 41 height 6
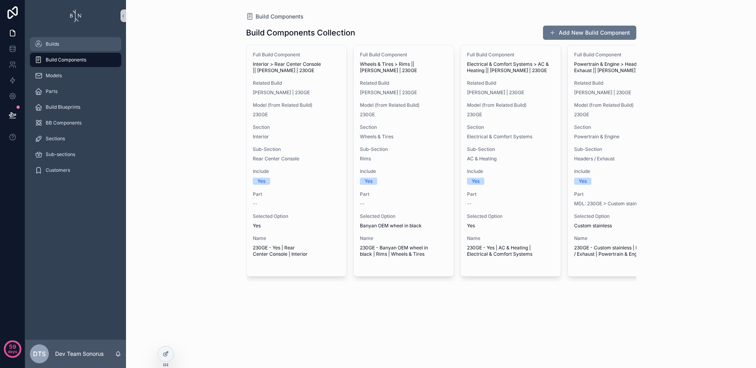
click at [71, 46] on div "Builds" at bounding box center [76, 44] width 82 height 13
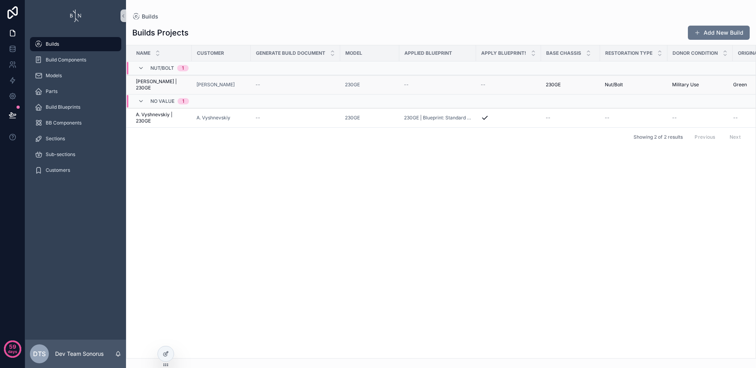
click at [161, 83] on span "[PERSON_NAME] | 230GE" at bounding box center [161, 84] width 51 height 13
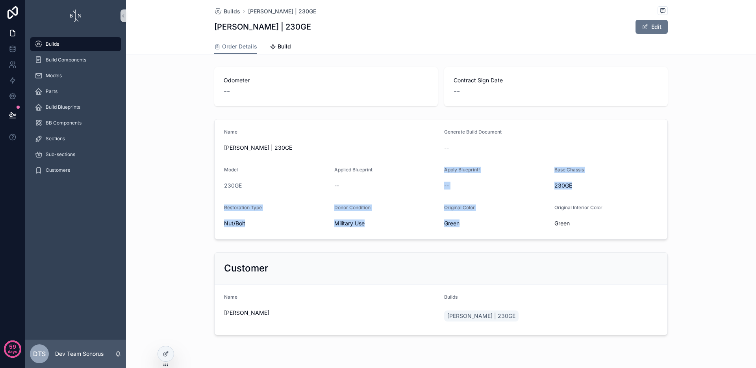
click at [534, 239] on div "Name [PERSON_NAME] | 230GE Generate Build Document -- Model 230GE Applied Bluep…" at bounding box center [441, 179] width 630 height 127
click at [687, 141] on div "Name [PERSON_NAME] | 230GE Generate Build Document -- Model 230GE Applied Bluep…" at bounding box center [441, 179] width 630 height 127
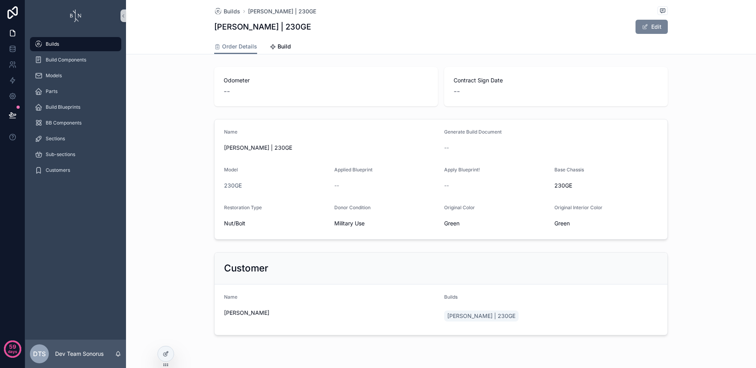
click at [651, 28] on button "Edit" at bounding box center [652, 27] width 32 height 14
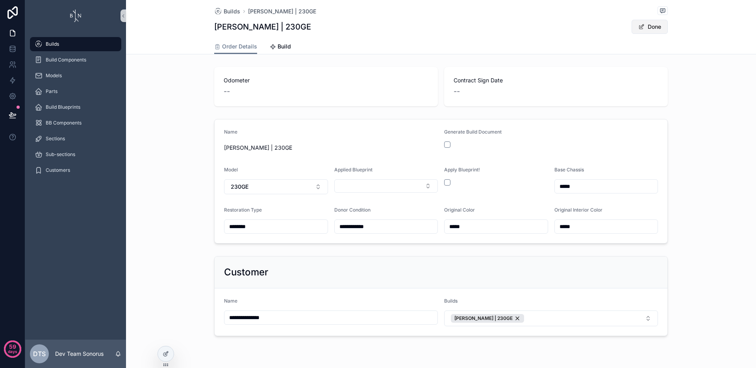
click at [651, 28] on button "Done" at bounding box center [650, 27] width 36 height 14
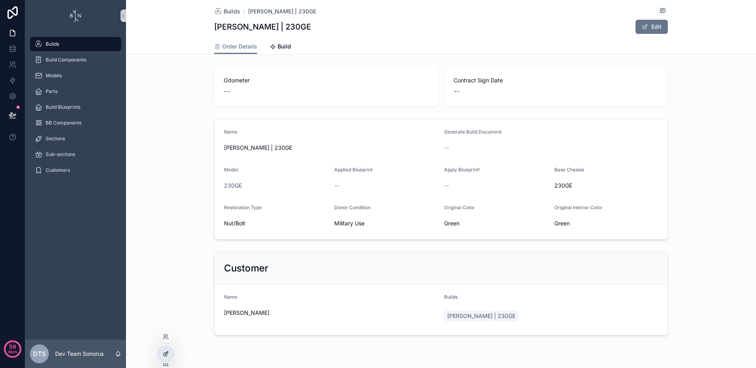
click at [164, 350] on div at bounding box center [166, 353] width 16 height 15
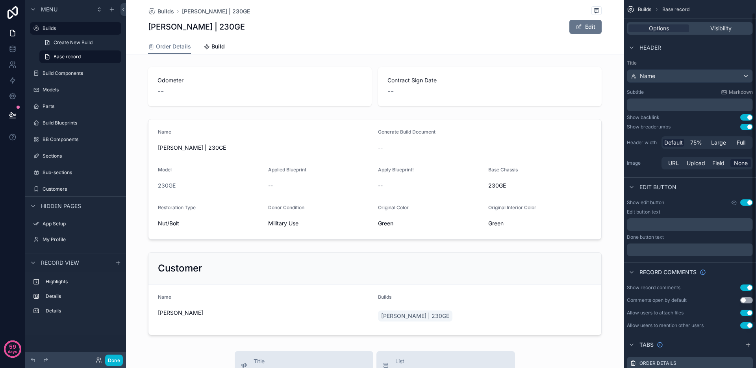
scroll to position [68, 0]
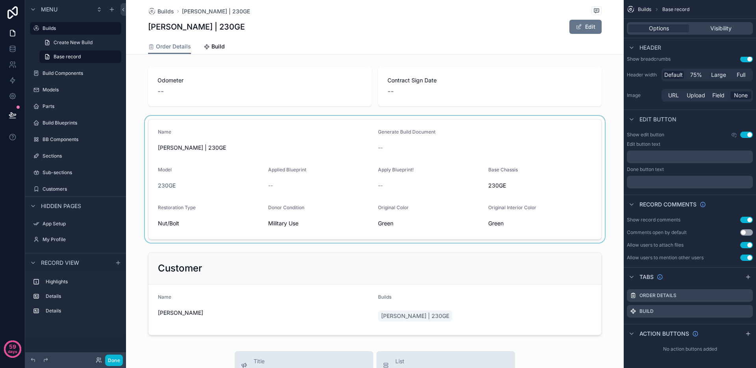
click at [337, 145] on div "scrollable content" at bounding box center [375, 179] width 498 height 127
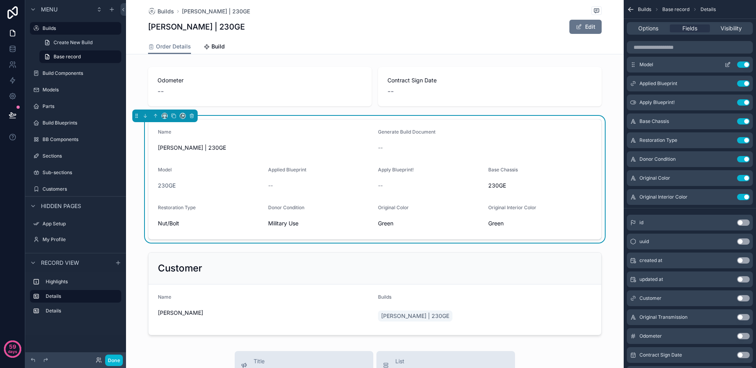
click at [727, 64] on icon "scrollable content" at bounding box center [728, 64] width 6 height 6
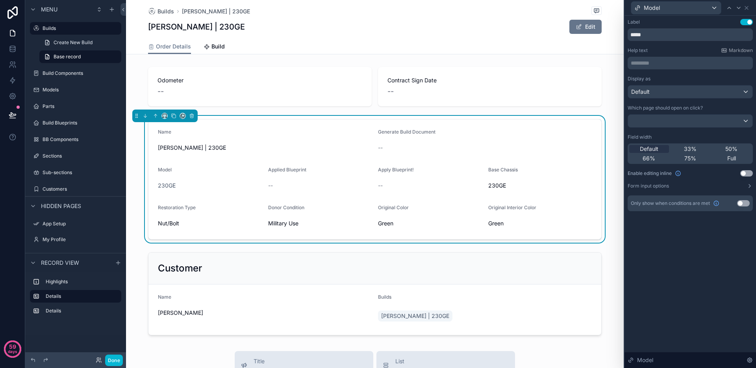
click at [745, 172] on button "Use setting" at bounding box center [746, 173] width 13 height 6
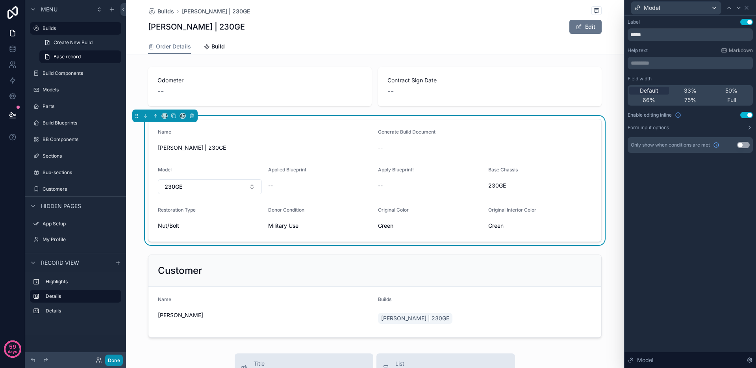
click at [121, 358] on button "Done" at bounding box center [114, 359] width 18 height 11
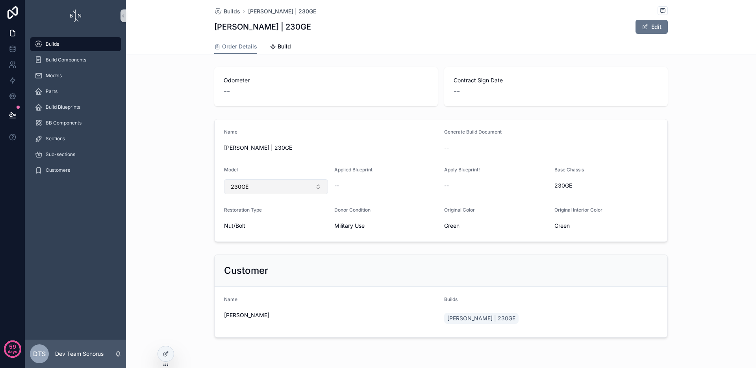
click at [302, 183] on button "230GE" at bounding box center [276, 186] width 104 height 15
click at [178, 168] on div "Name [PERSON_NAME] | 230GE Generate Build Document -- Model 230GE Applied Bluep…" at bounding box center [441, 180] width 630 height 129
click at [294, 184] on button "230GE" at bounding box center [276, 186] width 104 height 15
click at [184, 180] on div "Name [PERSON_NAME] | 230GE Generate Build Document -- Model 230GE Applied Bluep…" at bounding box center [441, 180] width 630 height 129
click at [279, 44] on span "Build" at bounding box center [284, 47] width 13 height 8
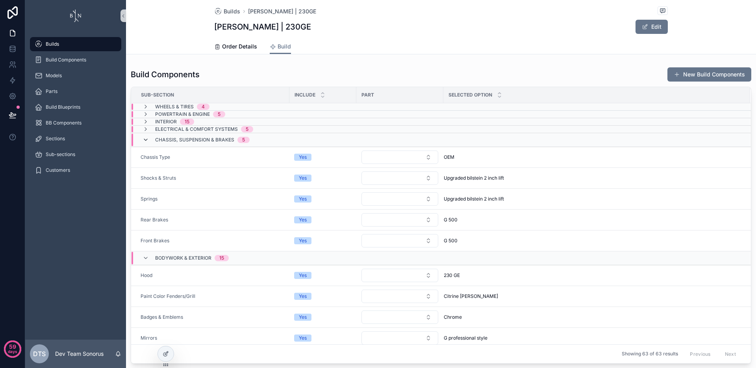
click at [144, 140] on icon "scrollable content" at bounding box center [146, 140] width 6 height 6
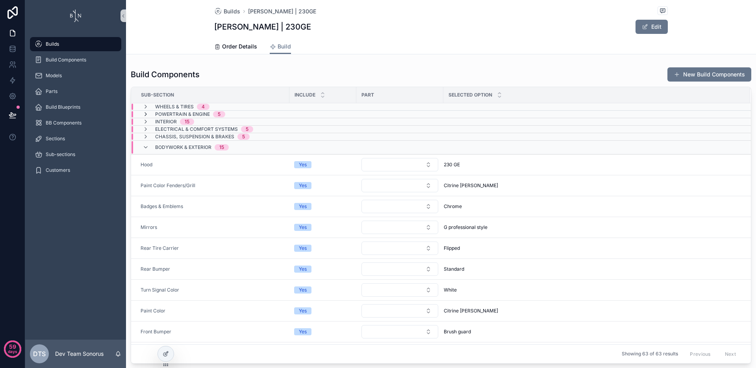
click at [147, 116] on icon "scrollable content" at bounding box center [146, 114] width 6 height 6
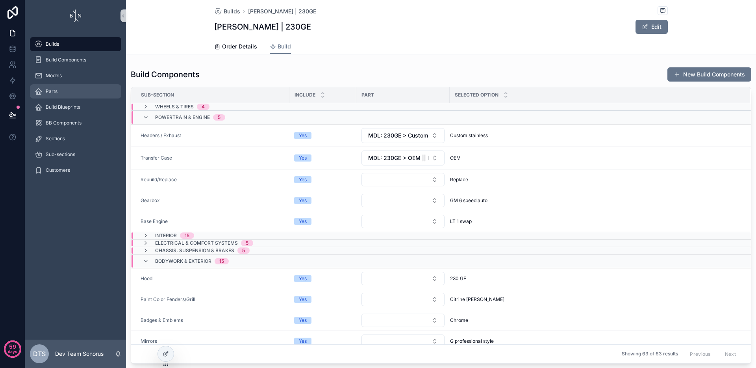
click at [65, 88] on div "Parts" at bounding box center [76, 91] width 82 height 13
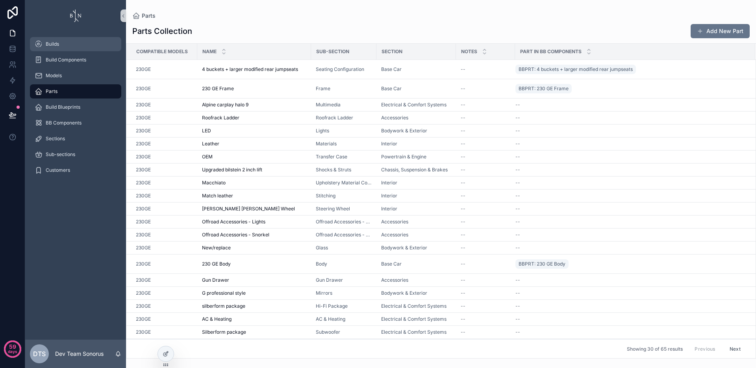
click at [91, 48] on div "Builds" at bounding box center [76, 44] width 82 height 13
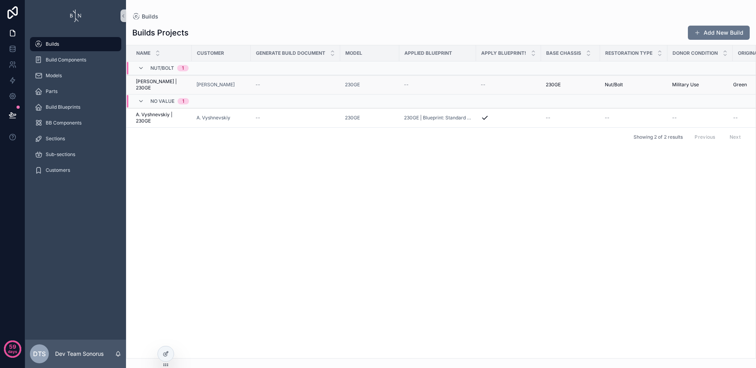
click at [156, 85] on span "[PERSON_NAME] | 230GE" at bounding box center [161, 84] width 51 height 13
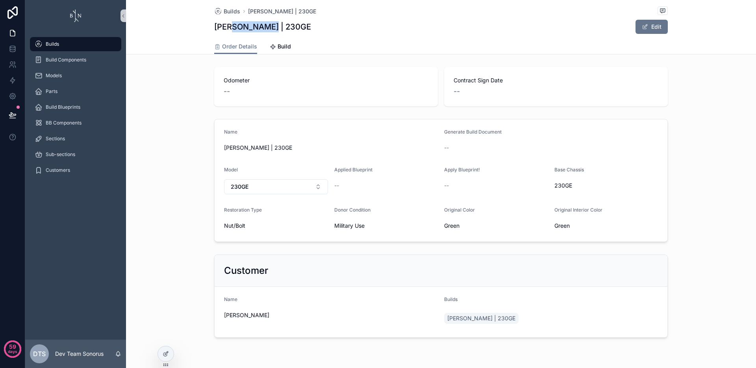
drag, startPoint x: 226, startPoint y: 28, endPoint x: 264, endPoint y: 28, distance: 38.2
click at [264, 28] on h1 "[PERSON_NAME] | 230GE" at bounding box center [262, 26] width 97 height 11
click at [284, 46] on span "Build" at bounding box center [284, 47] width 13 height 8
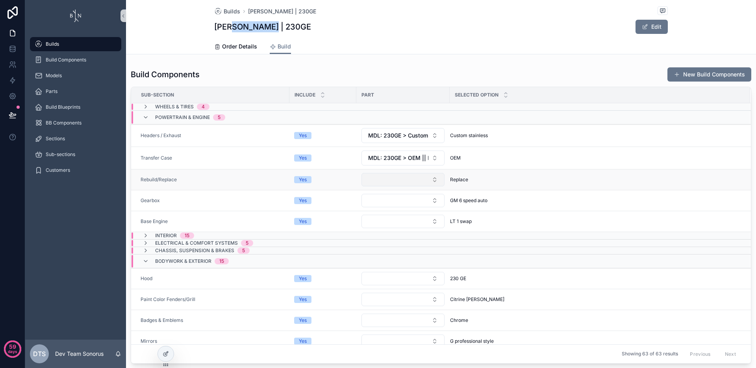
click at [396, 177] on button "Select Button" at bounding box center [403, 179] width 83 height 13
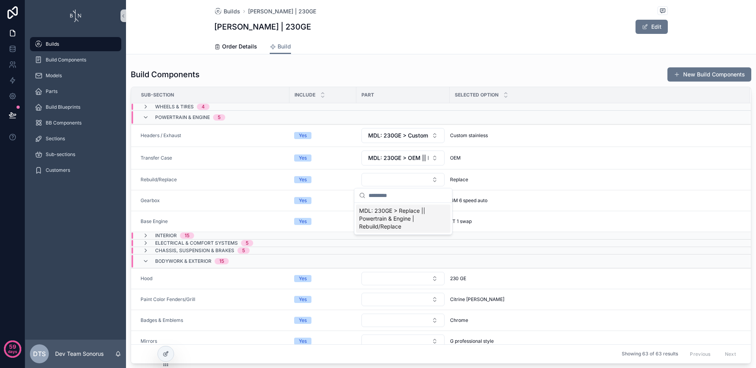
click at [127, 215] on div "Build Components New Build Components Sub-Section Include Part Selected Option …" at bounding box center [441, 215] width 630 height 303
click at [434, 220] on button "Select Button" at bounding box center [403, 221] width 83 height 13
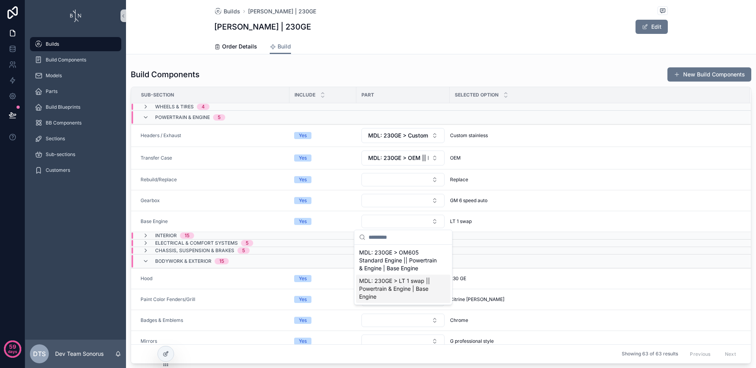
click at [416, 284] on span "MDL: 230GE > LT 1 swap || Powertrain & Engine | Base Engine" at bounding box center [398, 289] width 79 height 24
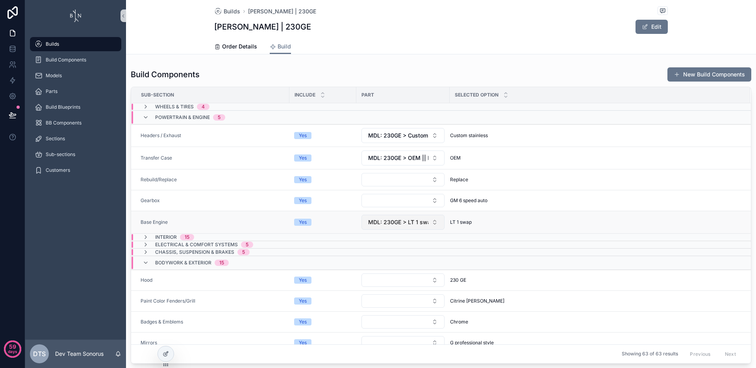
click at [420, 220] on span "MDL: 230GE > LT 1 swap || Powertrain & Engine | Base Engine" at bounding box center [398, 222] width 60 height 8
click at [128, 237] on div "Build Components New Build Components Sub-Section Include Part Selected Option …" at bounding box center [441, 215] width 630 height 303
click at [414, 181] on button "Select Button" at bounding box center [403, 179] width 83 height 13
click at [398, 214] on span "MDL: 230GE > Replace || Powertrain & Engine | Rebuild/Replace" at bounding box center [398, 219] width 79 height 24
click at [388, 225] on span "MDL: 230GE > LT 1 swap || Powertrain & Engine | Base Engine" at bounding box center [398, 224] width 60 height 8
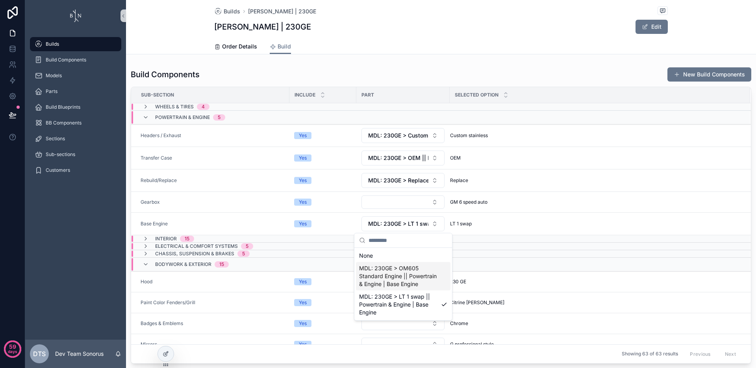
click at [129, 257] on div "Build Components New Build Components Sub-Section Include Part Selected Option …" at bounding box center [441, 215] width 630 height 303
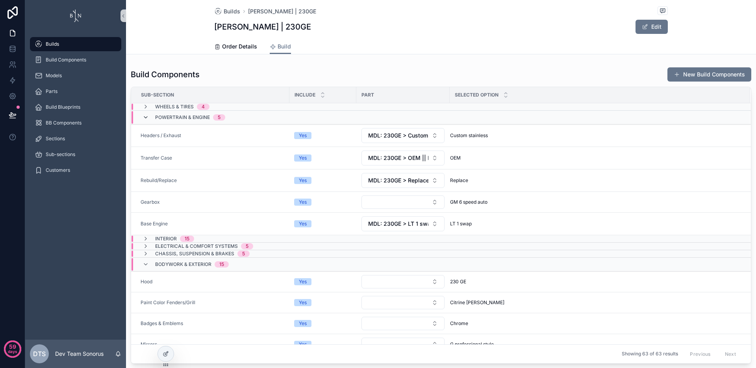
click at [147, 116] on icon "scrollable content" at bounding box center [146, 117] width 6 height 6
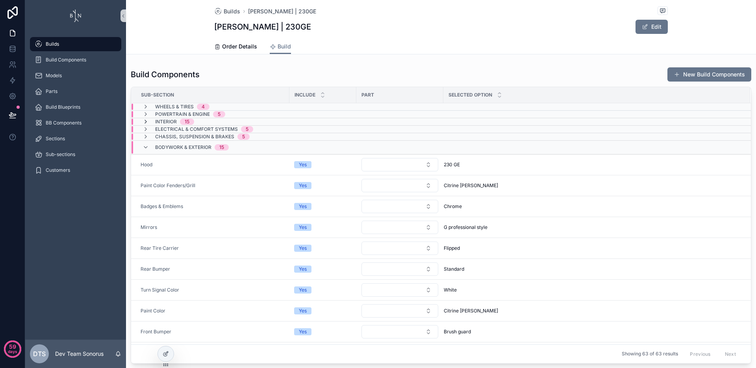
click at [146, 120] on icon "scrollable content" at bounding box center [146, 122] width 6 height 6
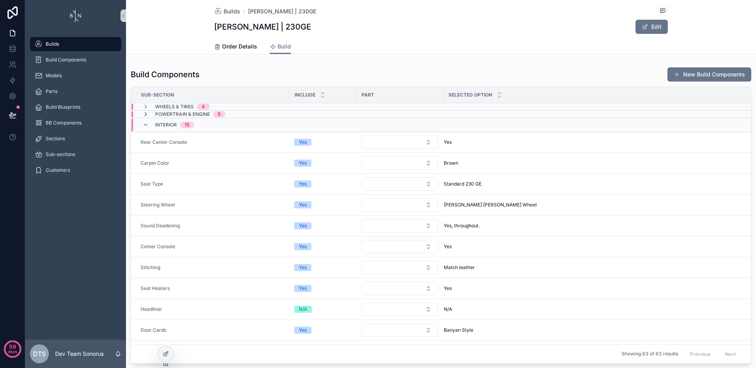
click at [145, 115] on icon "scrollable content" at bounding box center [146, 114] width 6 height 6
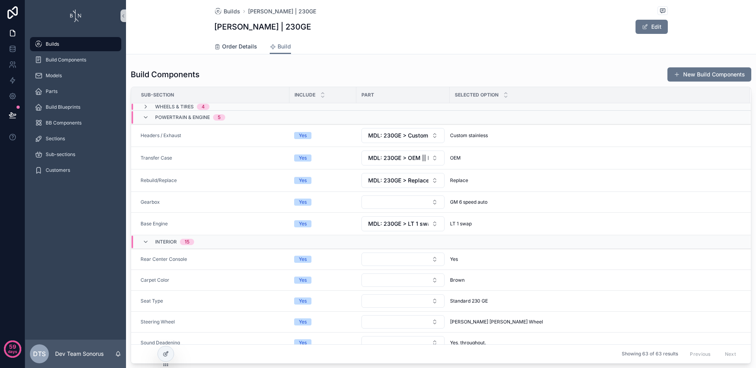
click at [222, 50] on span "Order Details" at bounding box center [239, 47] width 35 height 8
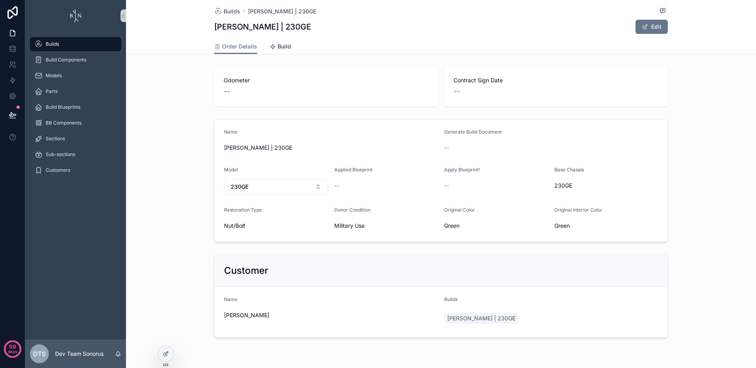
click at [287, 48] on span "Build" at bounding box center [284, 47] width 13 height 8
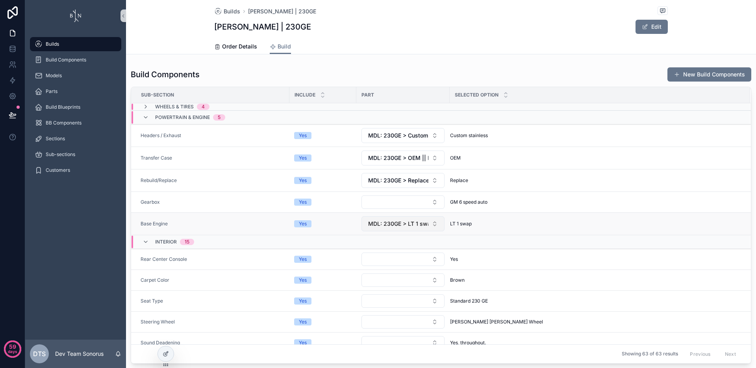
click at [385, 228] on button "MDL: 230GE > LT 1 swap || Powertrain & Engine | Base Engine" at bounding box center [403, 223] width 83 height 15
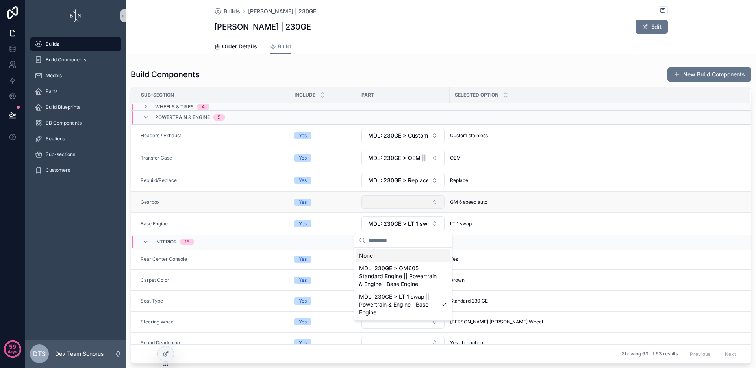
click at [395, 202] on button "Select Button" at bounding box center [403, 201] width 83 height 13
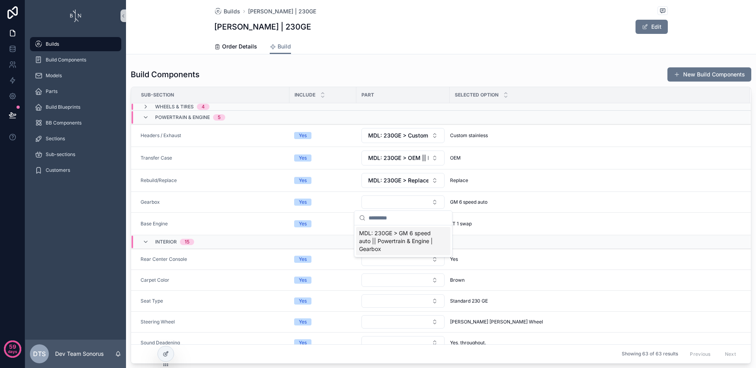
click at [126, 223] on div "Build Components New Build Components Sub-Section Include Part Selected Option …" at bounding box center [441, 215] width 630 height 303
click at [412, 224] on span "MDL: 230GE > LT 1 swap || Powertrain & Engine | Base Engine" at bounding box center [398, 224] width 60 height 8
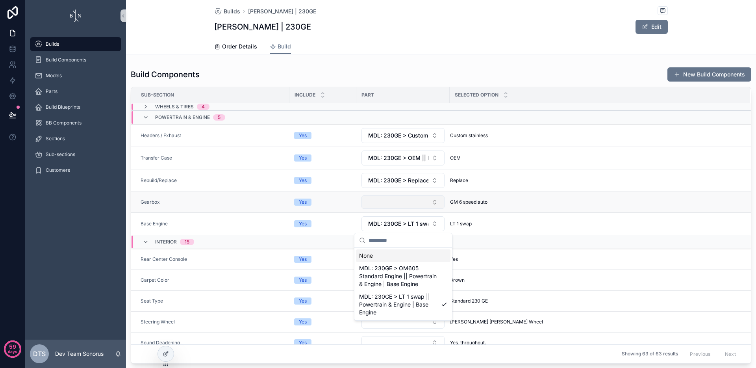
click at [421, 203] on button "Select Button" at bounding box center [403, 201] width 83 height 13
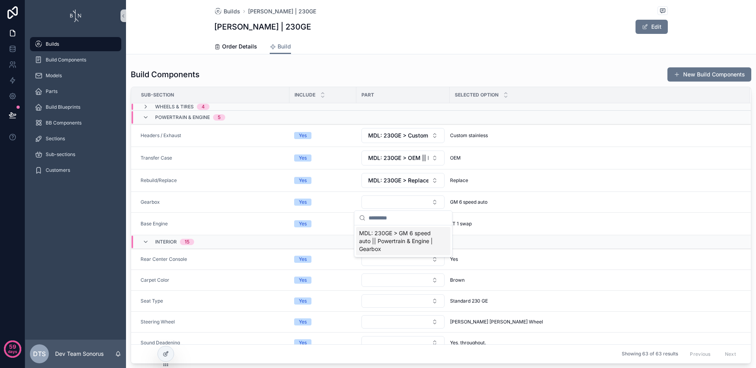
click at [409, 239] on span "MDL: 230GE > GM 6 speed auto || Powertrain & Engine | Gearbox" at bounding box center [398, 241] width 79 height 24
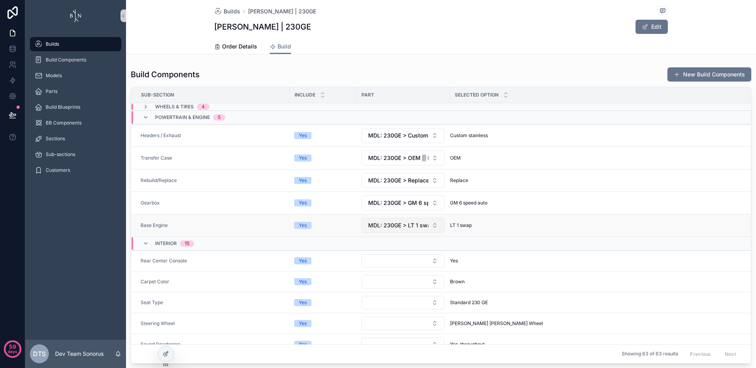
click at [409, 226] on span "MDL: 230GE > LT 1 swap || Powertrain & Engine | Base Engine" at bounding box center [398, 225] width 60 height 8
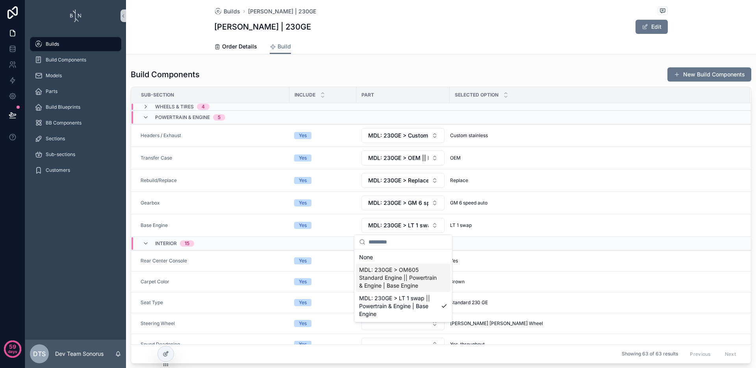
click at [412, 272] on span "MDL: 230GE > OM605 Standard Engine || Powertrain & Engine | Base Engine" at bounding box center [398, 278] width 79 height 24
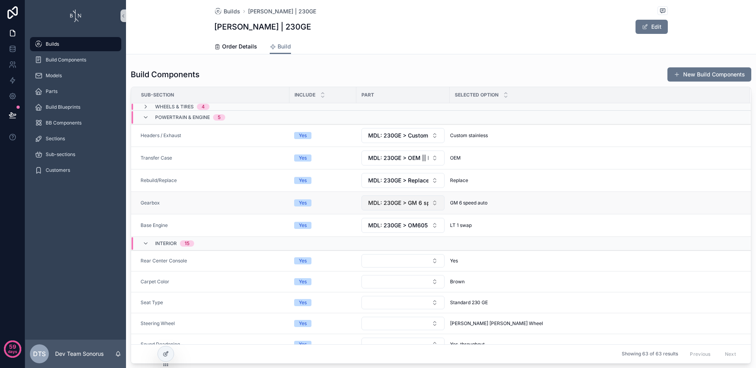
click at [414, 205] on span "MDL: 230GE > GM 6 speed auto || Powertrain & Engine | Gearbox" at bounding box center [398, 203] width 60 height 8
click at [130, 222] on div "Build Components New Build Components Sub-Section Include Part Selected Option …" at bounding box center [441, 215] width 630 height 303
click at [421, 224] on span "MDL: 230GE > OM605 Standard Engine || Powertrain & Engine | Base Engine" at bounding box center [398, 225] width 60 height 8
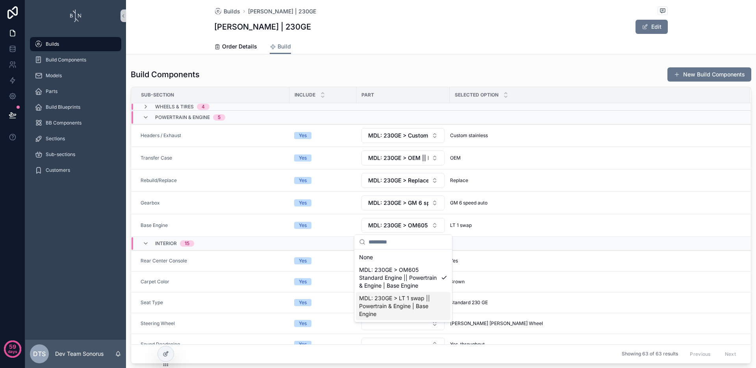
click at [417, 301] on span "MDL: 230GE > LT 1 swap || Powertrain & Engine | Base Engine" at bounding box center [398, 306] width 79 height 24
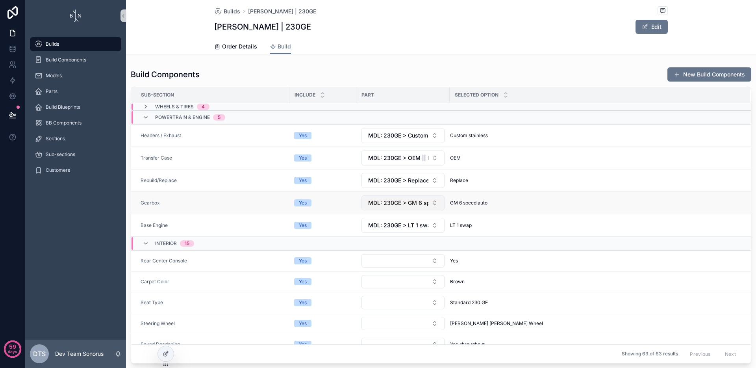
click at [417, 204] on span "MDL: 230GE > GM 6 speed auto || Powertrain & Engine | Gearbox" at bounding box center [398, 203] width 60 height 8
click at [398, 224] on span "MDL: 230GE > LT 1 swap || Powertrain & Engine | Base Engine" at bounding box center [398, 225] width 60 height 8
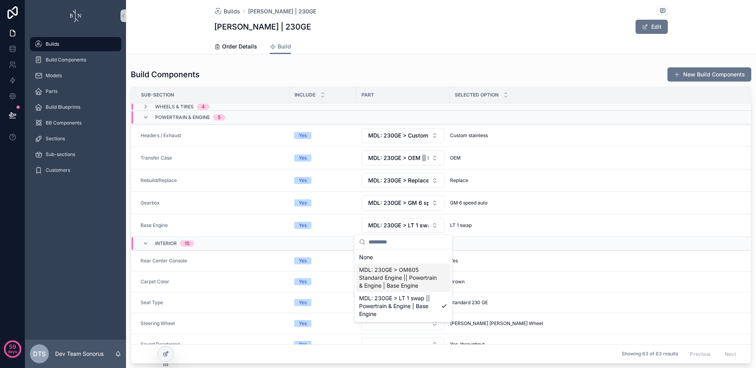
click at [413, 280] on span "MDL: 230GE > OM605 Standard Engine || Powertrain & Engine | Base Engine" at bounding box center [398, 278] width 79 height 24
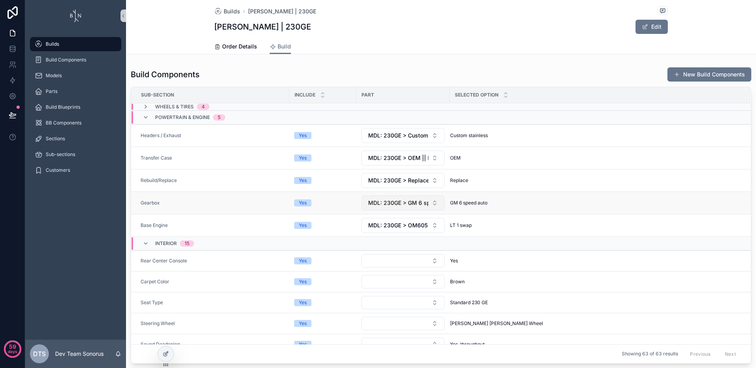
click at [419, 197] on button "MDL: 230GE > GM 6 speed auto || Powertrain & Engine | Gearbox" at bounding box center [403, 202] width 83 height 15
click at [129, 201] on div "Build Components New Build Components Sub-Section Include Part Selected Option …" at bounding box center [441, 215] width 630 height 303
